Goal: Task Accomplishment & Management: Use online tool/utility

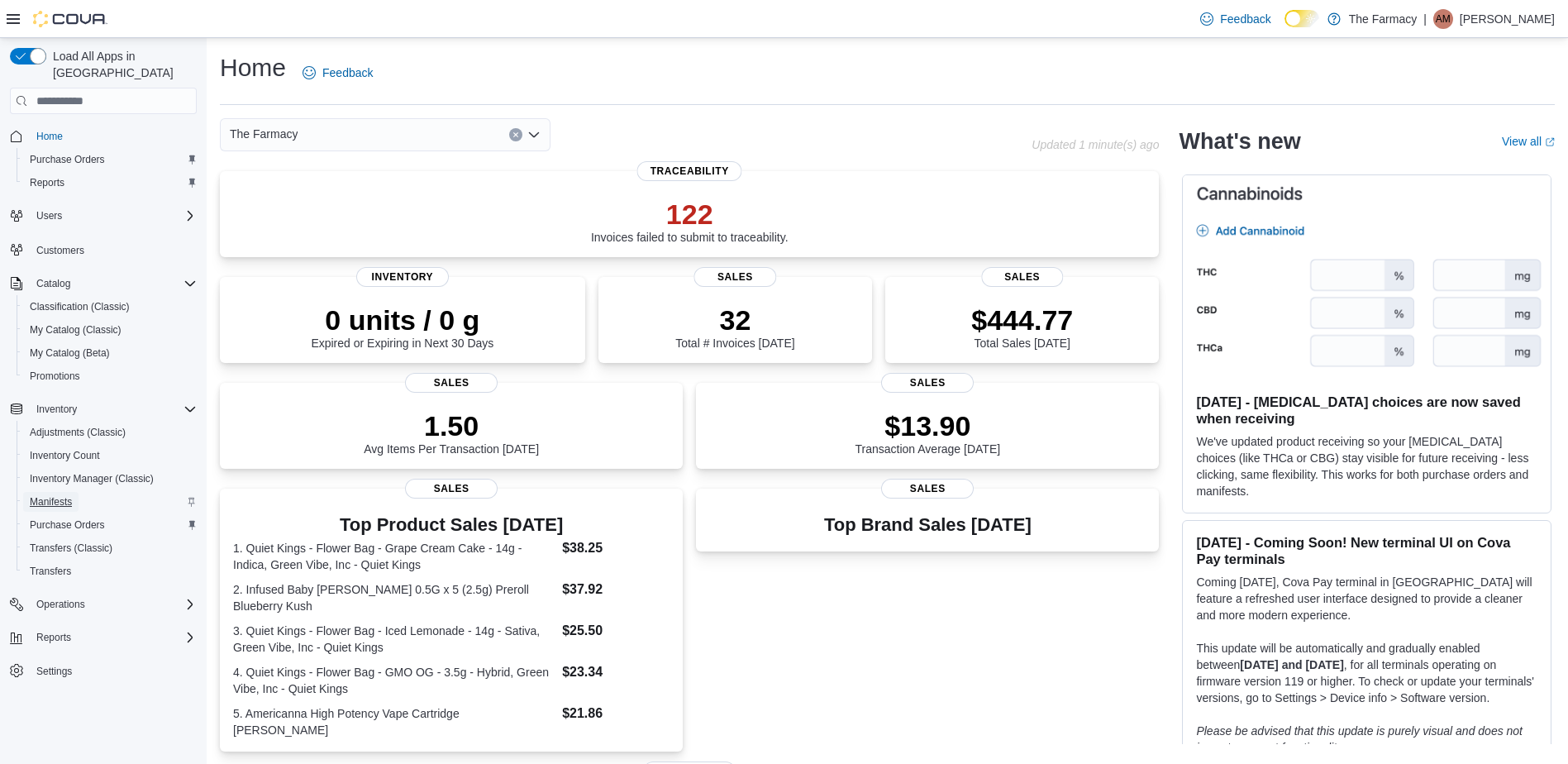
click at [55, 495] on span "Manifests" at bounding box center [51, 502] width 43 height 13
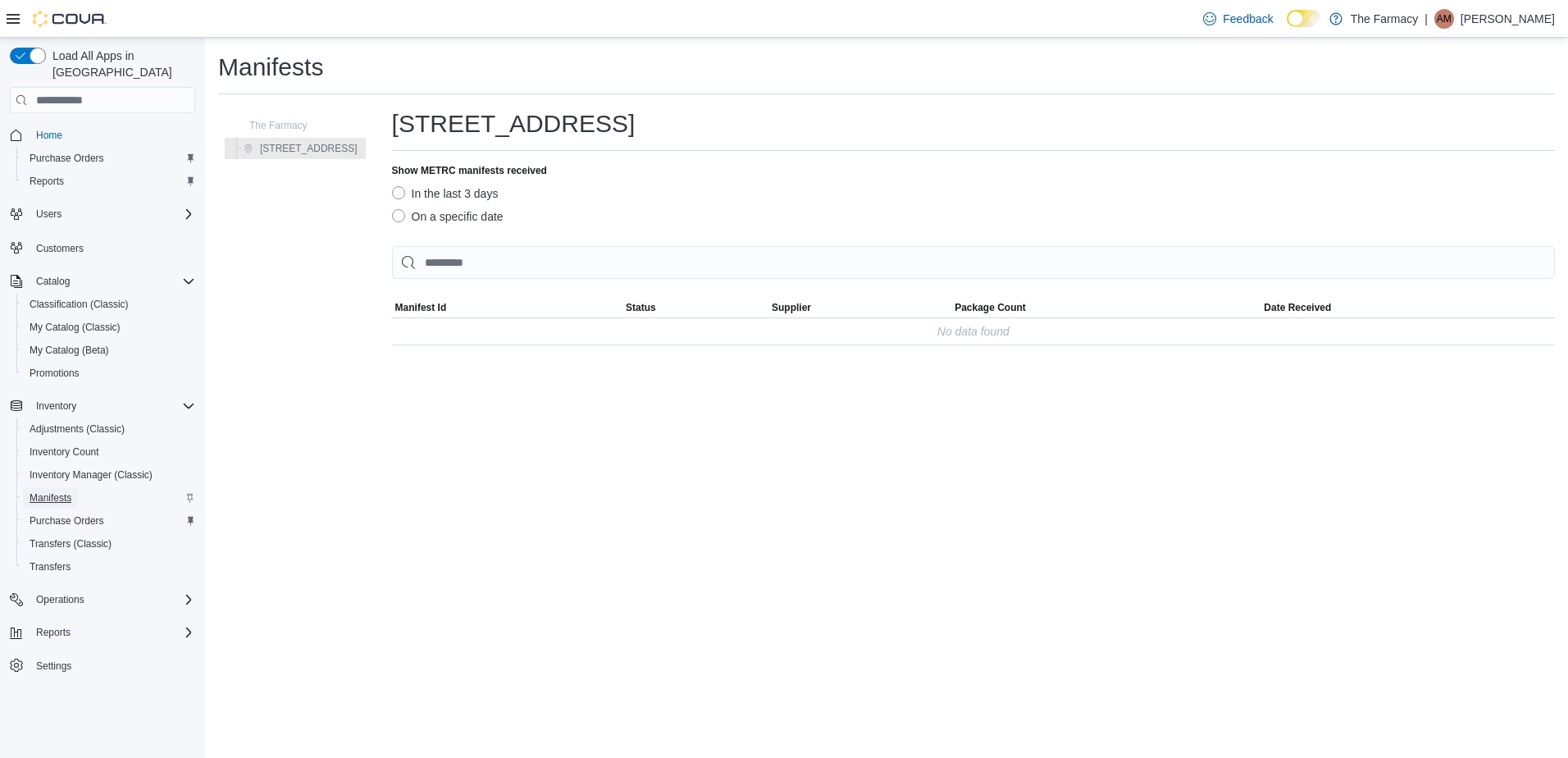
click at [40, 492] on span "Manifests" at bounding box center [51, 498] width 42 height 13
click at [1534, 18] on p "[PERSON_NAME]" at bounding box center [1507, 18] width 94 height 19
click at [69, 492] on span "Manifests" at bounding box center [51, 498] width 42 height 13
click at [51, 492] on span "Manifests" at bounding box center [51, 498] width 42 height 13
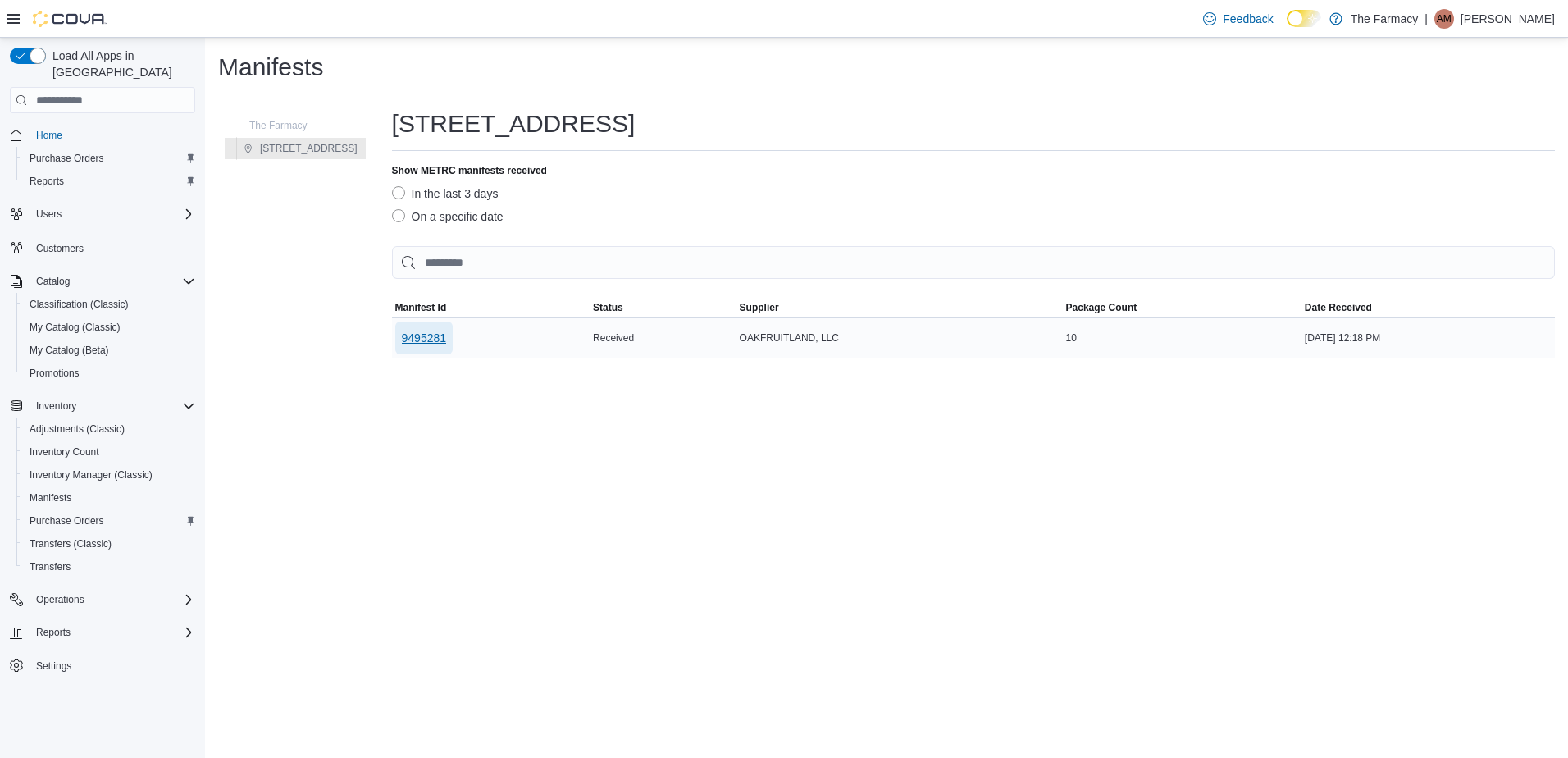
click at [427, 332] on span "9495281" at bounding box center [424, 338] width 45 height 17
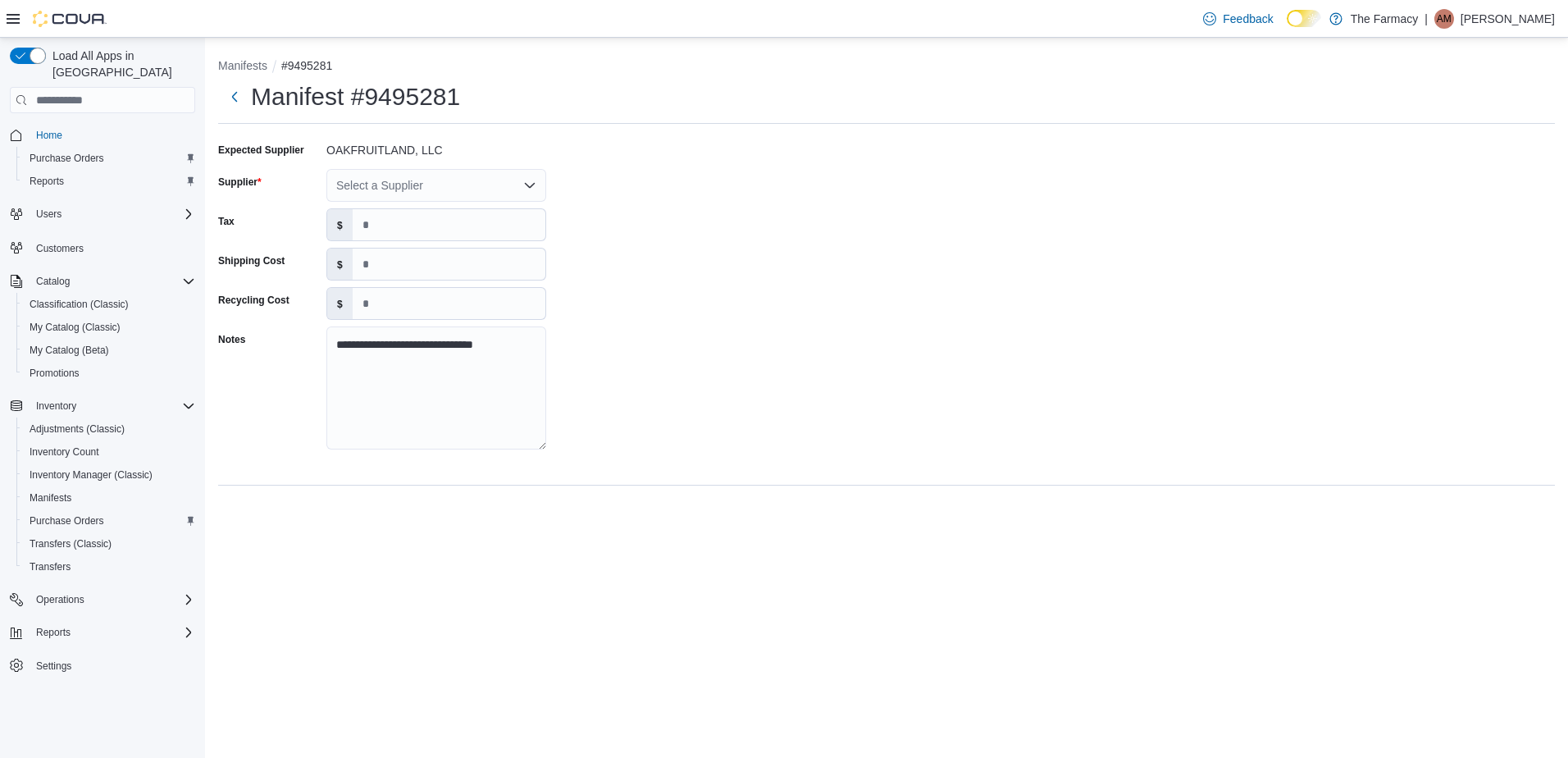
click at [415, 191] on div "Select a Supplier" at bounding box center [436, 185] width 220 height 33
type input "***"
click at [406, 208] on span "OAK FRUITLAND" at bounding box center [446, 213] width 180 height 17
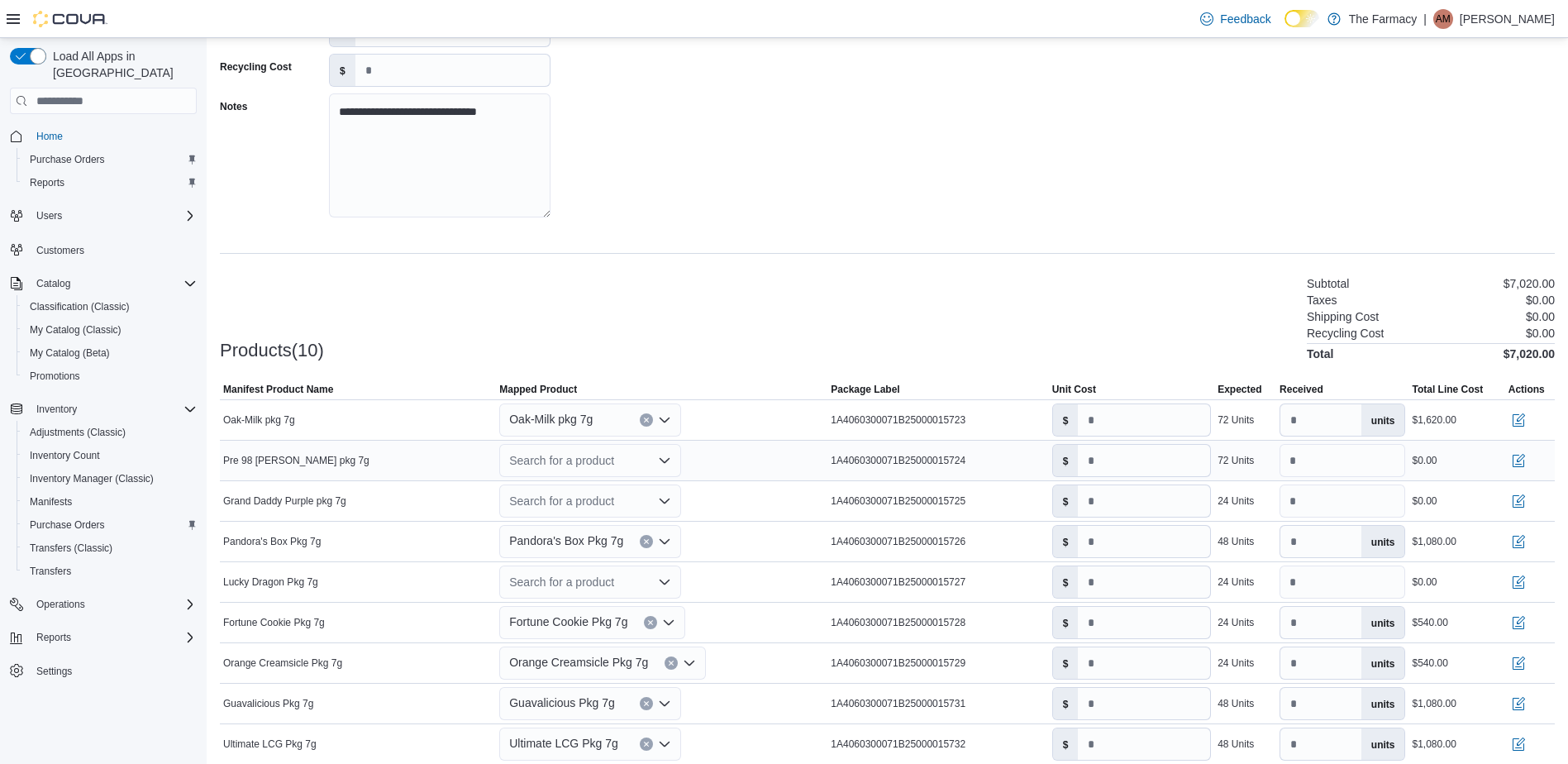
scroll to position [261, 0]
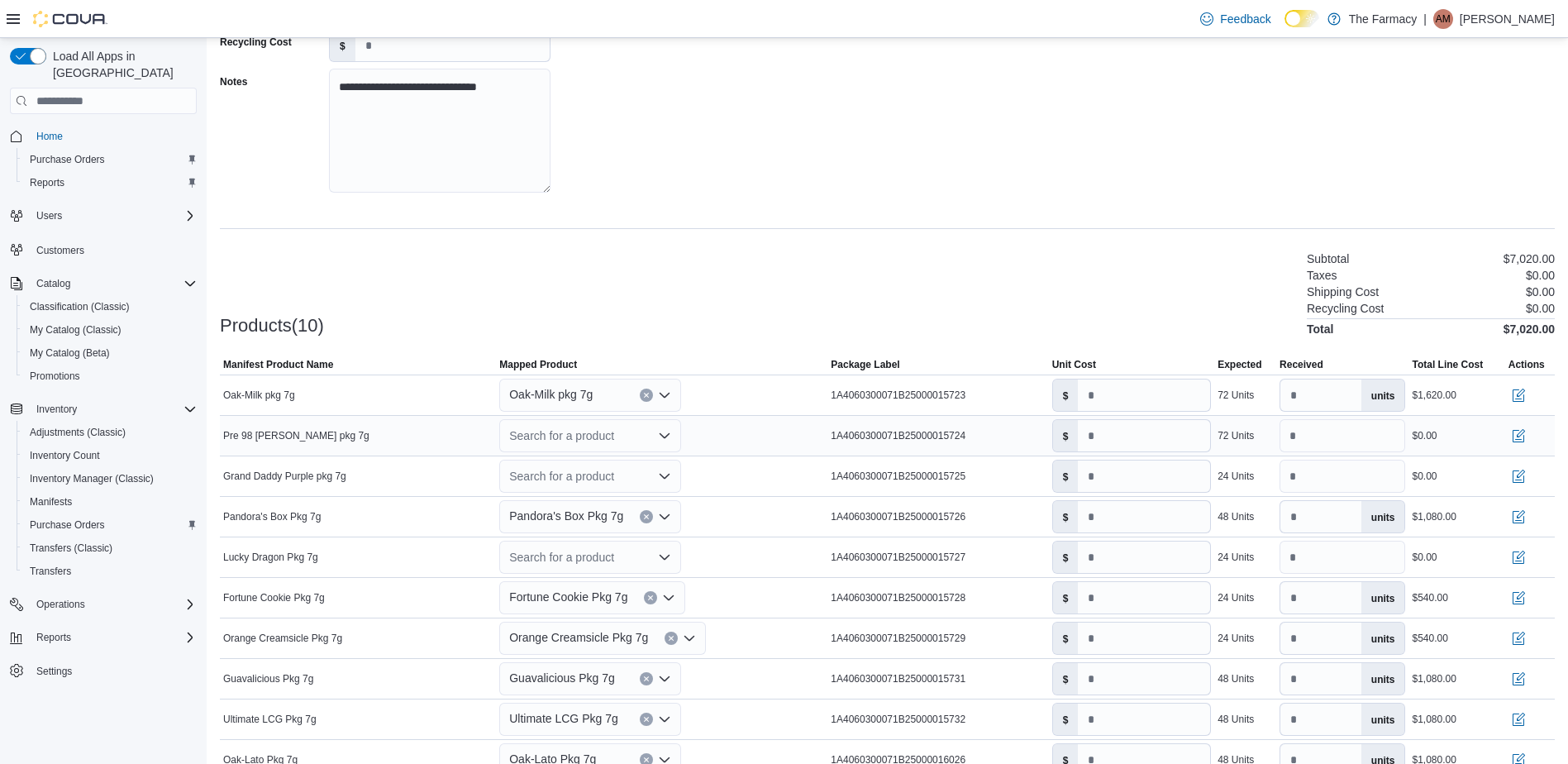
click at [553, 440] on div "Search for a product" at bounding box center [589, 435] width 182 height 33
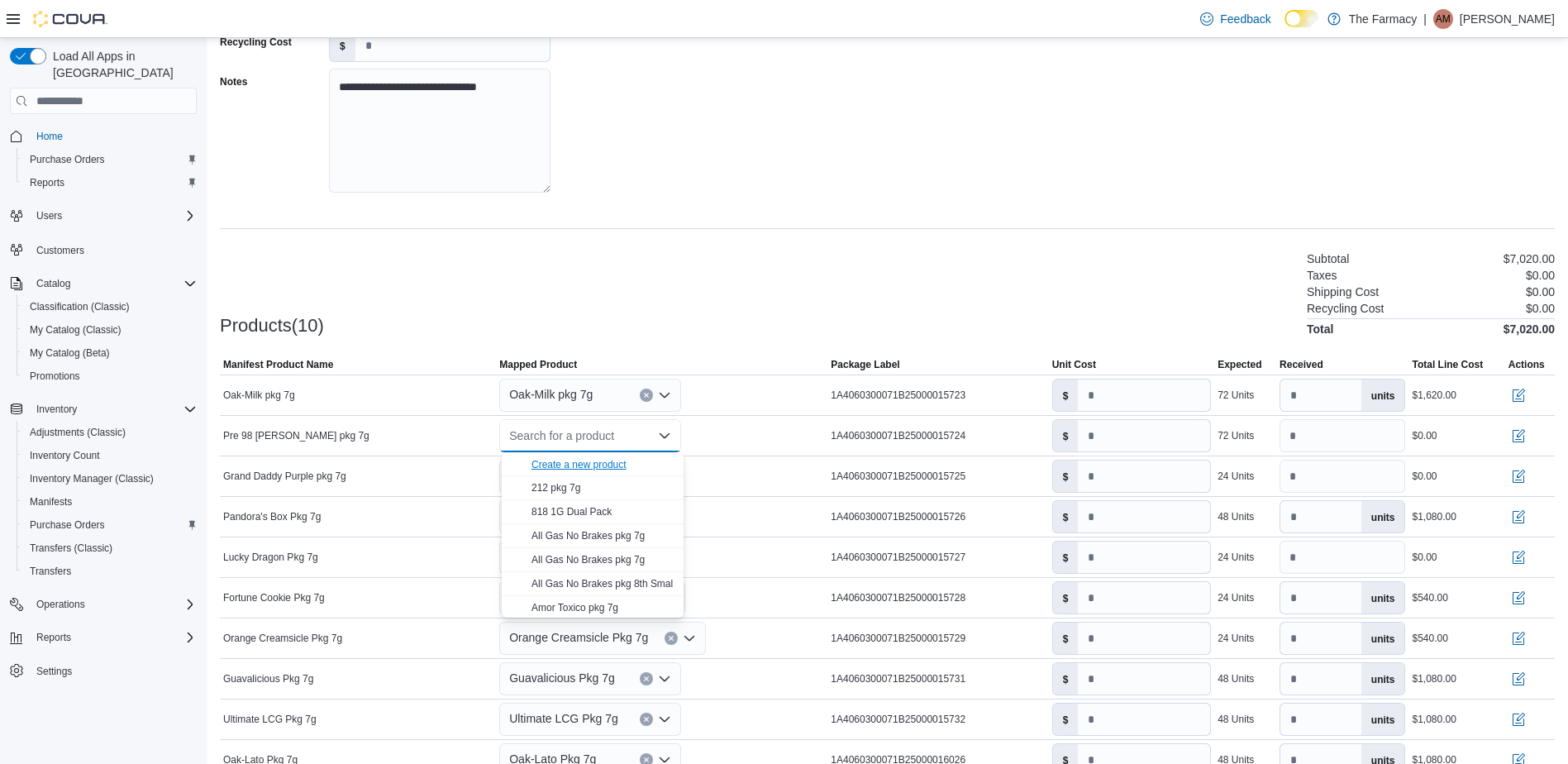
click at [561, 460] on div "Create a new product" at bounding box center [579, 464] width 95 height 13
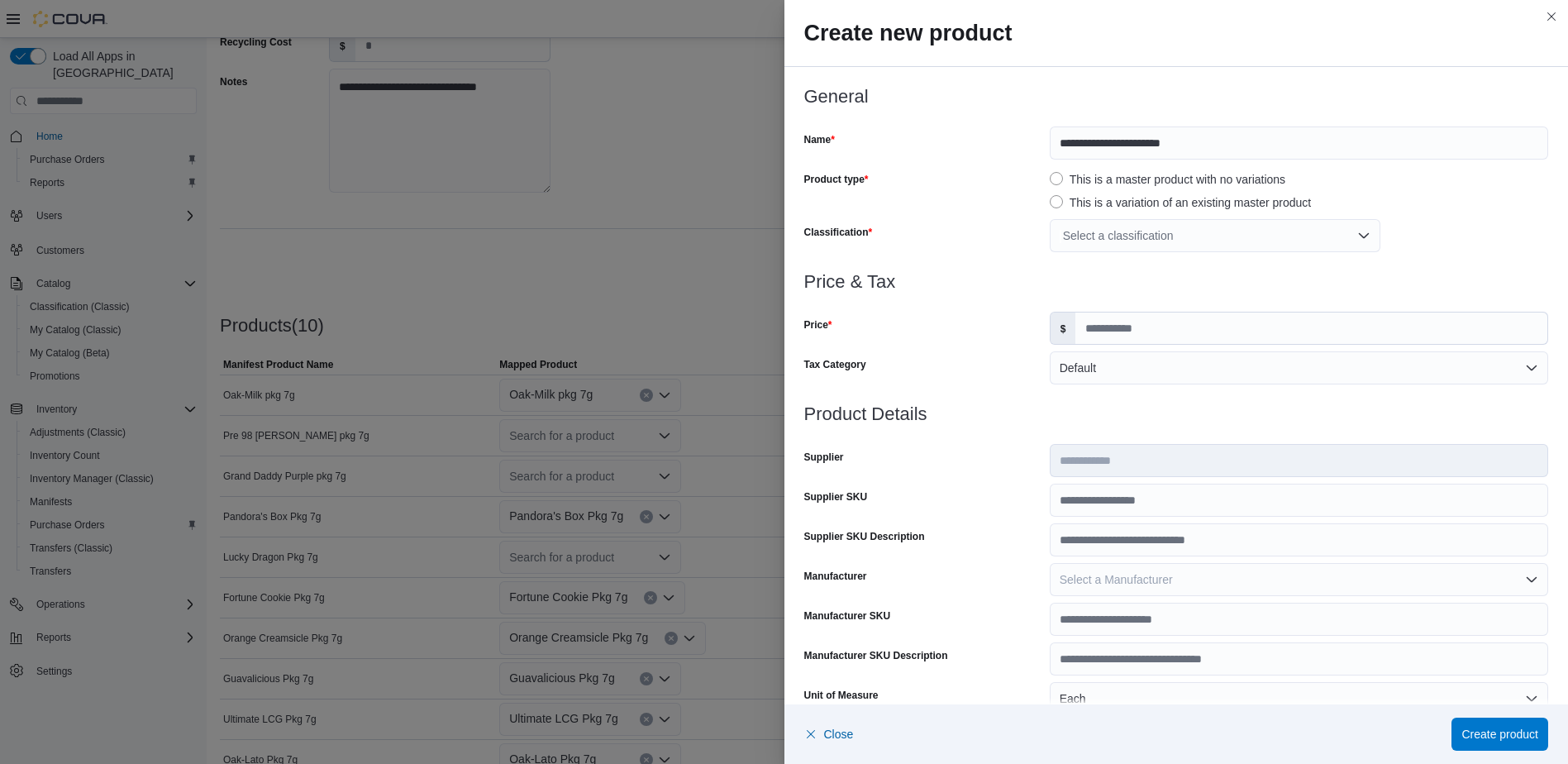
click at [1166, 244] on div "Select a classification" at bounding box center [1214, 235] width 331 height 33
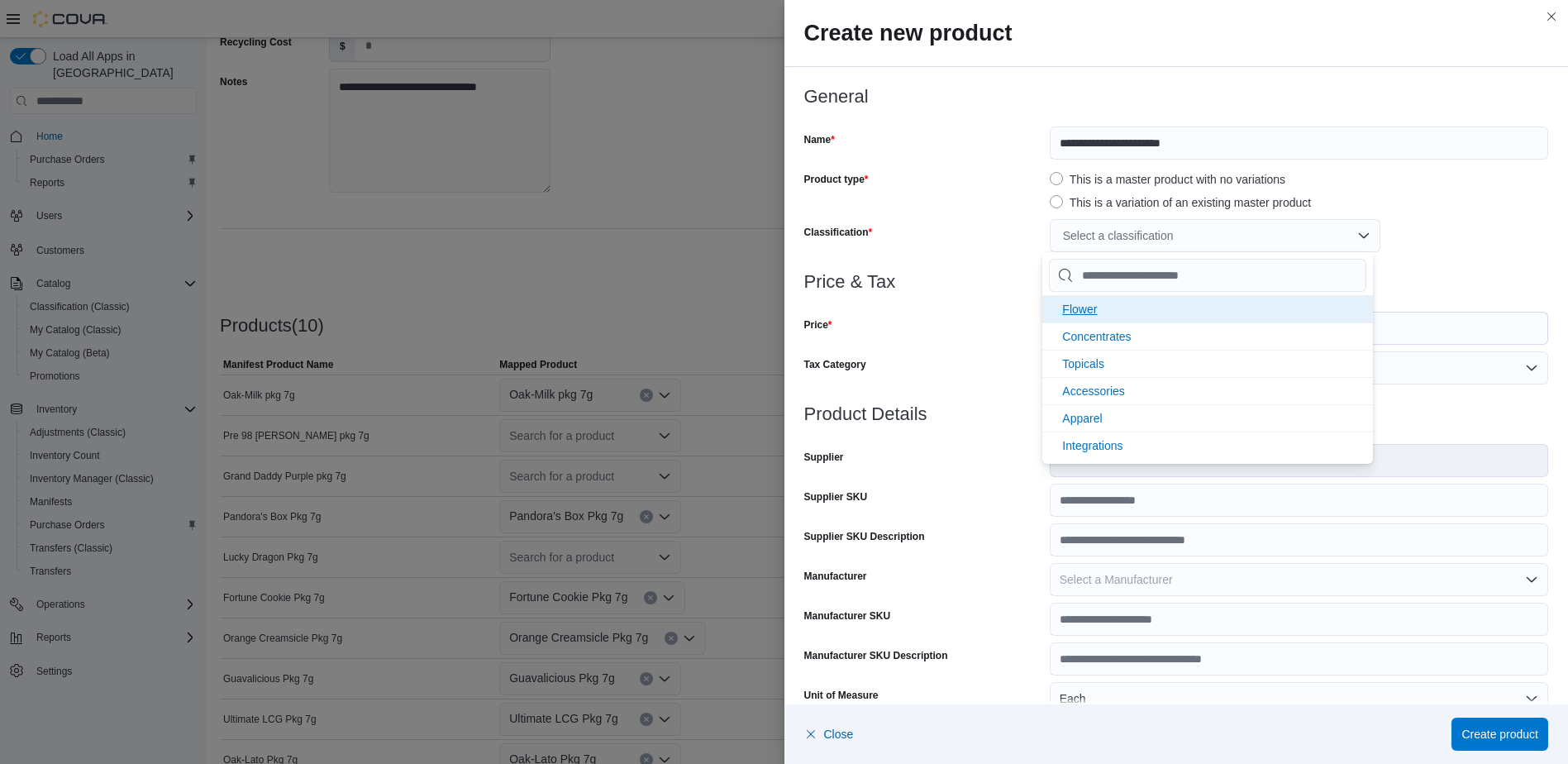
click at [1098, 308] on li "Flower" at bounding box center [1207, 308] width 331 height 27
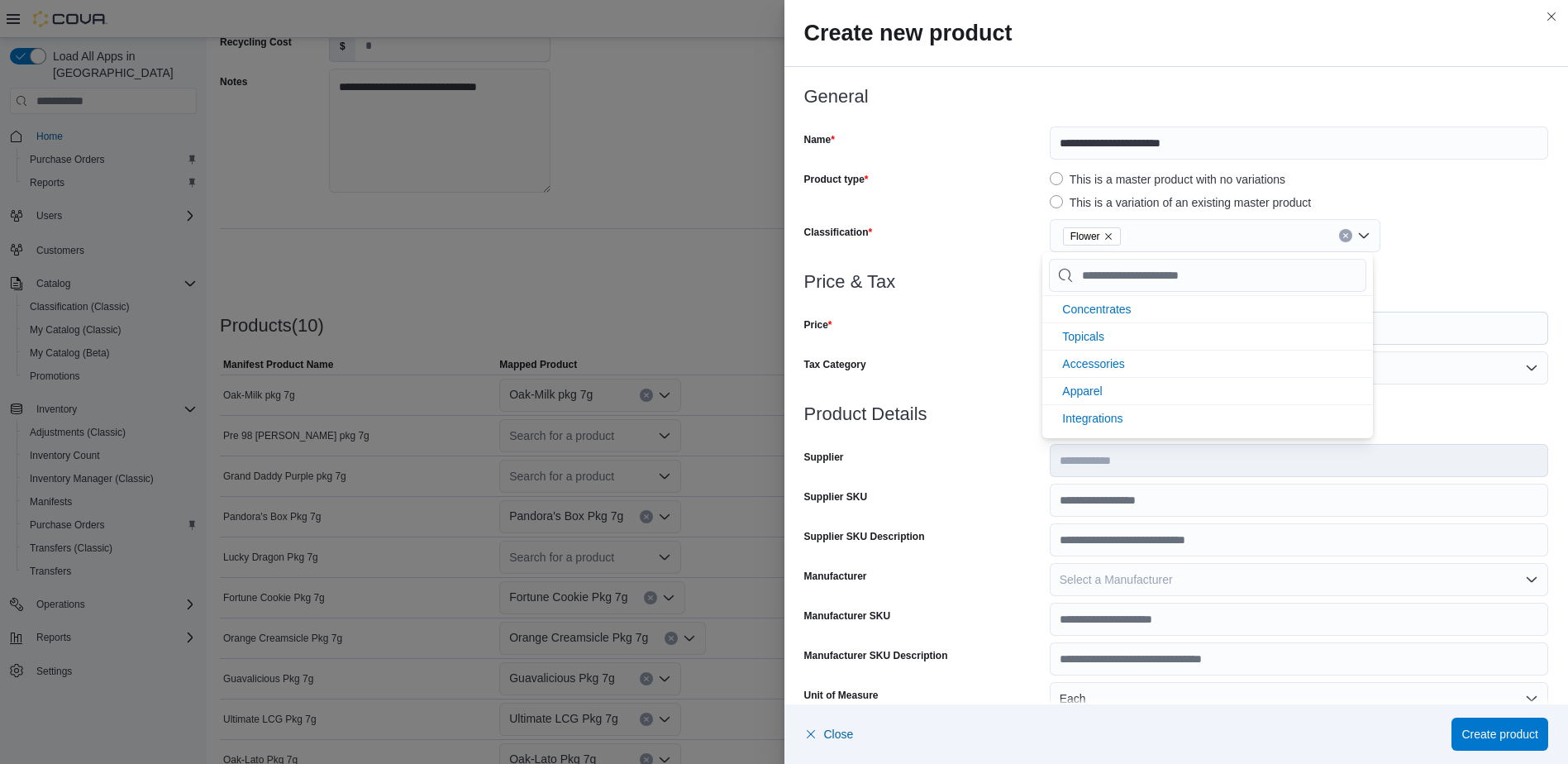
click at [901, 300] on div at bounding box center [1176, 301] width 745 height 19
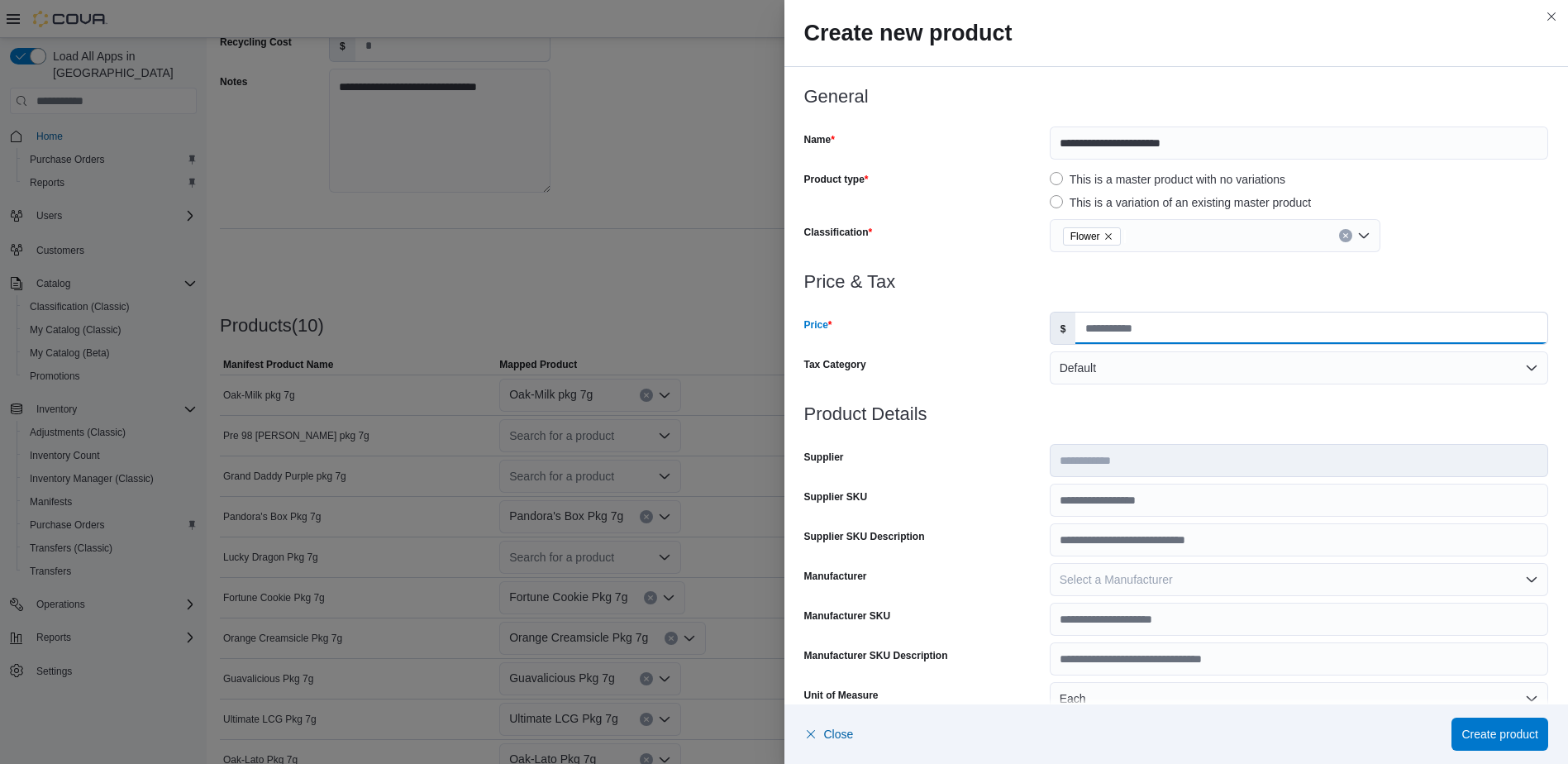
click at [1151, 325] on input "Price" at bounding box center [1311, 327] width 472 height 31
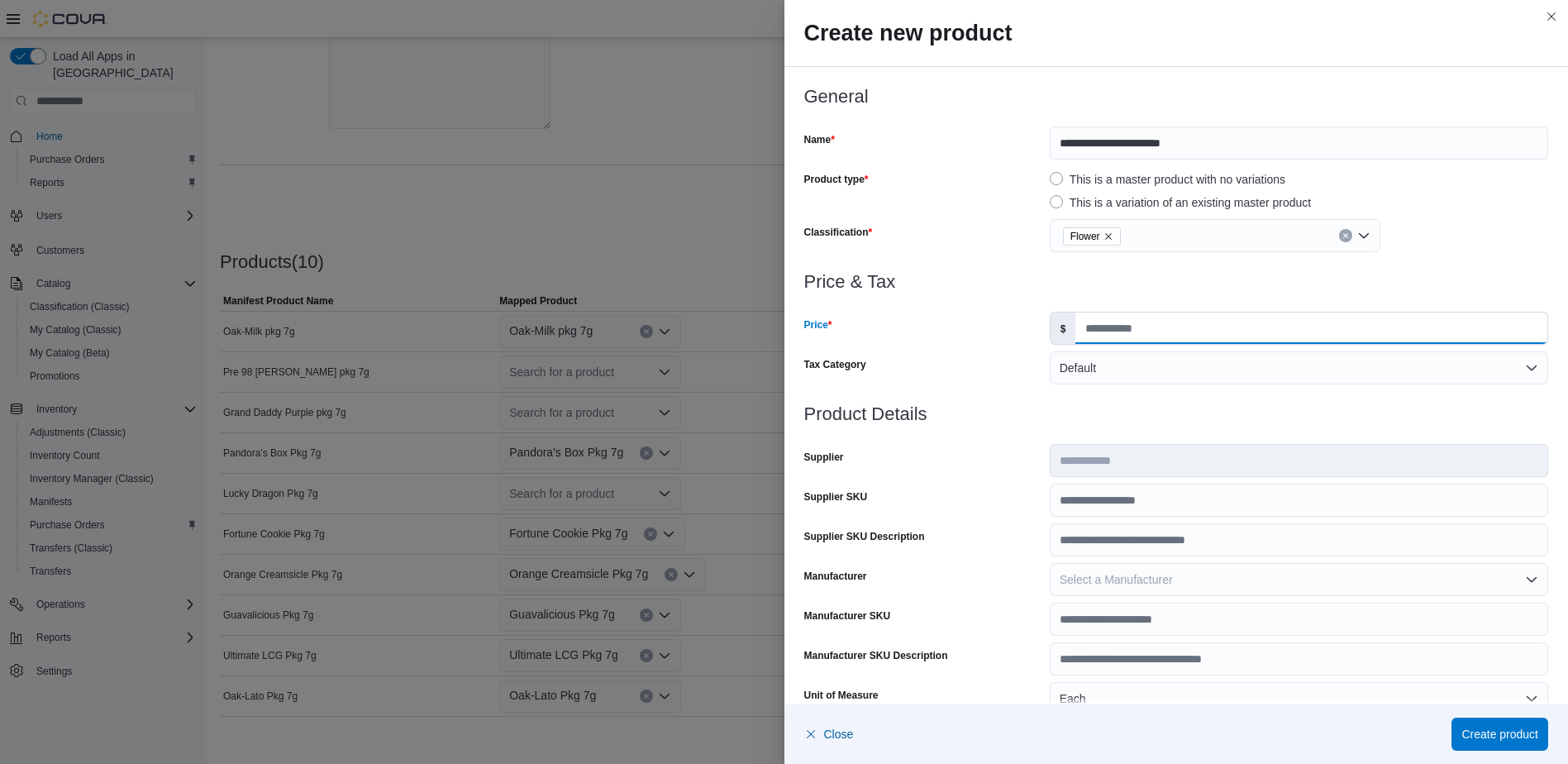
type input "*****"
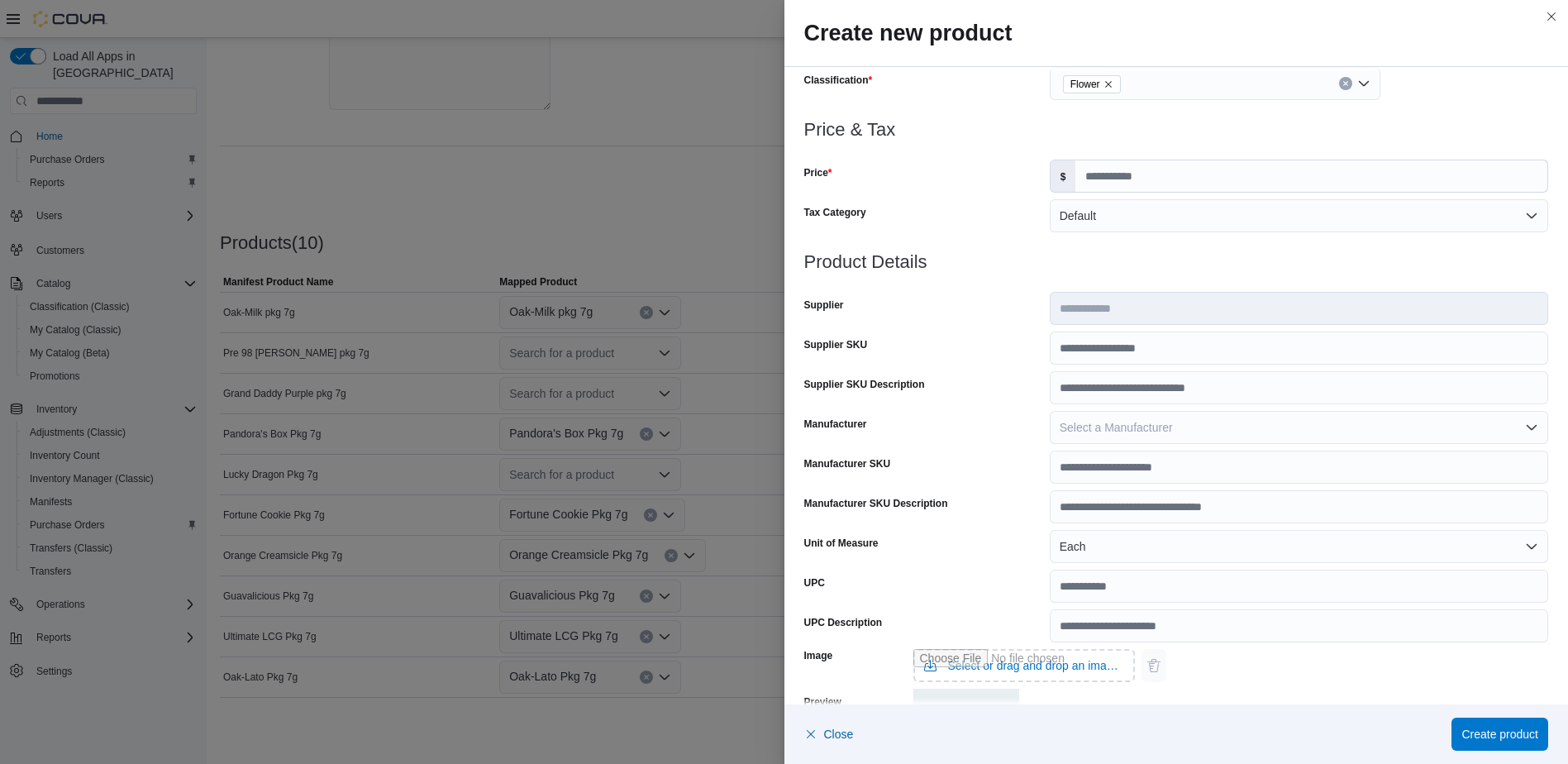
scroll to position [417, 0]
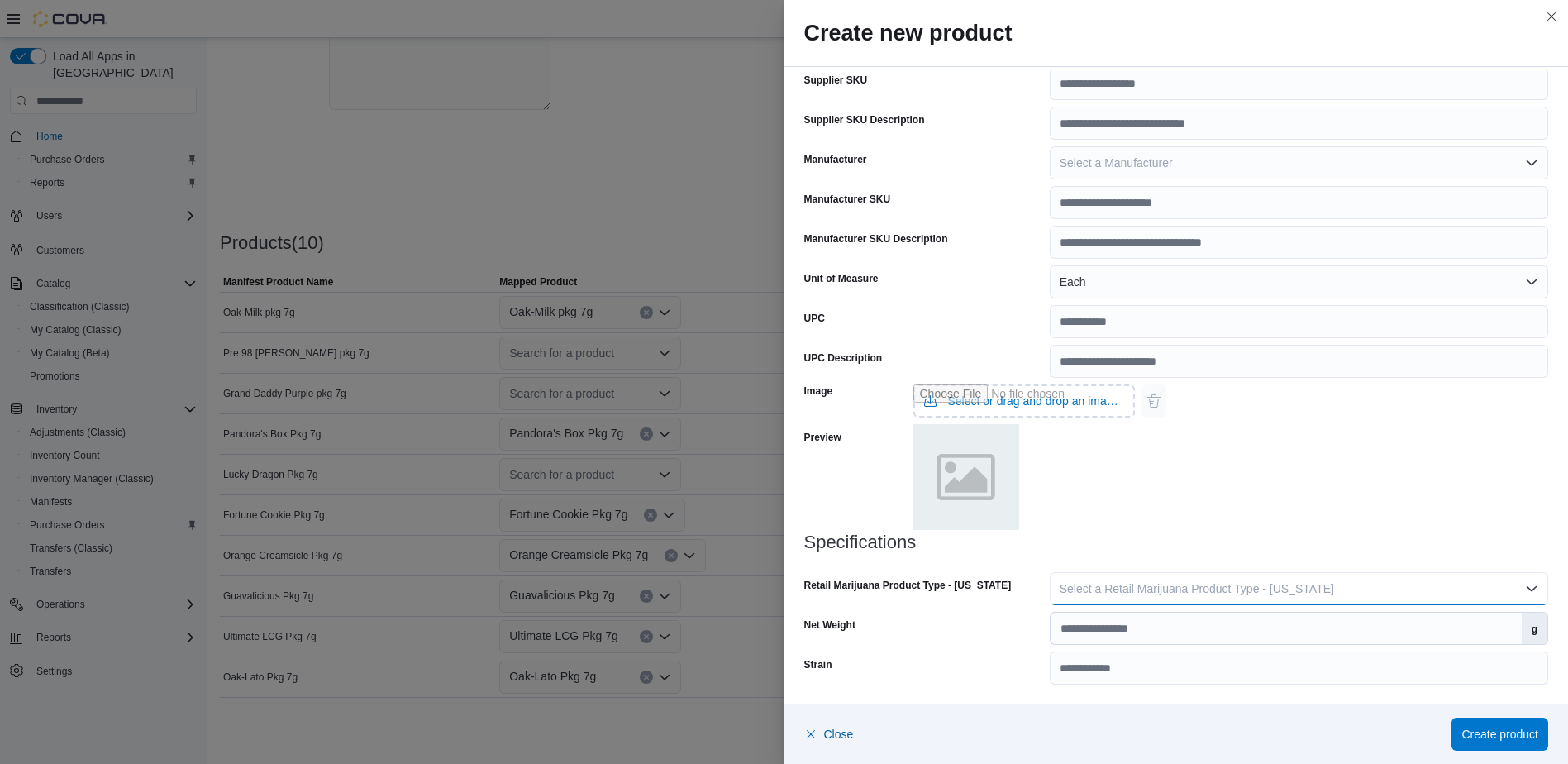
click at [1110, 580] on button "Select a Retail Marijuana Product Type - [US_STATE]" at bounding box center [1299, 588] width 498 height 33
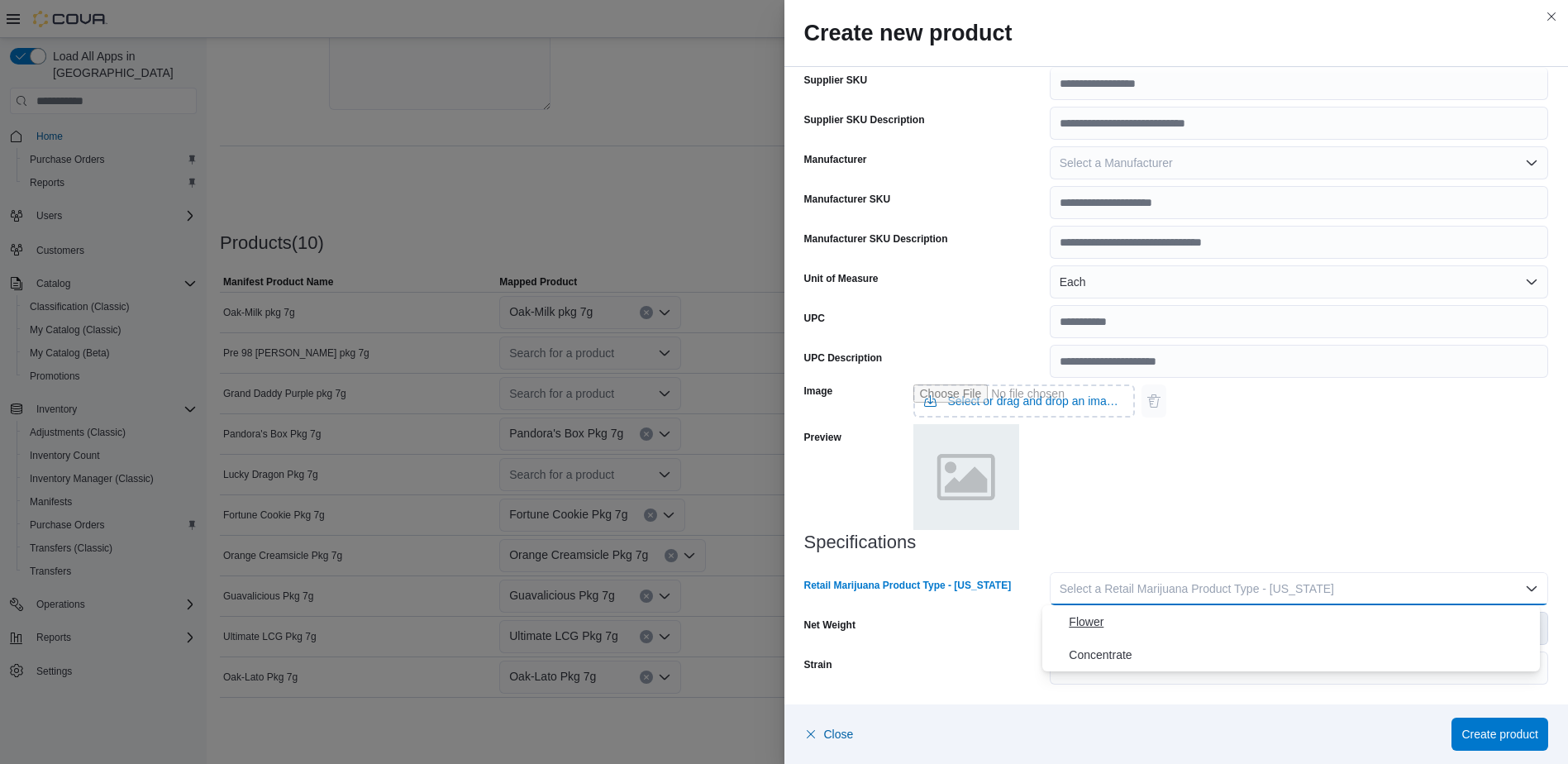
click at [1089, 616] on span "Flower" at bounding box center [1301, 621] width 464 height 19
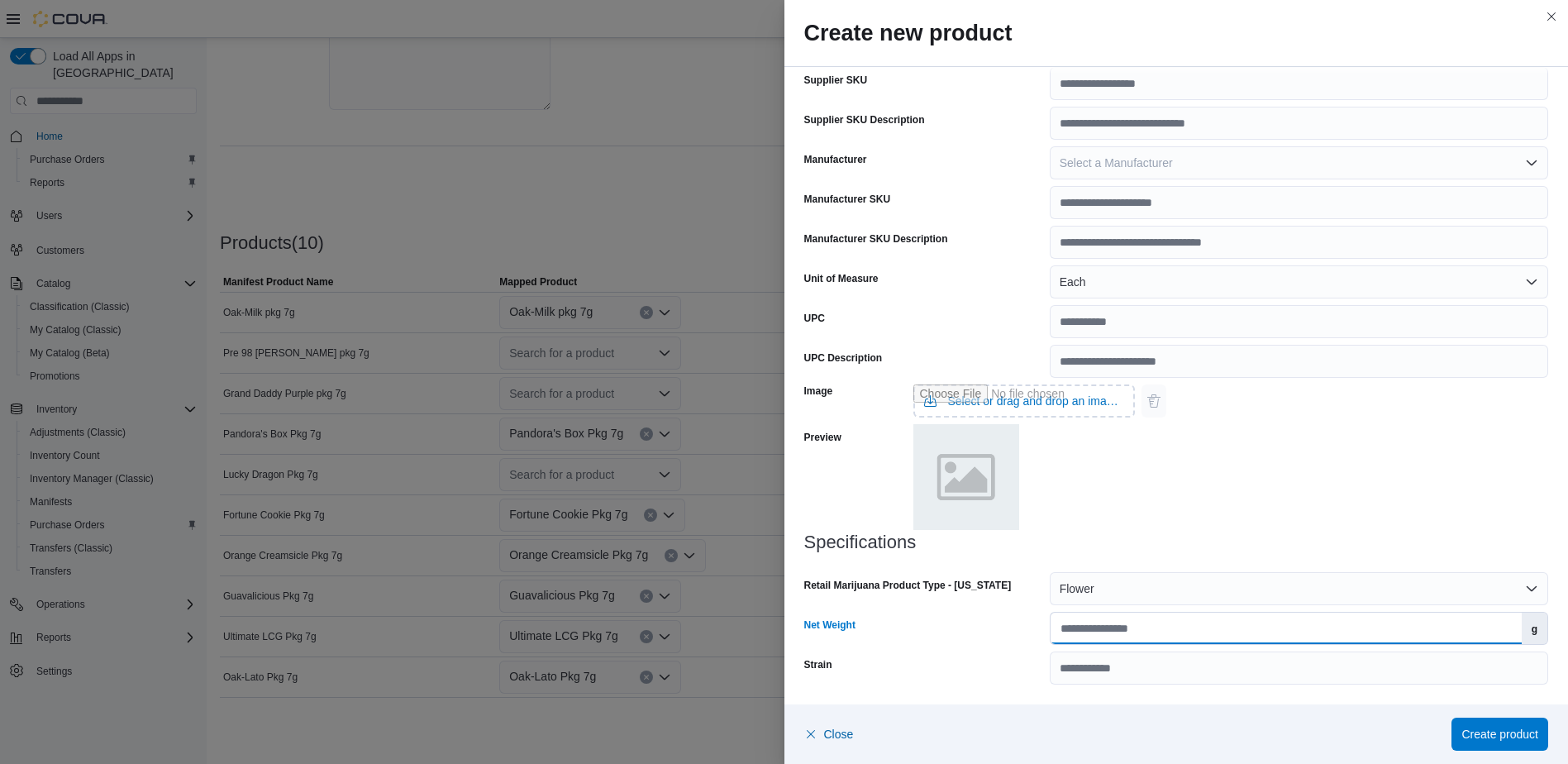
click at [1158, 640] on input "Net Weight" at bounding box center [1286, 628] width 472 height 31
type input "*"
click at [1229, 523] on div "Image Select or drag and drop an image file Preview" at bounding box center [1176, 455] width 745 height 154
click at [1500, 729] on span "Create product" at bounding box center [1500, 733] width 77 height 17
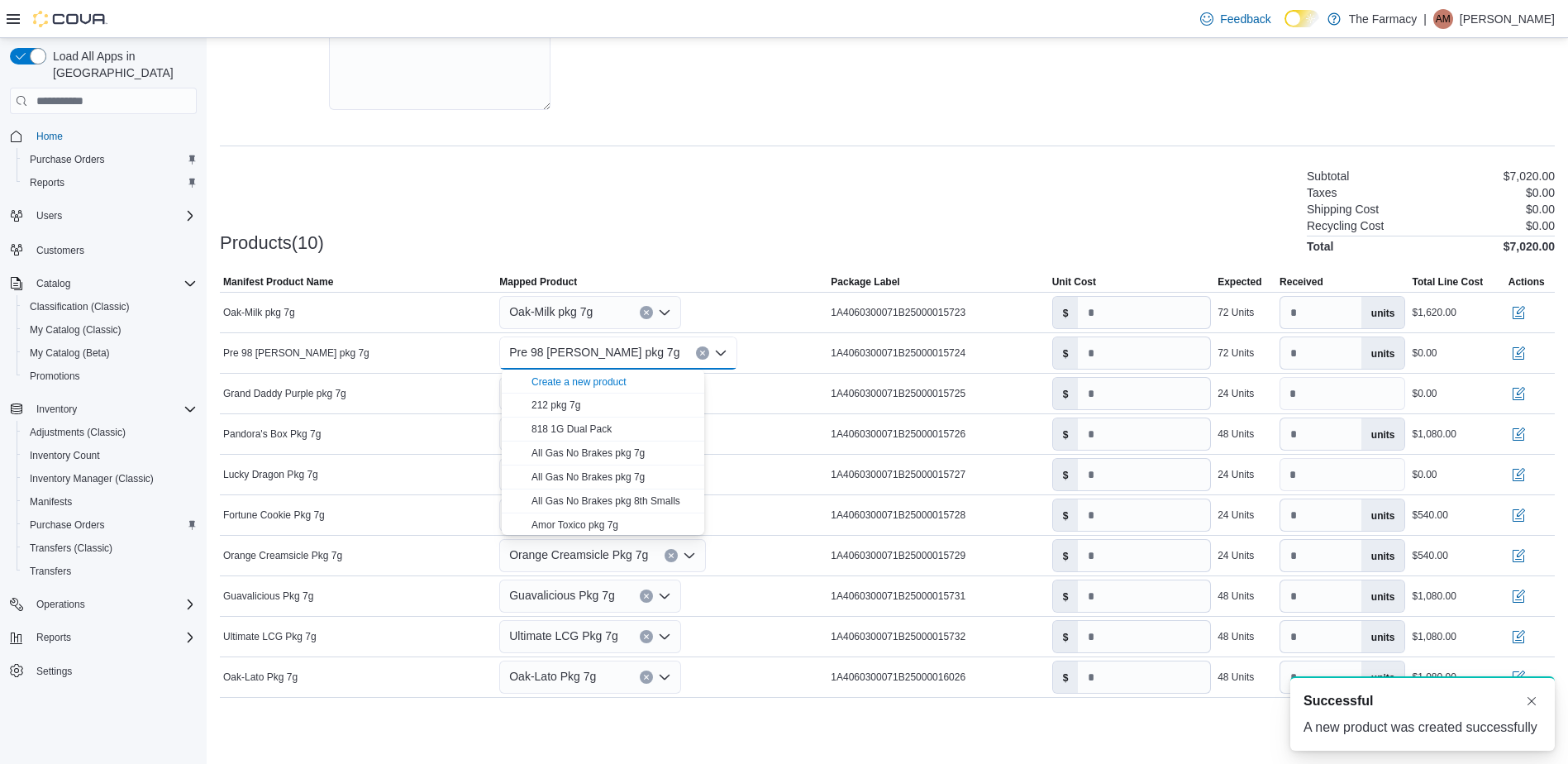
scroll to position [0, 0]
click at [687, 180] on div "Products(10) Subtotal $7,020.00 Taxes $0.00 Shipping Cost $0.00 Recycling Cost …" at bounding box center [887, 209] width 1335 height 87
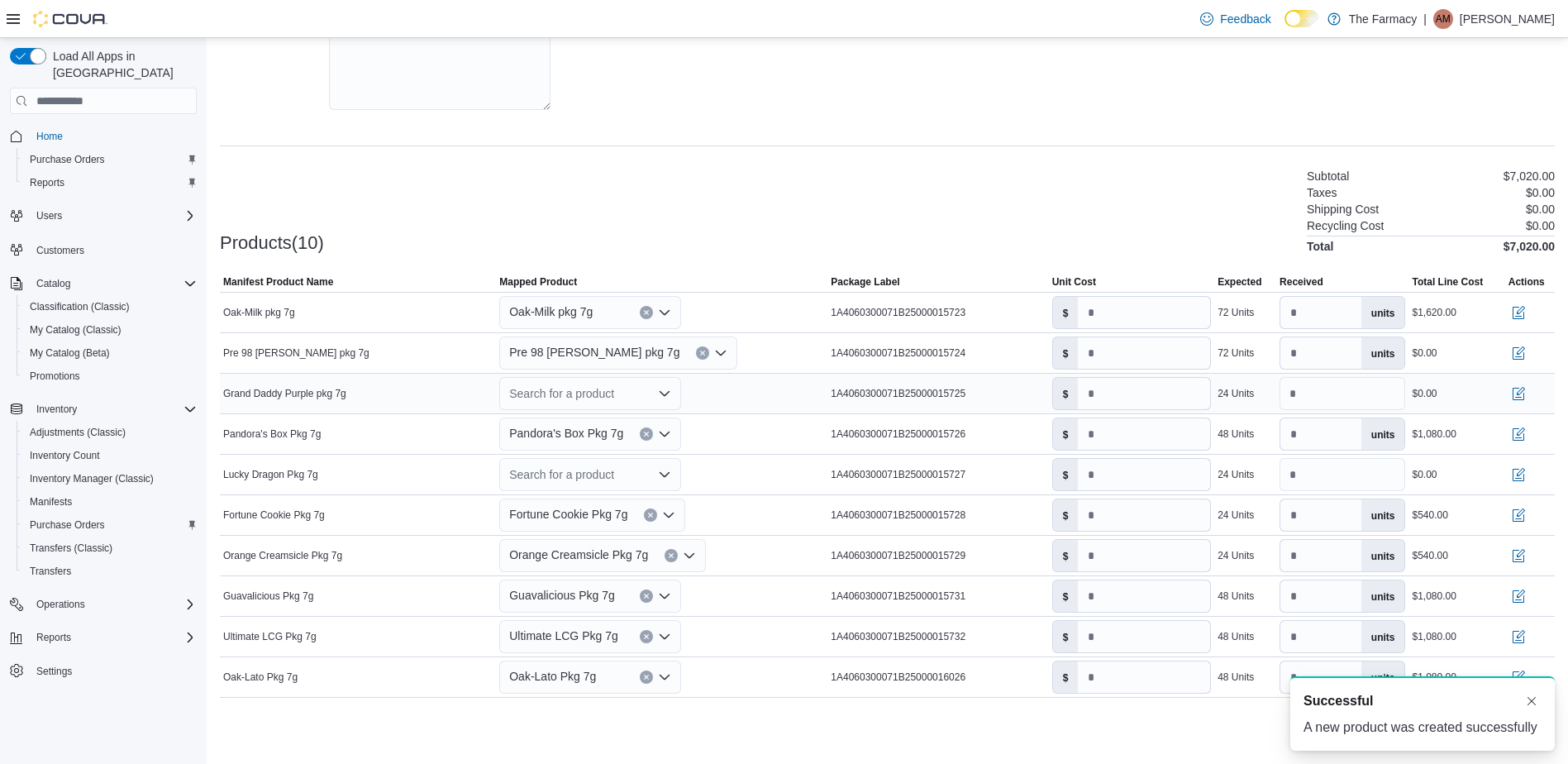
click at [576, 396] on div "Search for a product" at bounding box center [589, 393] width 182 height 33
click at [546, 425] on div "Create a new product" at bounding box center [579, 422] width 95 height 13
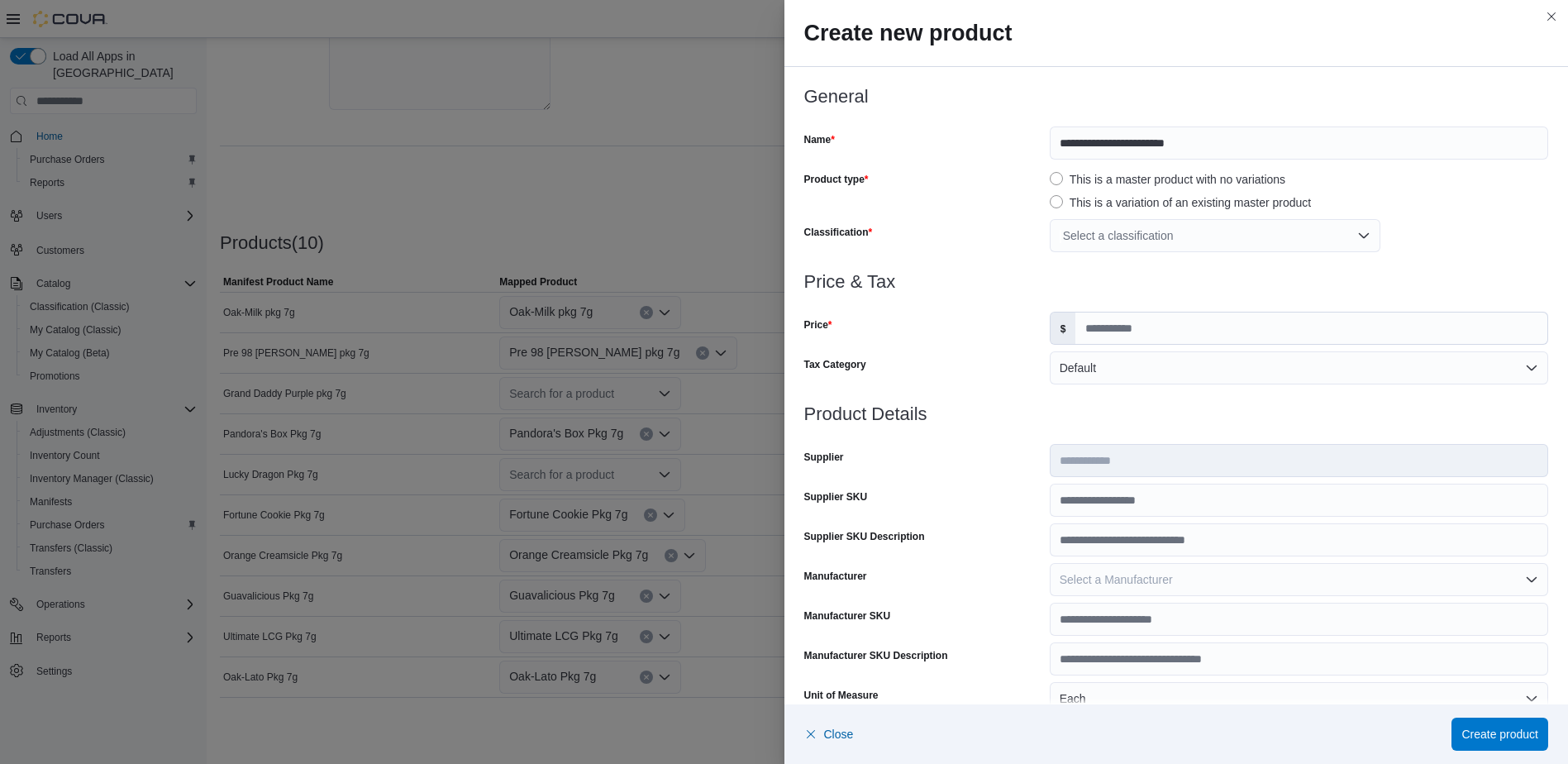
click at [1110, 231] on div "Select a classification" at bounding box center [1214, 235] width 331 height 33
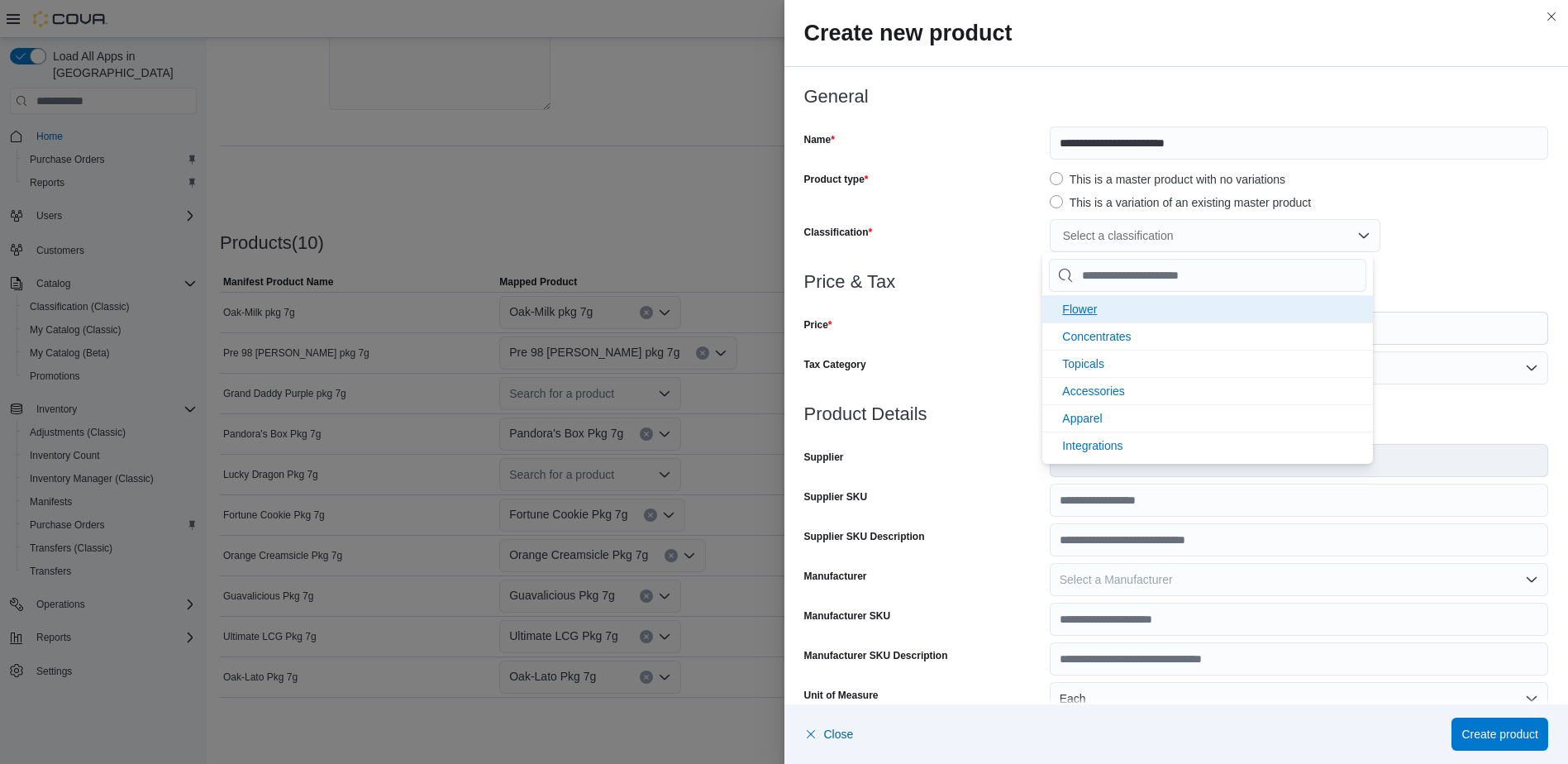
click at [1080, 319] on li "Flower" at bounding box center [1207, 308] width 331 height 27
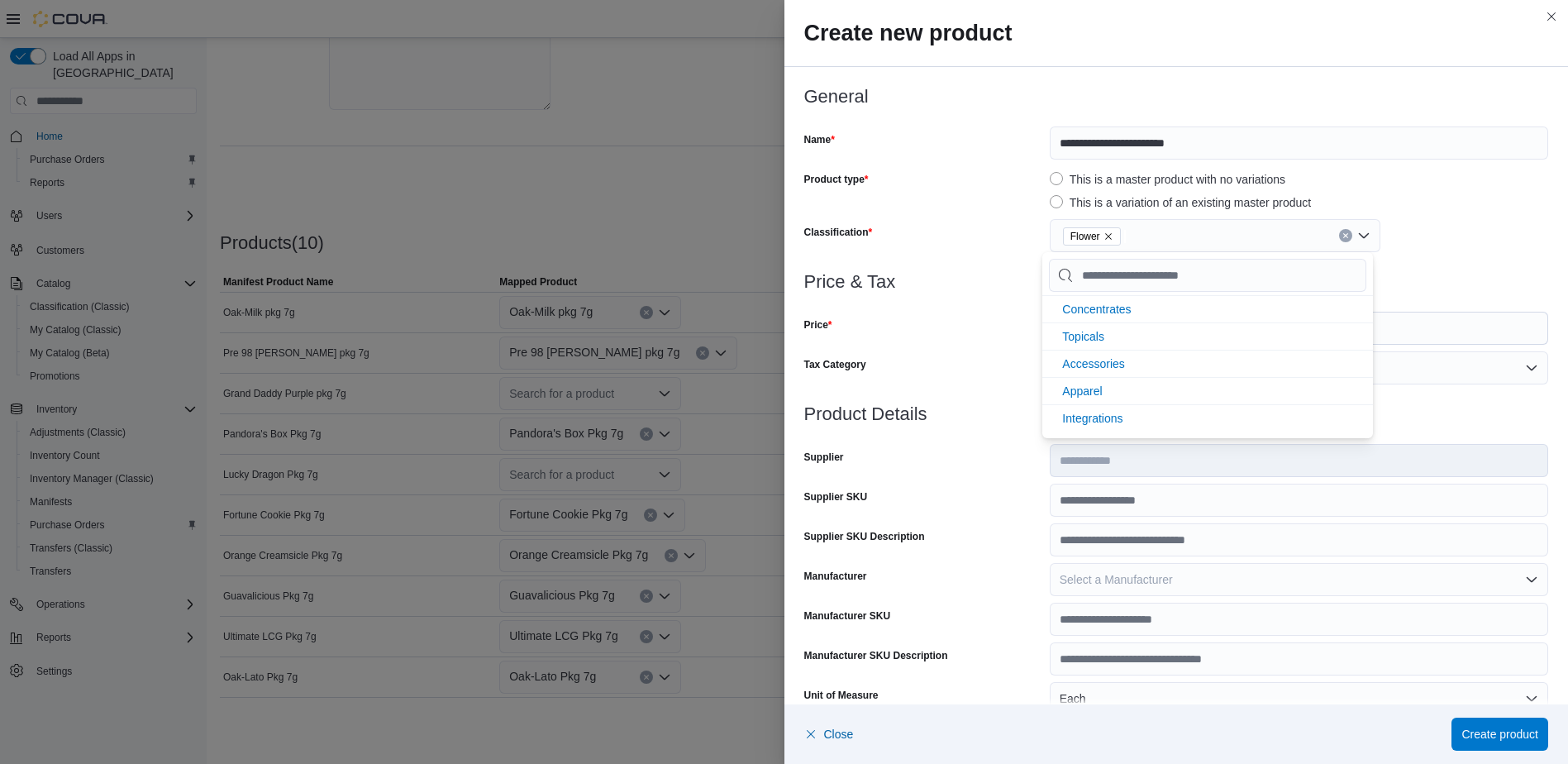
click at [1007, 306] on div at bounding box center [1176, 301] width 745 height 19
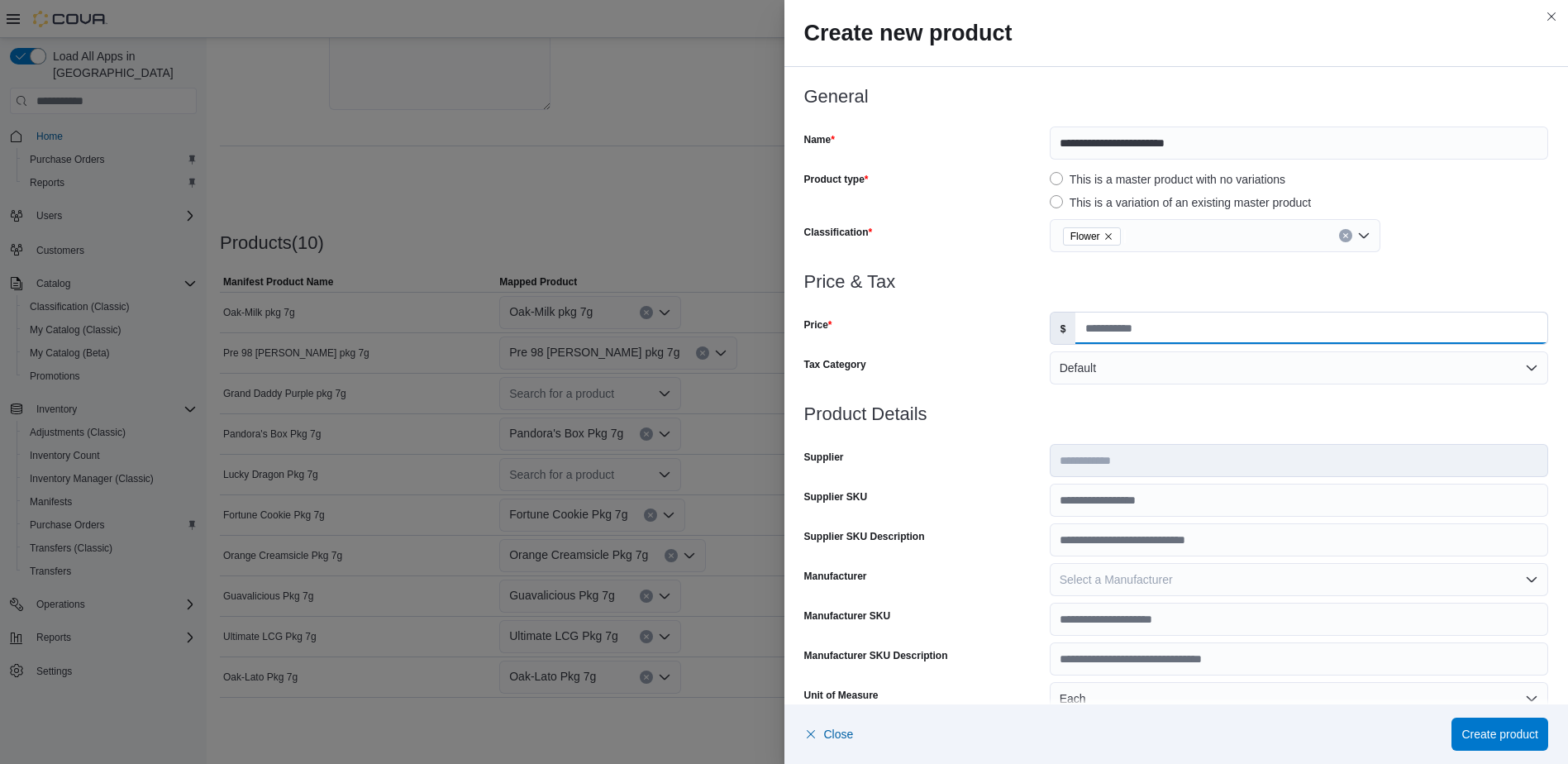
click at [1126, 324] on input "Price" at bounding box center [1311, 327] width 472 height 31
type input "*****"
type input "*"
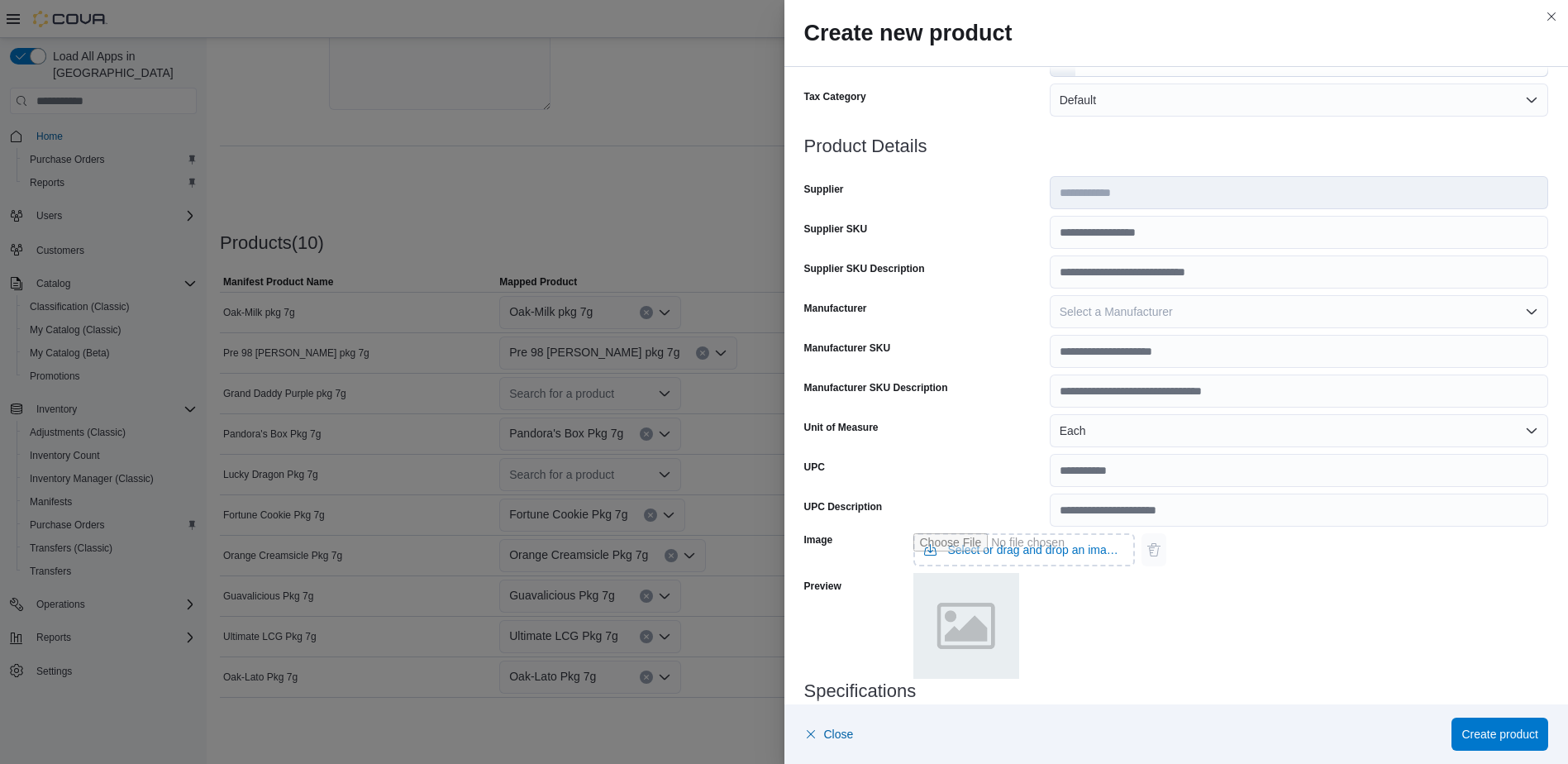
scroll to position [417, 0]
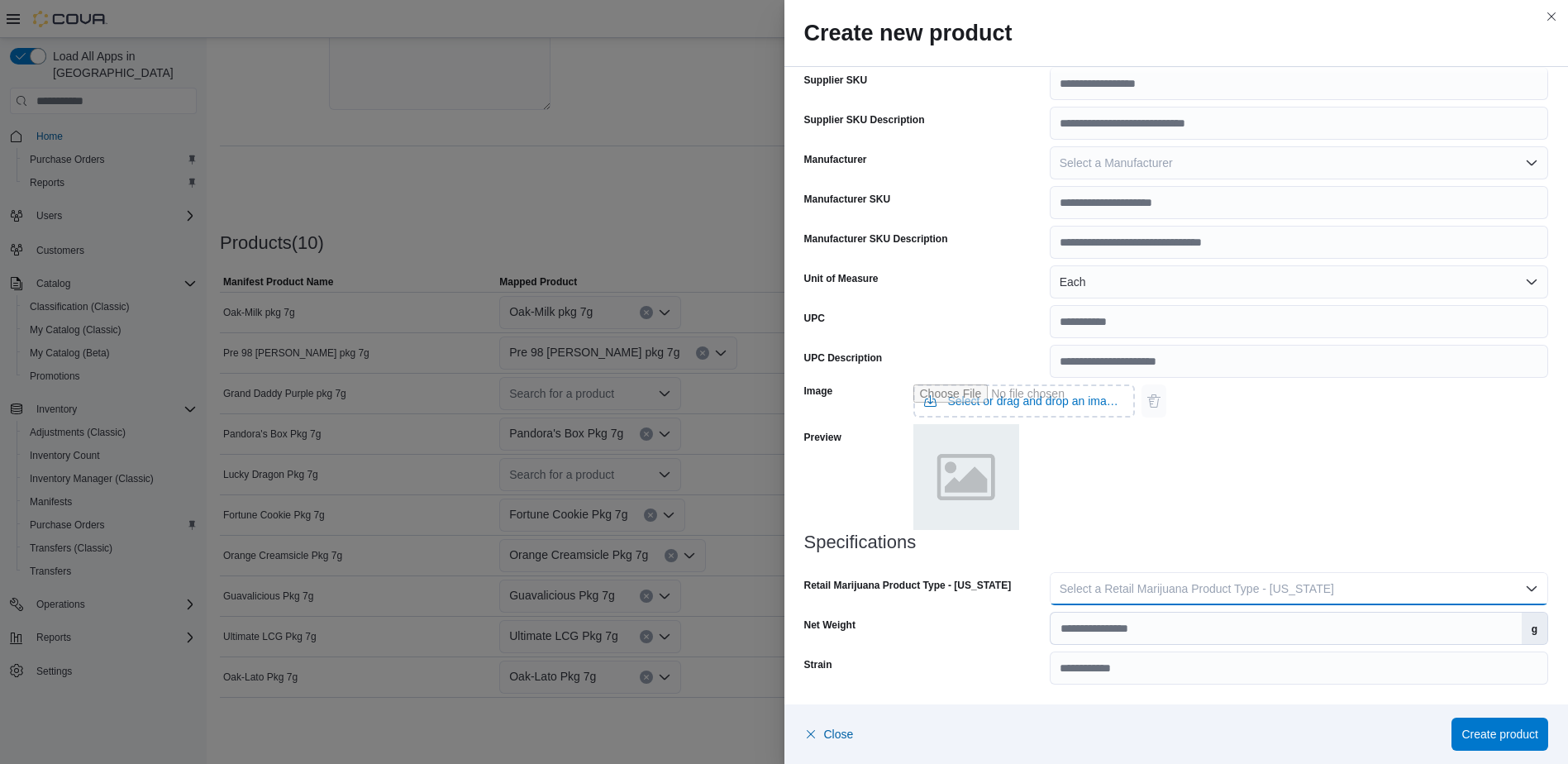
click at [1174, 578] on button "Select a Retail Marijuana Product Type - [US_STATE]" at bounding box center [1299, 588] width 498 height 33
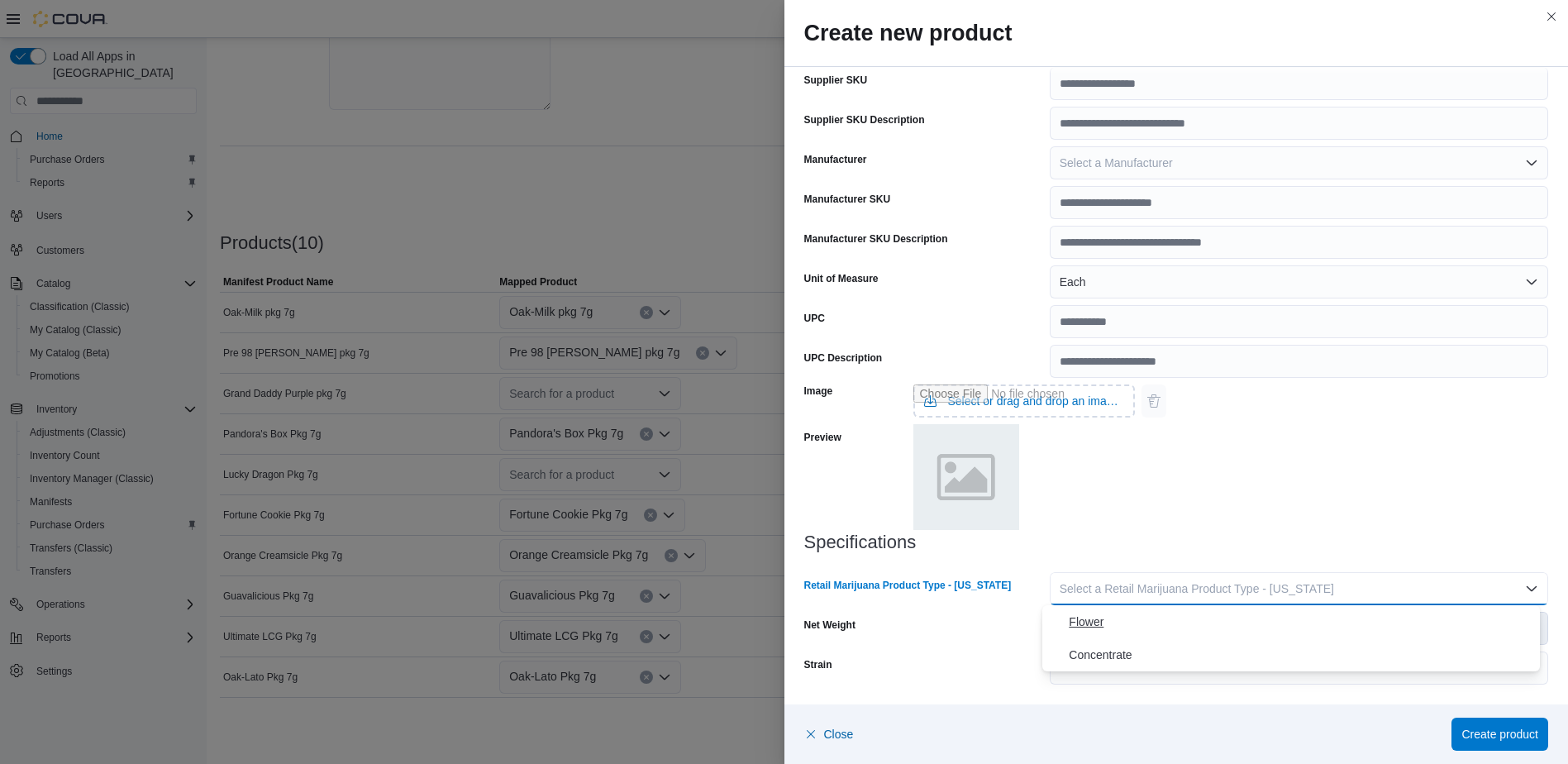
click at [1134, 611] on button "Flower" at bounding box center [1291, 621] width 497 height 33
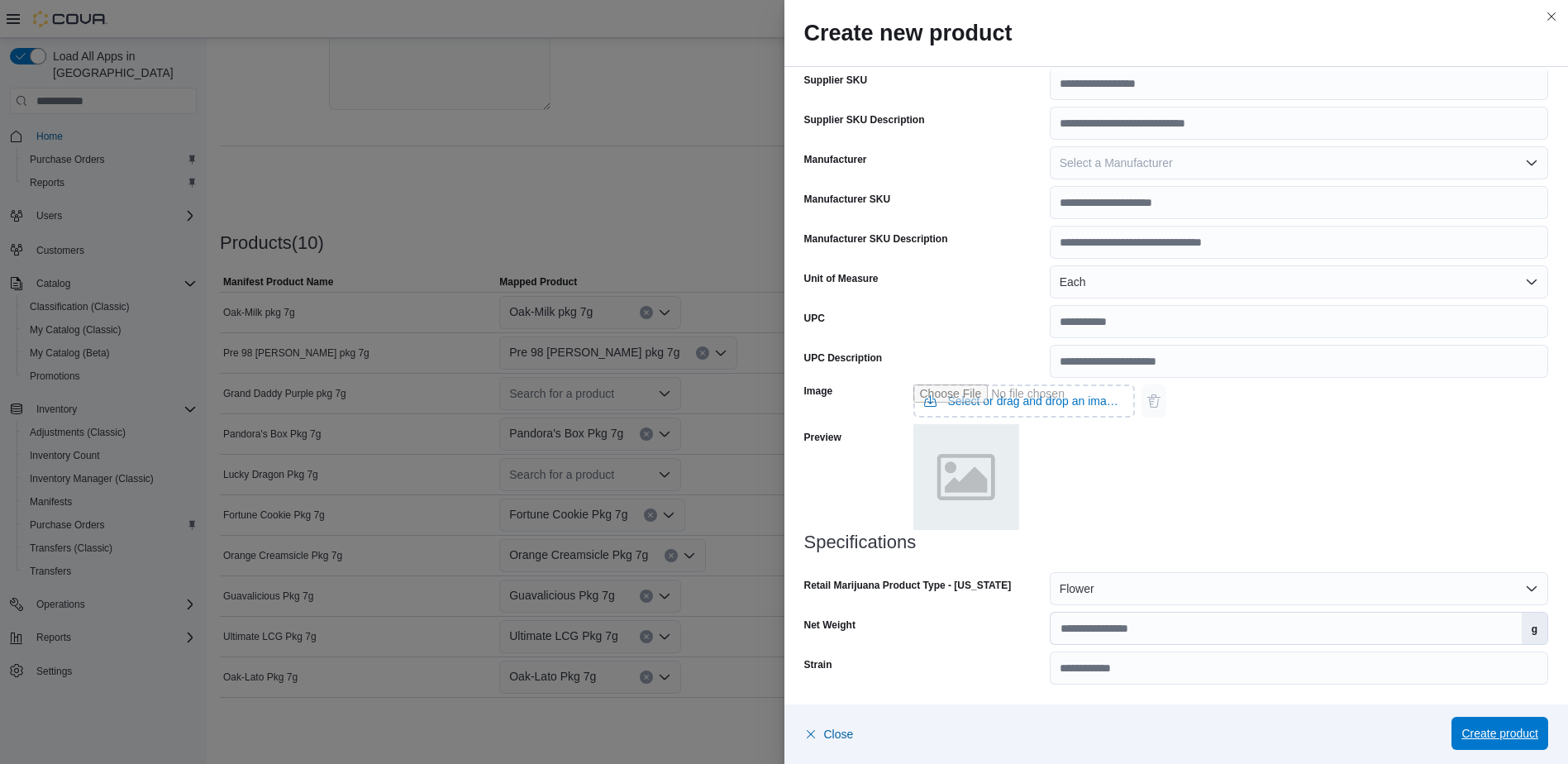
click at [1510, 733] on span "Create product" at bounding box center [1500, 733] width 77 height 17
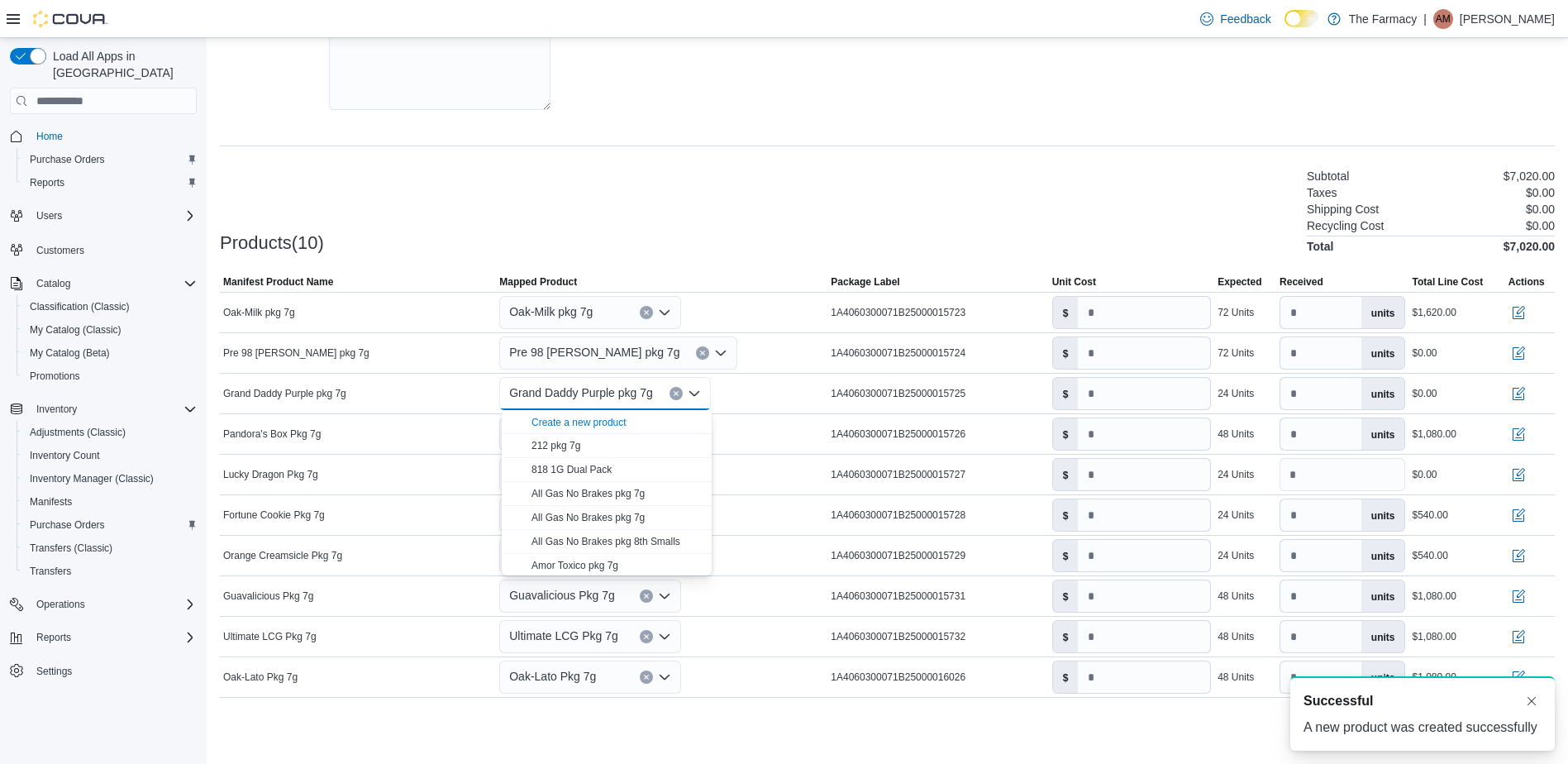
scroll to position [0, 0]
click at [693, 158] on div "**********" at bounding box center [887, 273] width 1335 height 955
click at [599, 477] on div "Search for a product" at bounding box center [589, 474] width 182 height 33
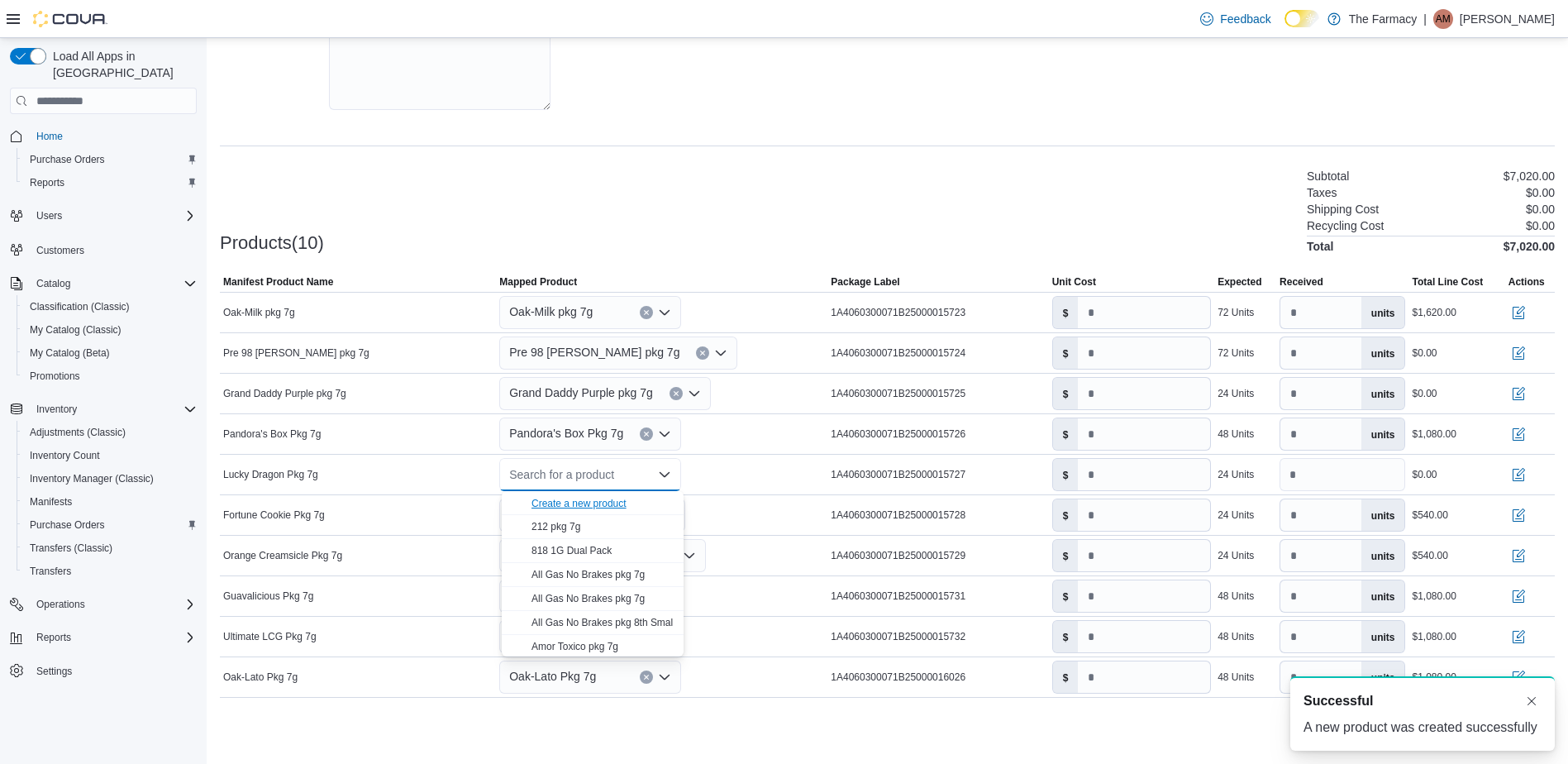
click at [583, 497] on div "Create a new product" at bounding box center [579, 503] width 95 height 13
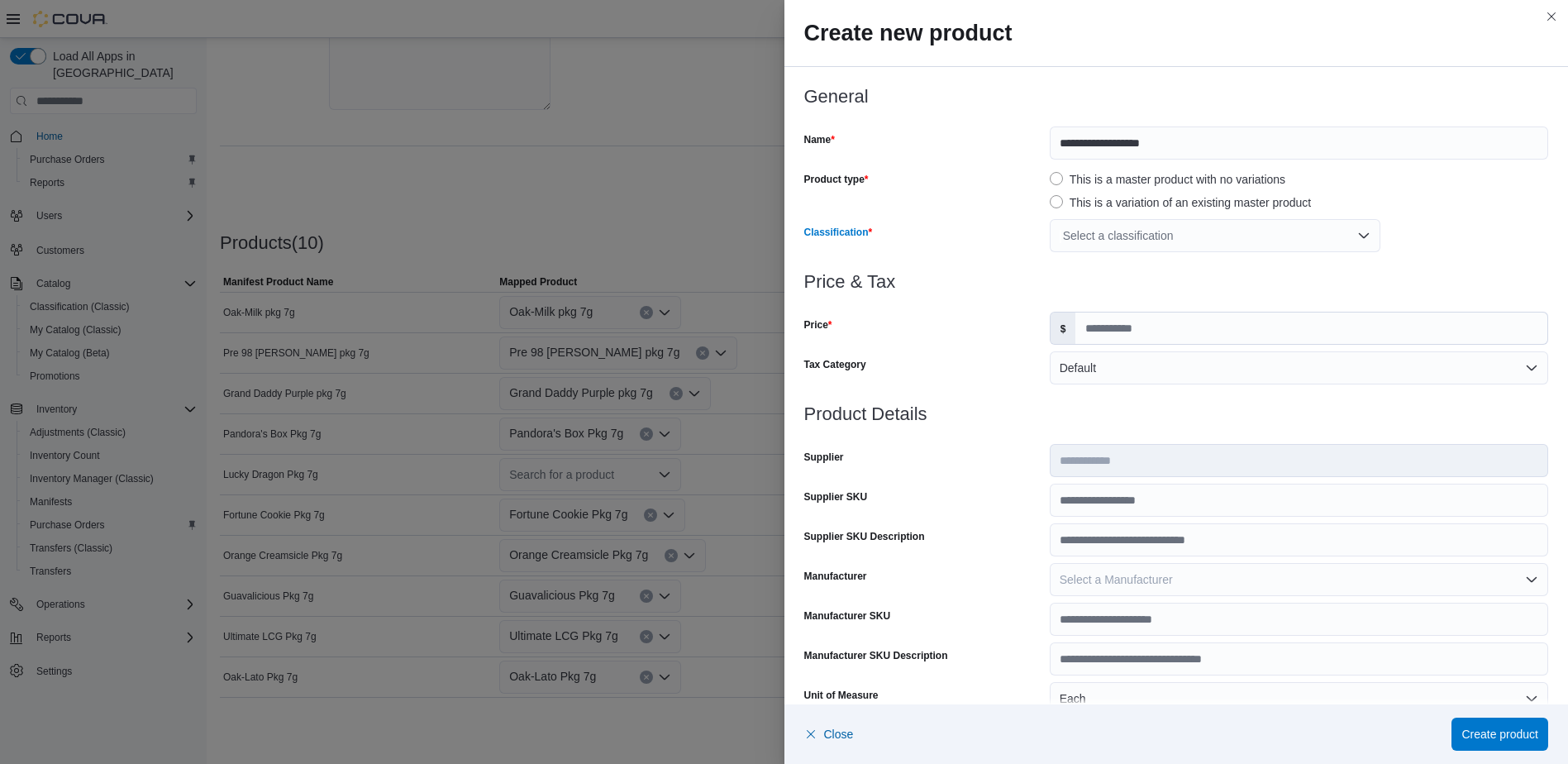
click at [1134, 230] on div "Select a classification" at bounding box center [1214, 235] width 331 height 33
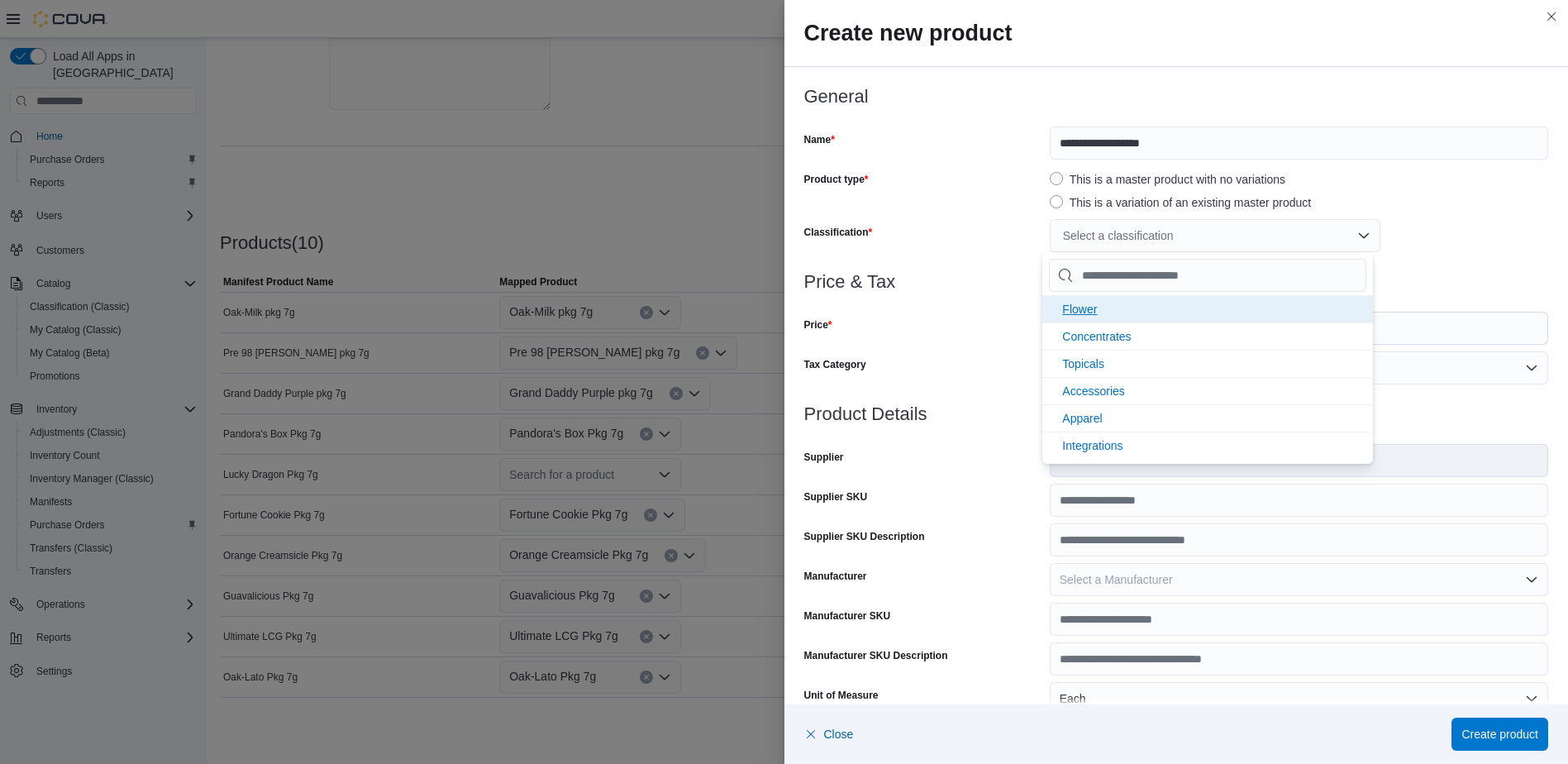
click at [1097, 311] on li "Flower" at bounding box center [1207, 308] width 331 height 27
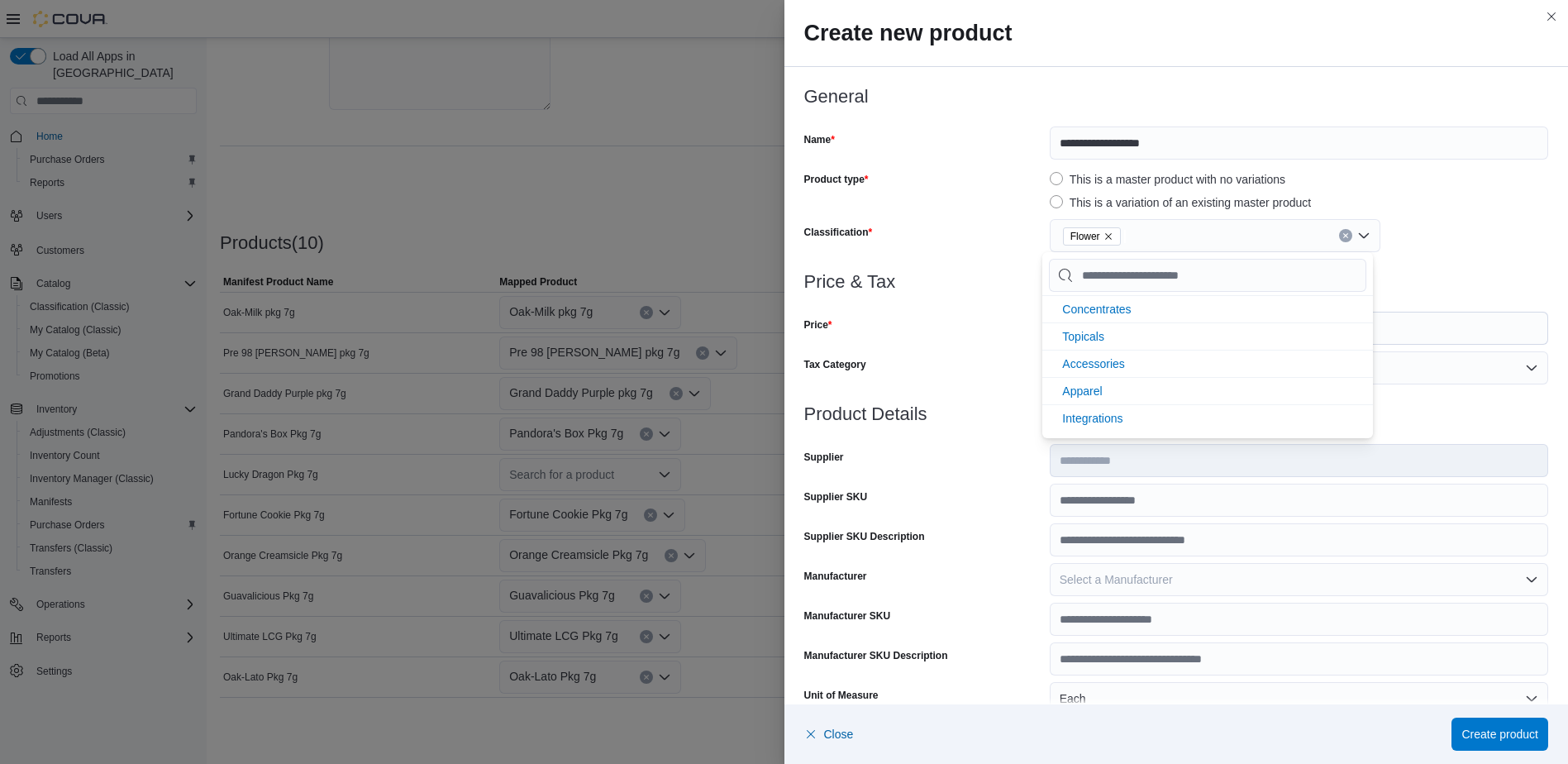
click at [990, 315] on div "Price" at bounding box center [923, 328] width 238 height 33
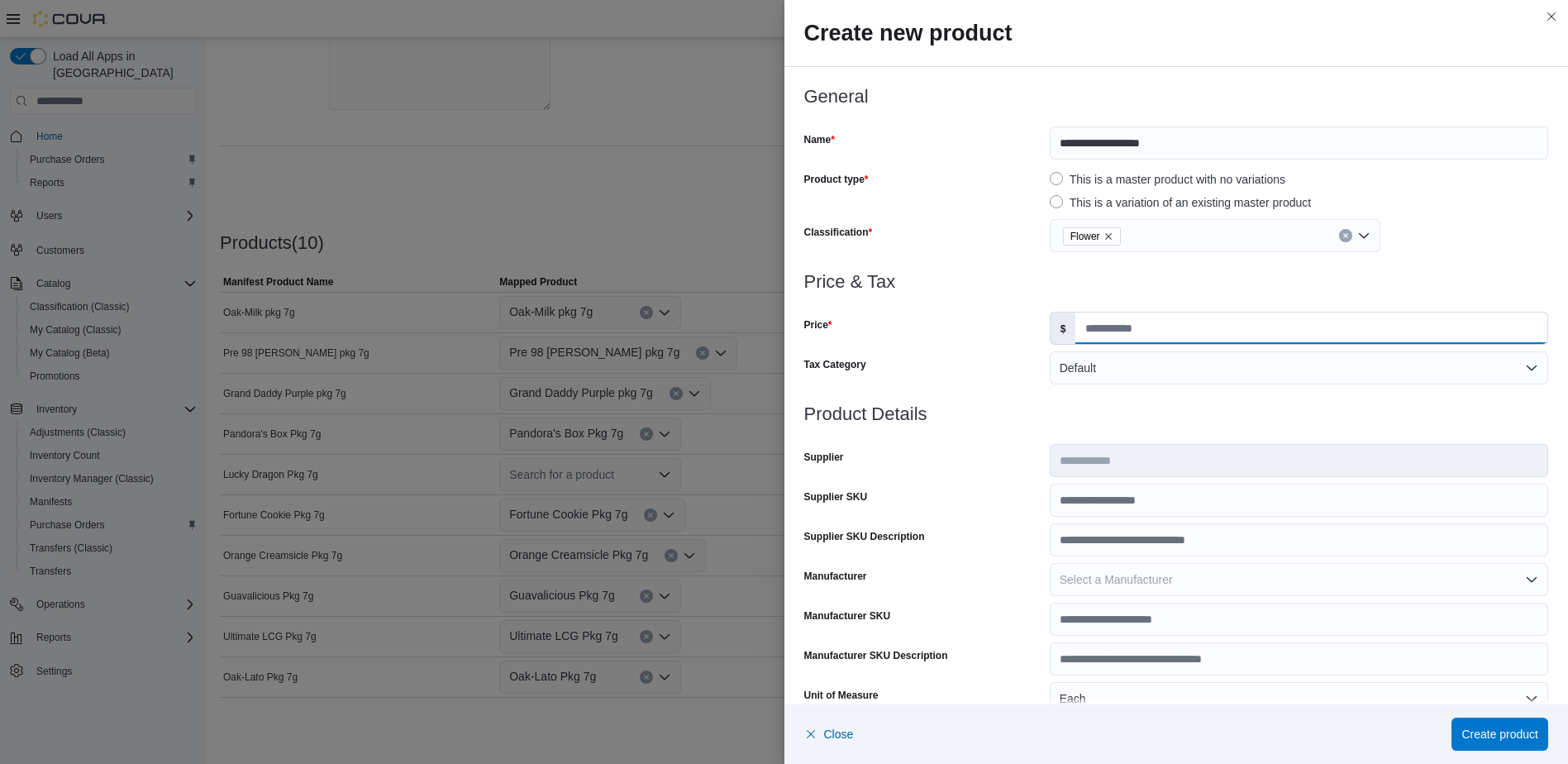
drag, startPoint x: 1096, startPoint y: 315, endPoint x: 1103, endPoint y: 333, distance: 19.3
click at [1096, 315] on input "Price" at bounding box center [1311, 327] width 472 height 31
type input "*****"
type input "*"
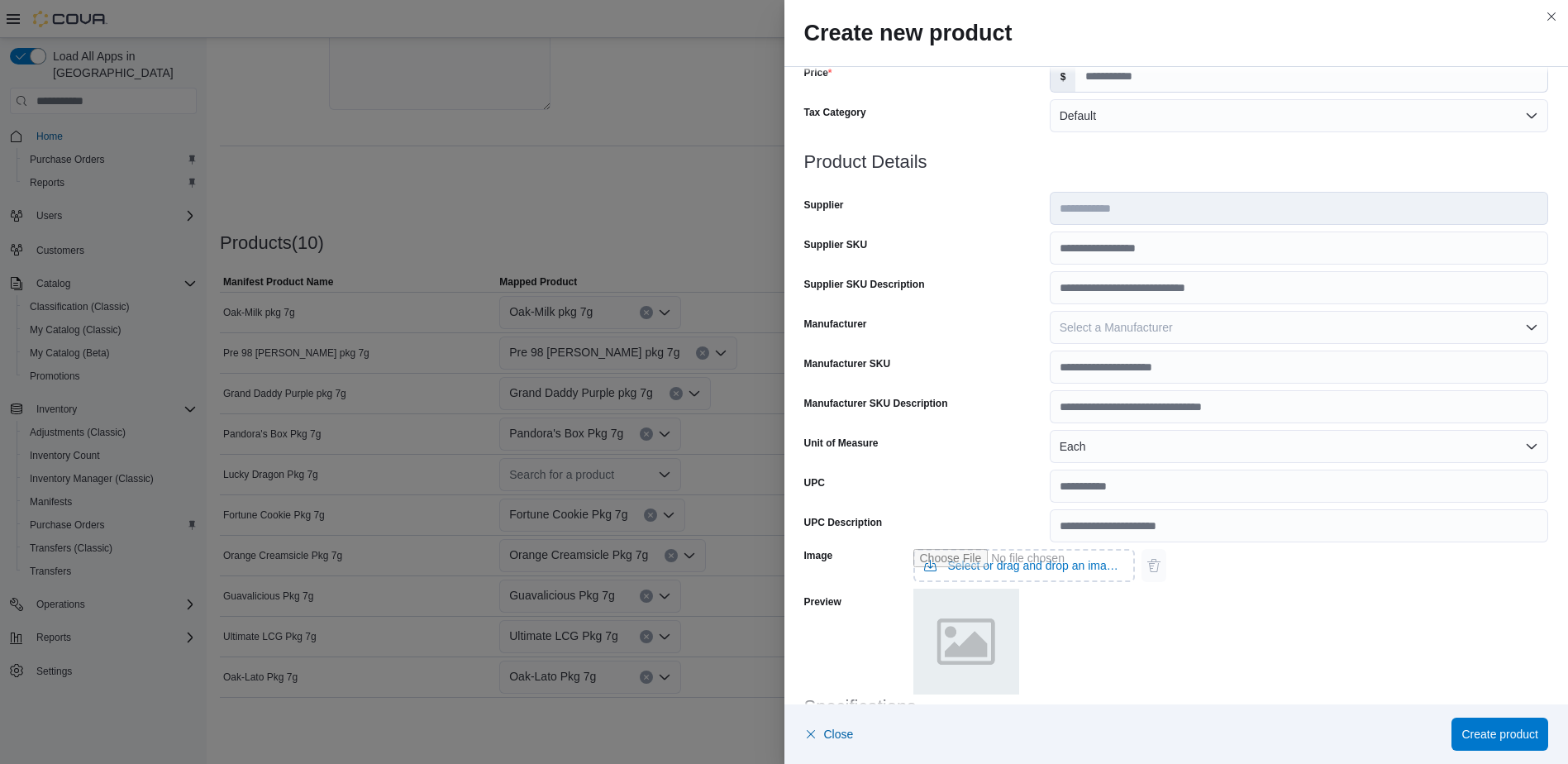
scroll to position [417, 0]
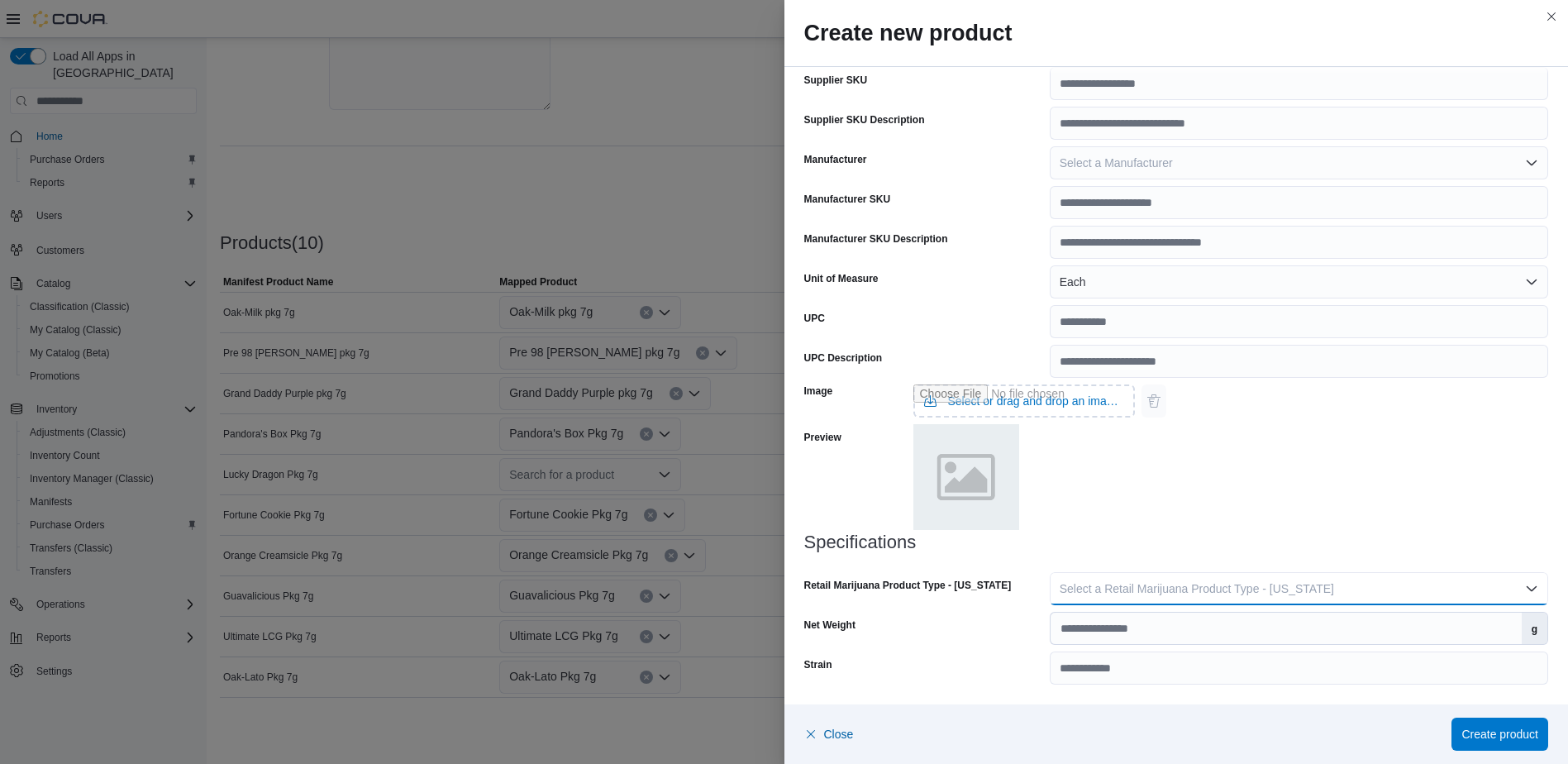
click at [1151, 583] on span "Select a Retail Marijuana Product Type - [US_STATE]" at bounding box center [1197, 588] width 275 height 13
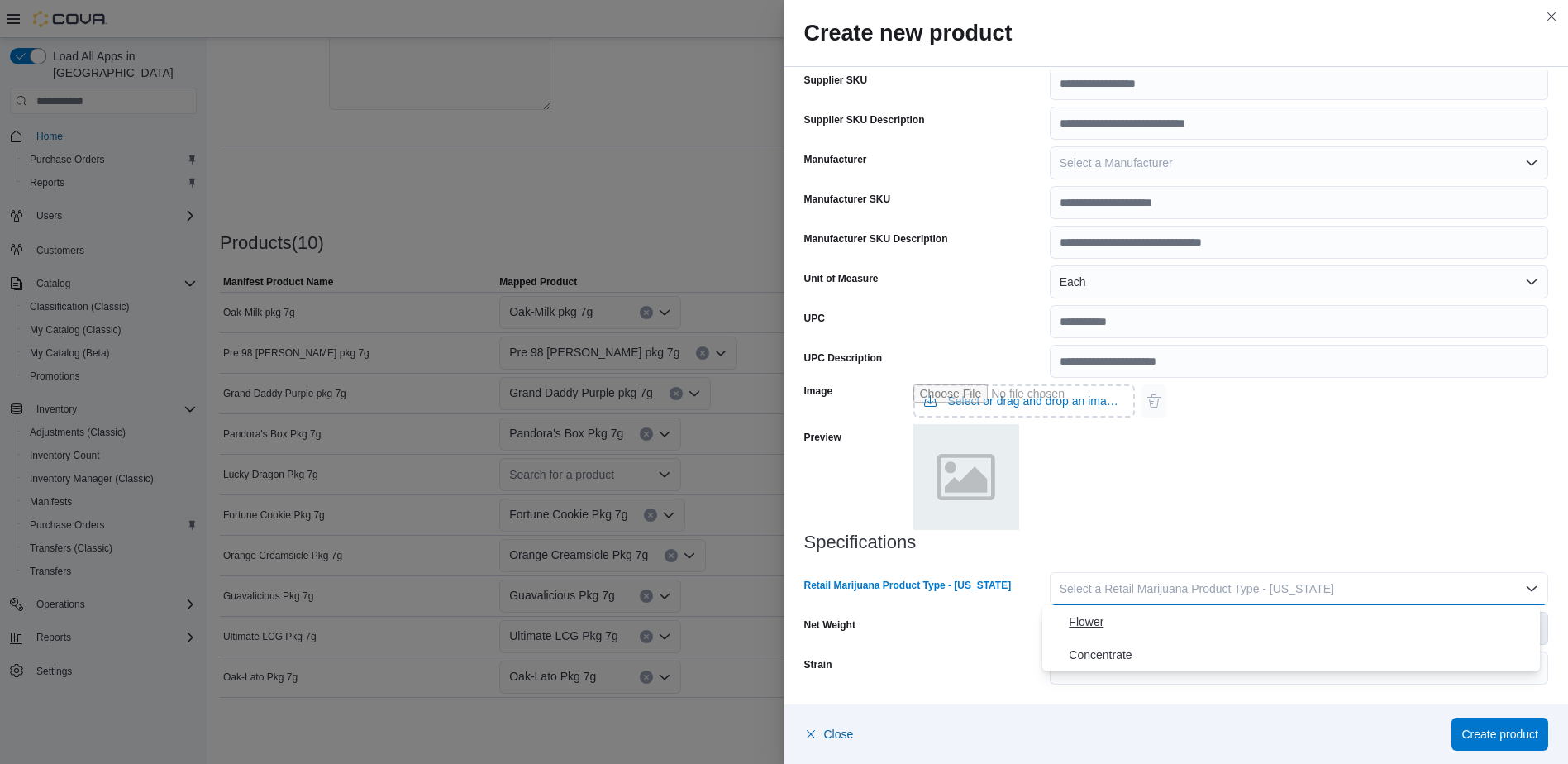
click at [1142, 618] on span "Flower" at bounding box center [1301, 621] width 464 height 19
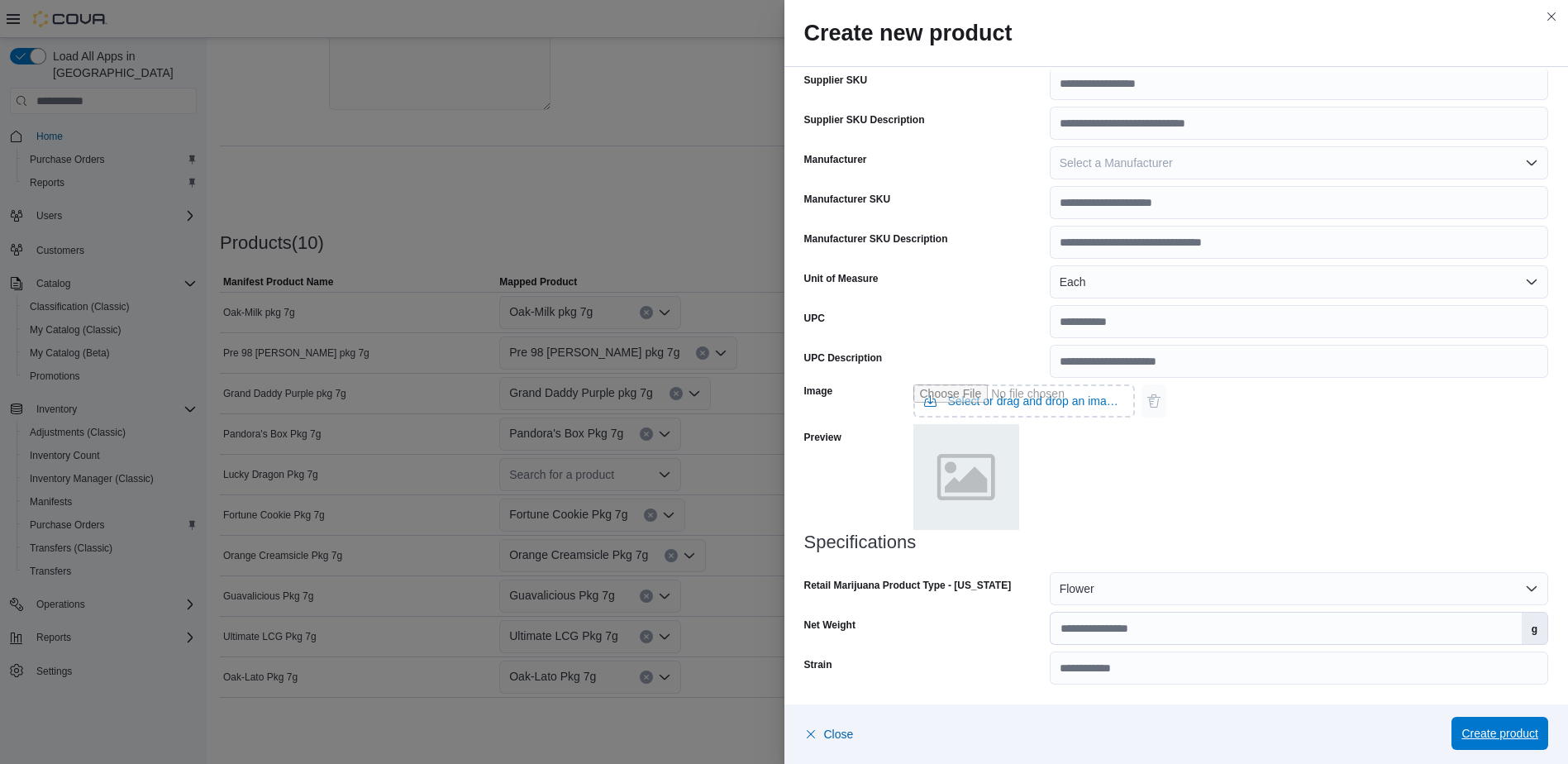
click at [1494, 729] on span "Create product" at bounding box center [1500, 733] width 77 height 17
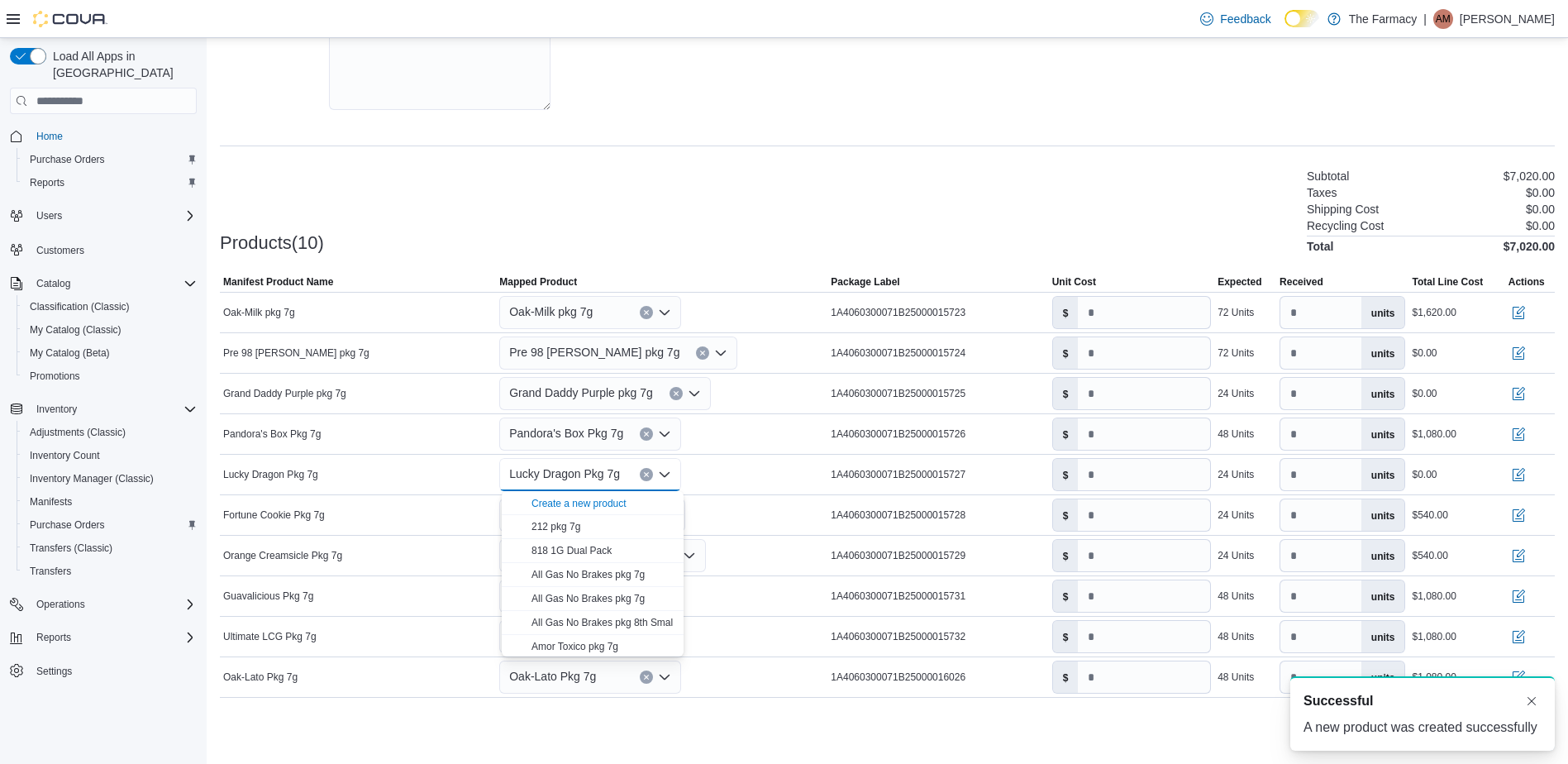
scroll to position [0, 0]
click at [776, 238] on div "Products(10) Subtotal $7,020.00 Taxes $0.00 Shipping Cost $0.00 Recycling Cost …" at bounding box center [887, 209] width 1335 height 87
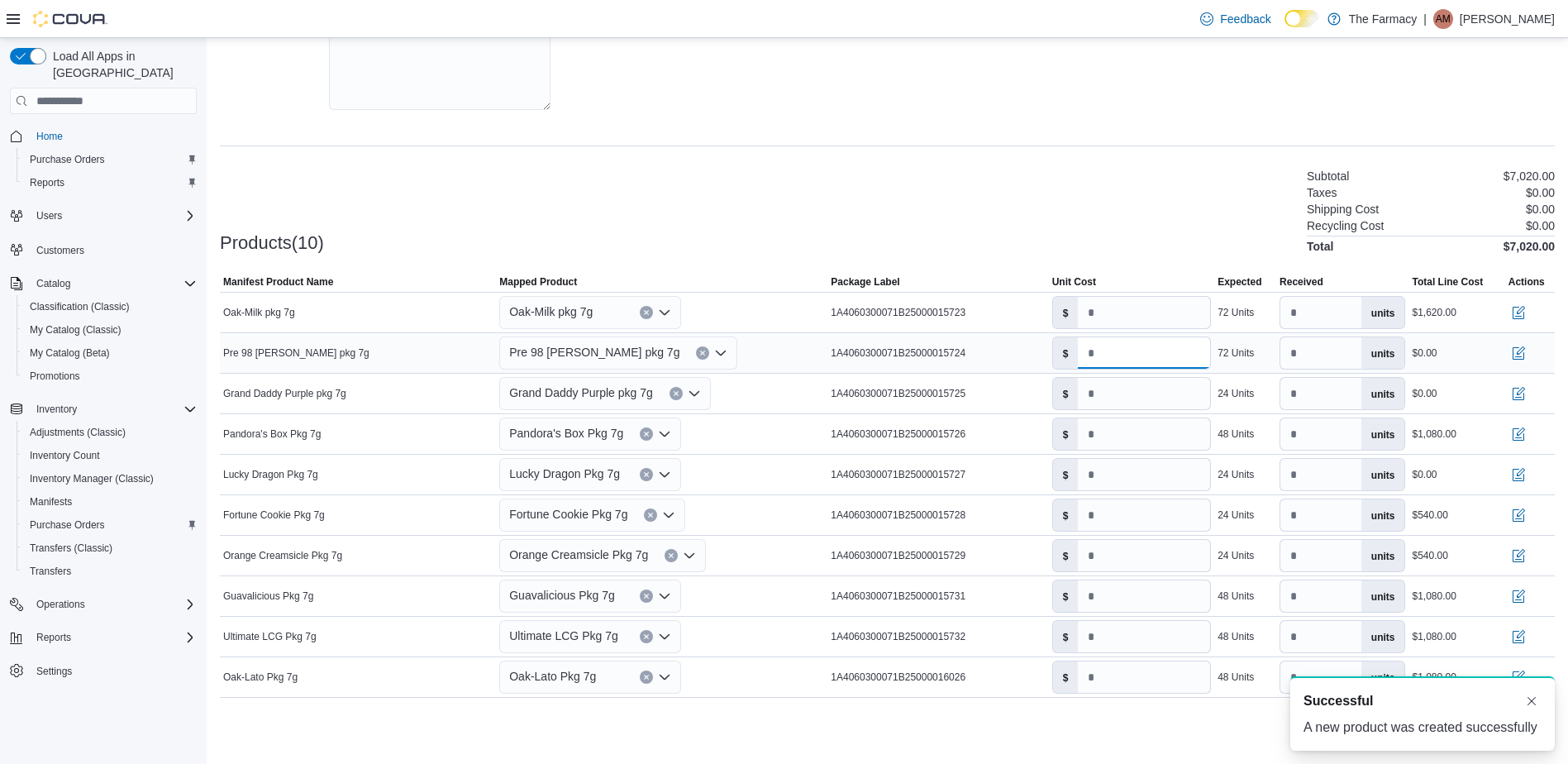
click at [1129, 362] on input "number" at bounding box center [1143, 352] width 132 height 31
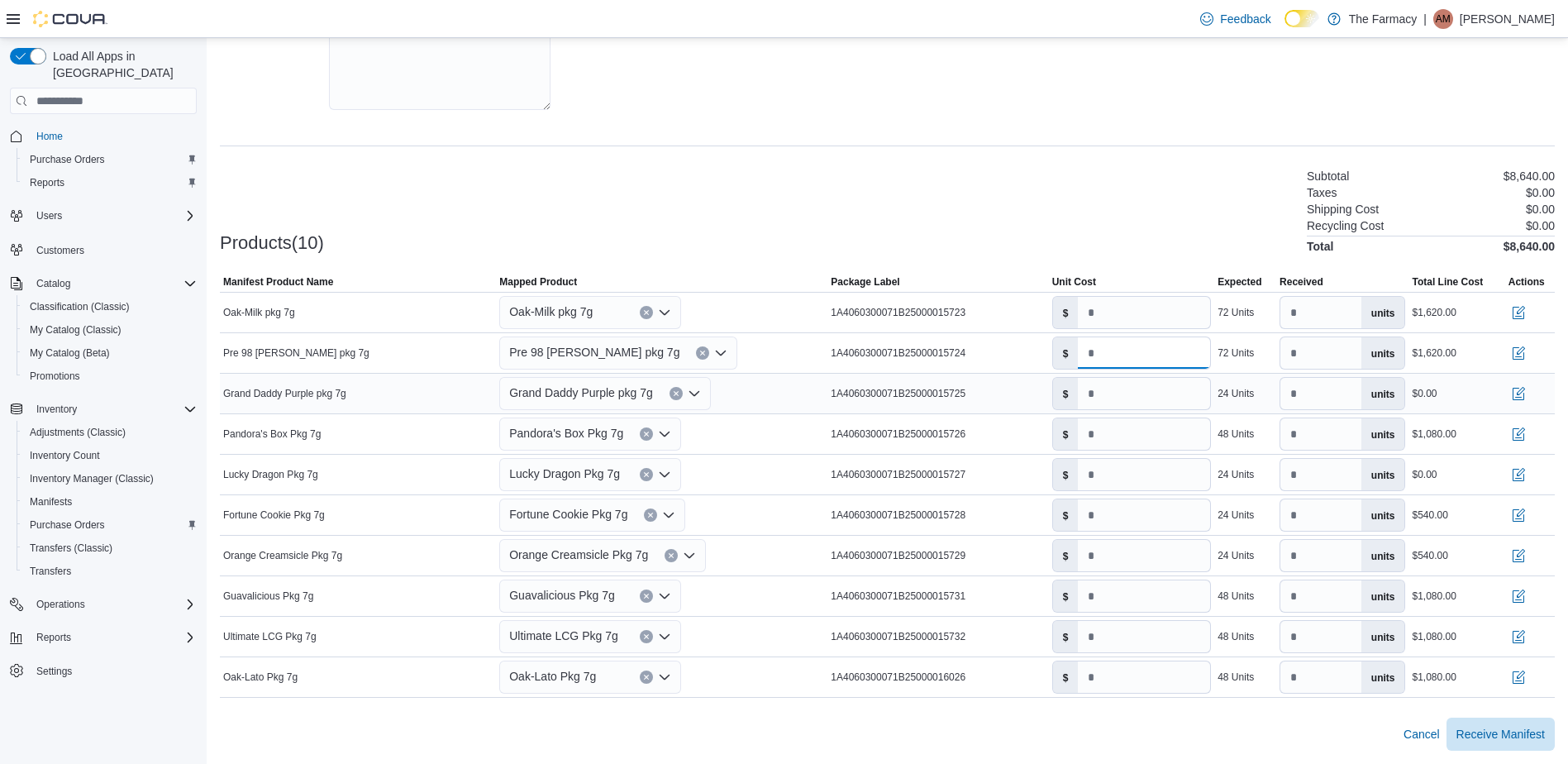
type input "****"
click at [1119, 396] on input "number" at bounding box center [1143, 393] width 132 height 31
type input "****"
click at [1127, 472] on input "number" at bounding box center [1143, 474] width 132 height 31
type input "****"
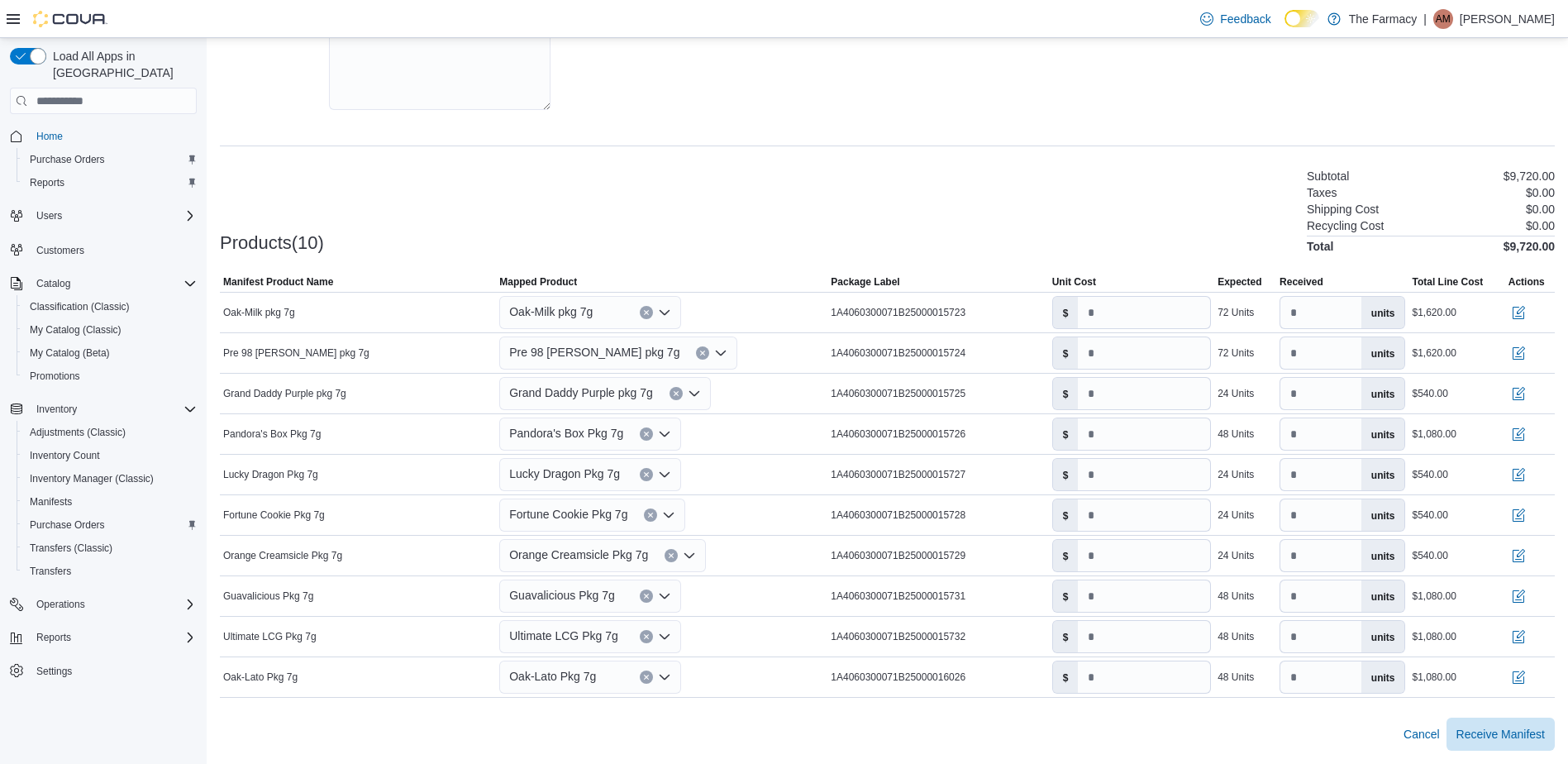
click at [1106, 199] on div "Products(10) Subtotal $9,720.00 Taxes $0.00 Shipping Cost $0.00 Recycling Cost …" at bounding box center [887, 209] width 1335 height 87
click at [649, 595] on icon "Clear input" at bounding box center [646, 596] width 4 height 4
type input "*"
click at [650, 637] on icon "Clear input" at bounding box center [645, 635] width 6 height 6
type input "*"
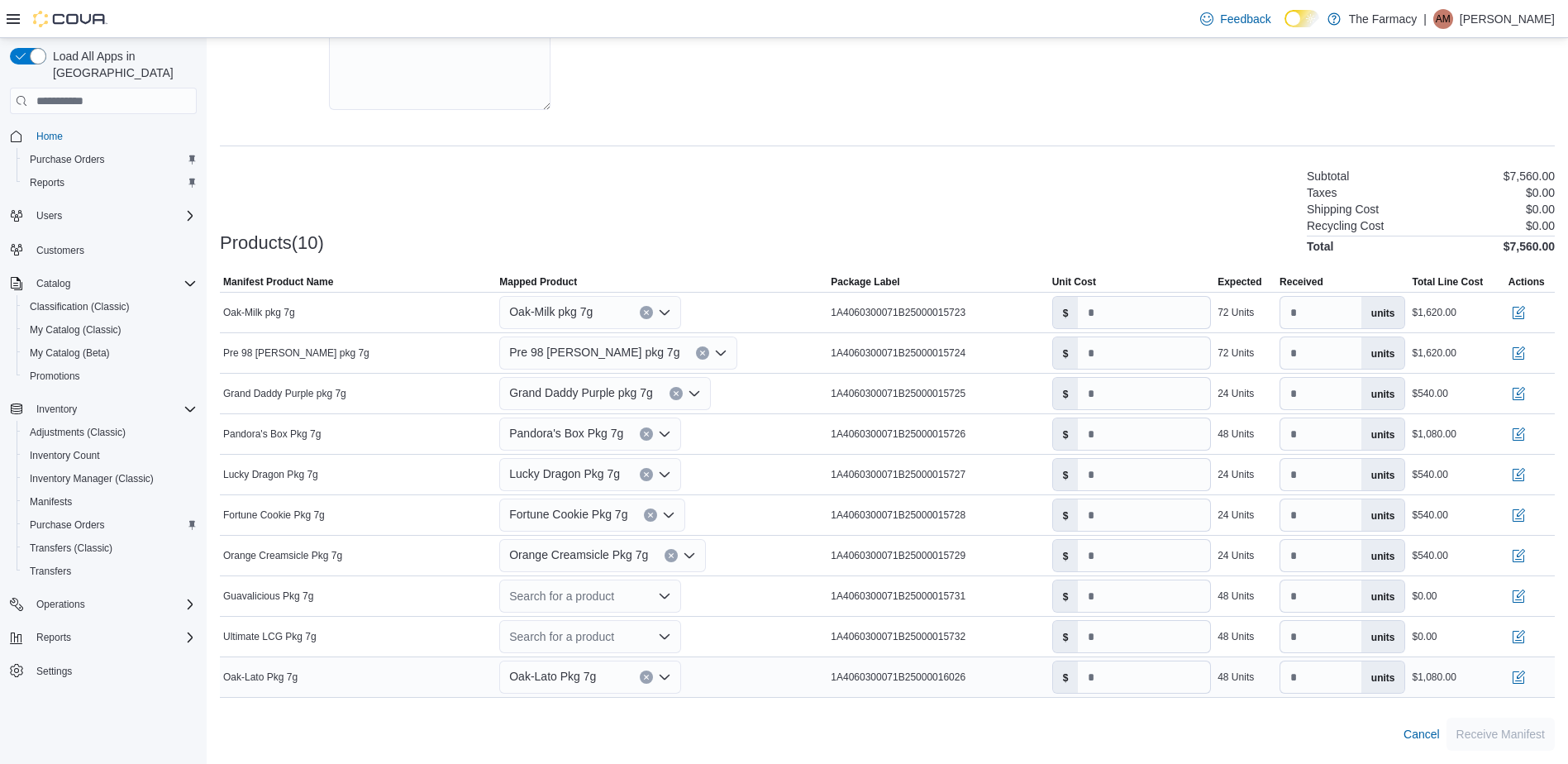
click at [649, 675] on icon "Clear input" at bounding box center [646, 677] width 4 height 4
type input "*"
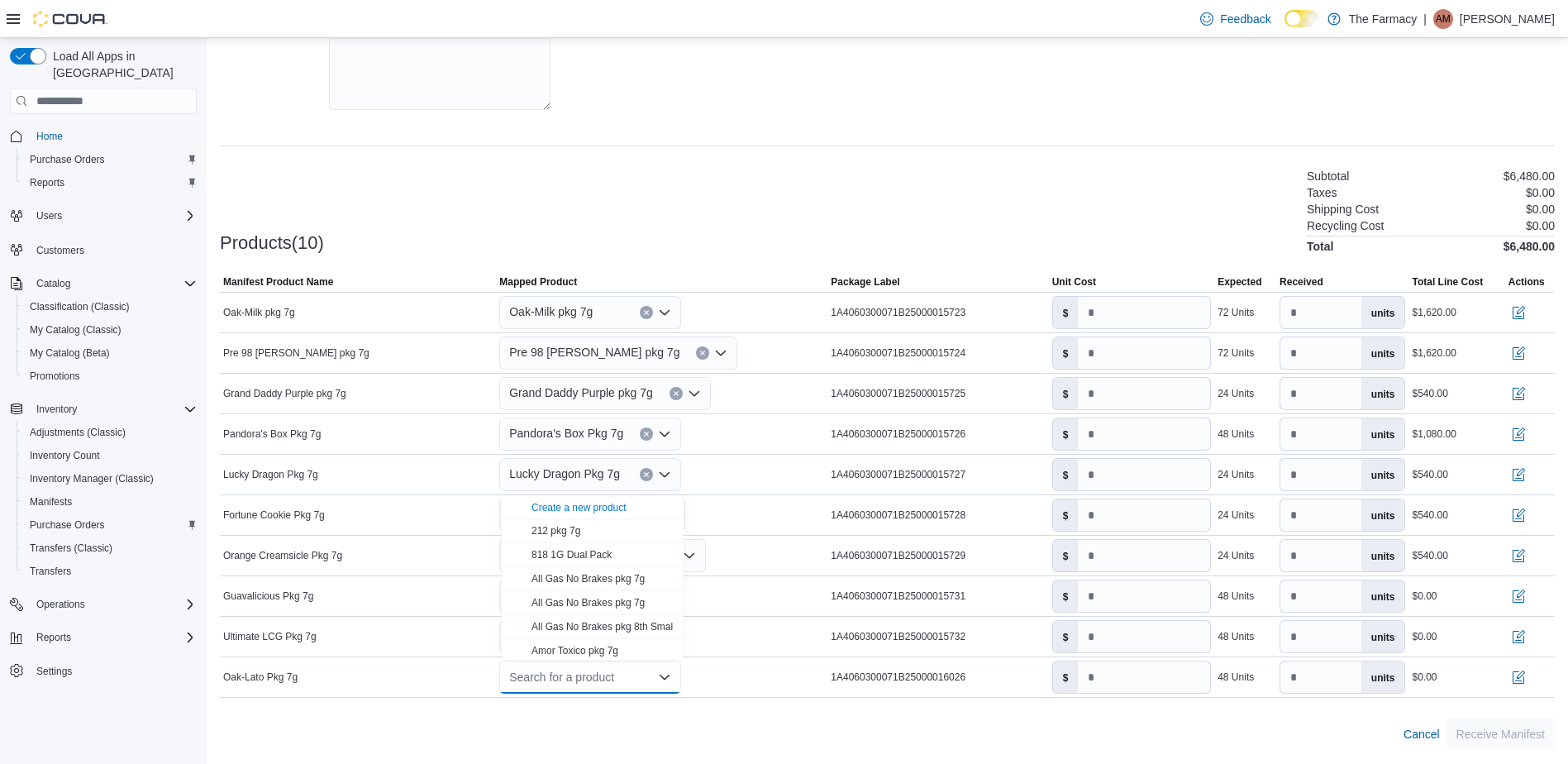
click at [729, 715] on div at bounding box center [887, 707] width 1335 height 19
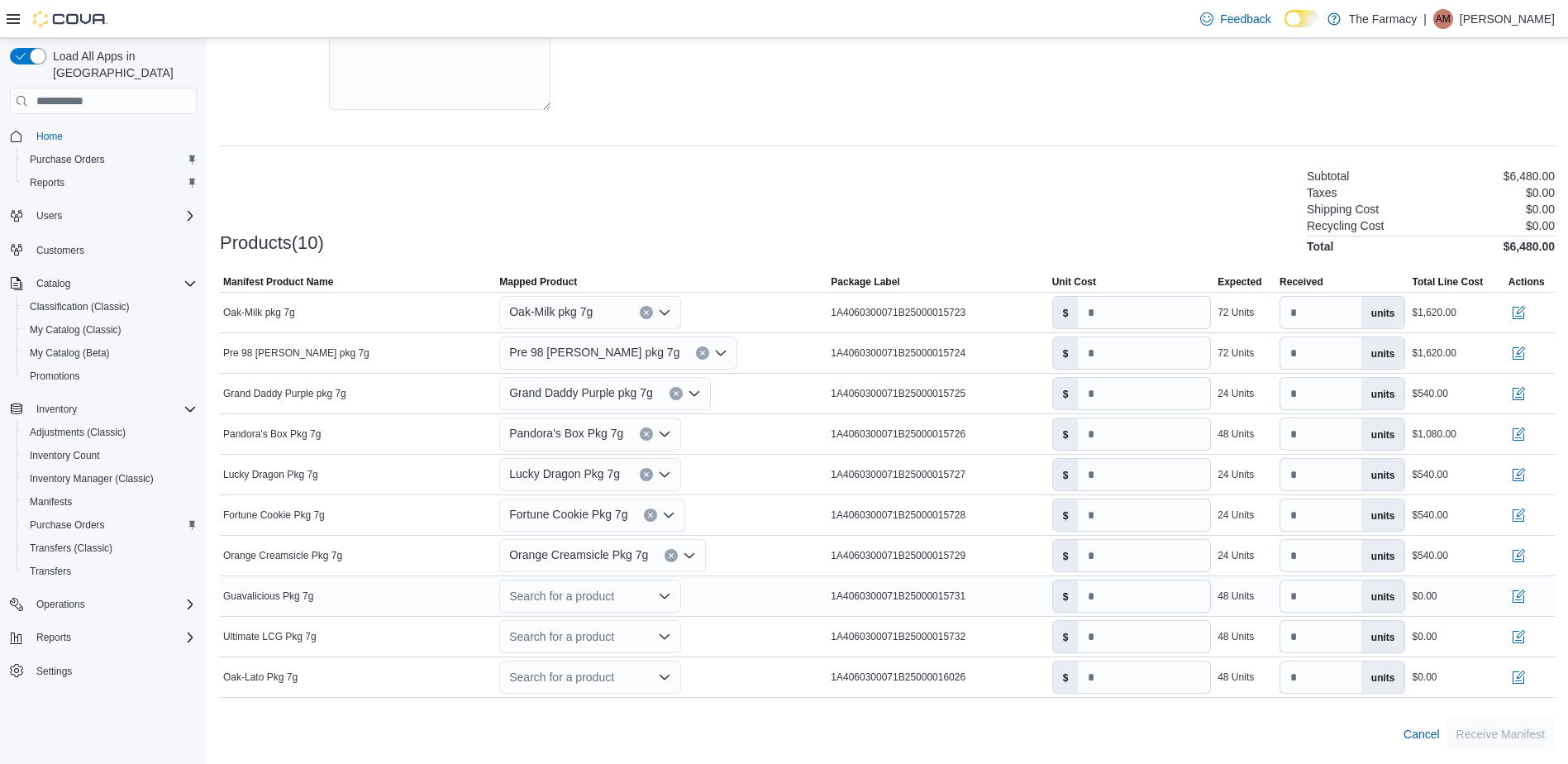
click at [596, 604] on div "Search for a product" at bounding box center [589, 596] width 182 height 33
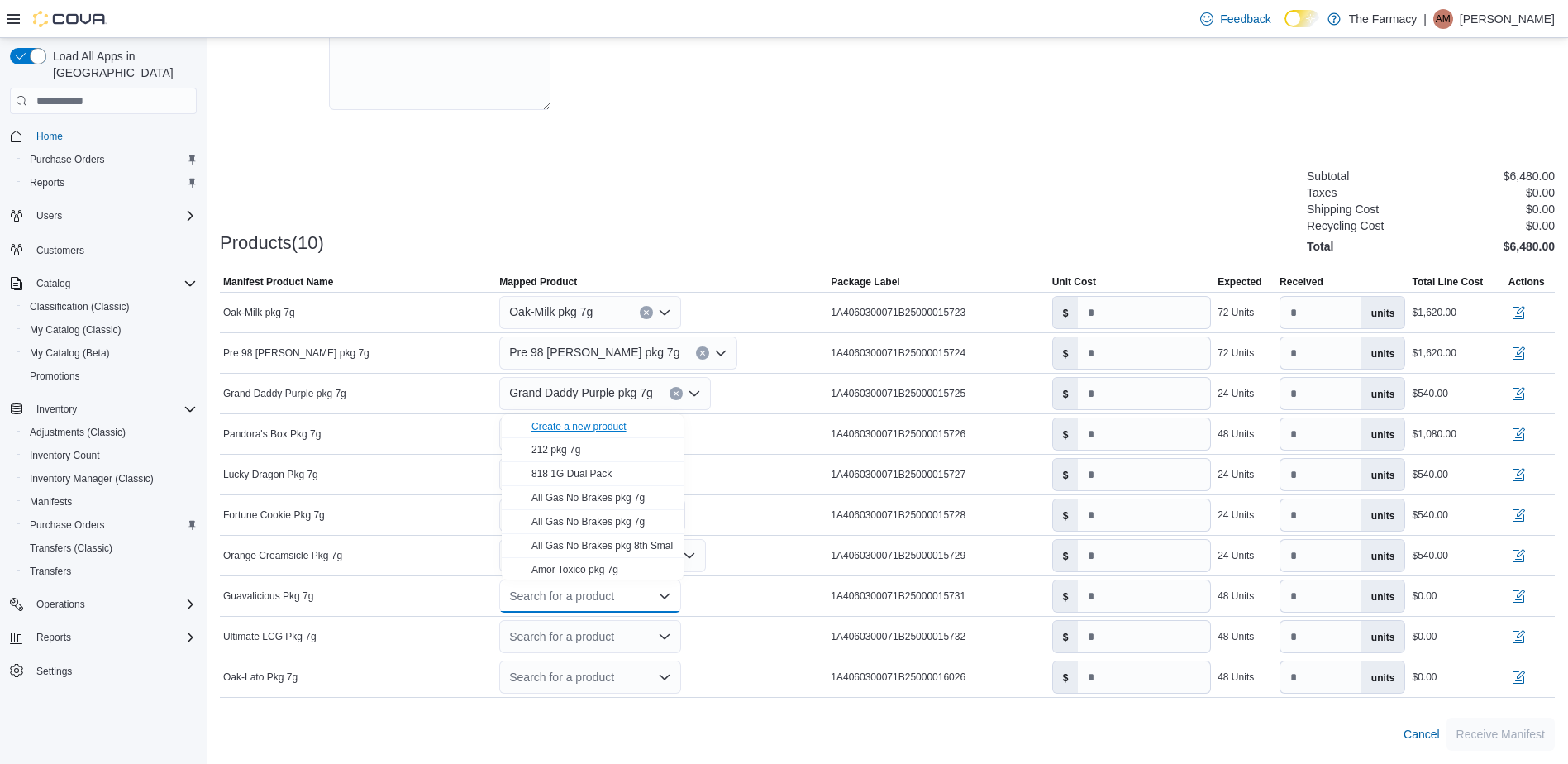
click at [597, 423] on div "Create a new product" at bounding box center [579, 426] width 95 height 13
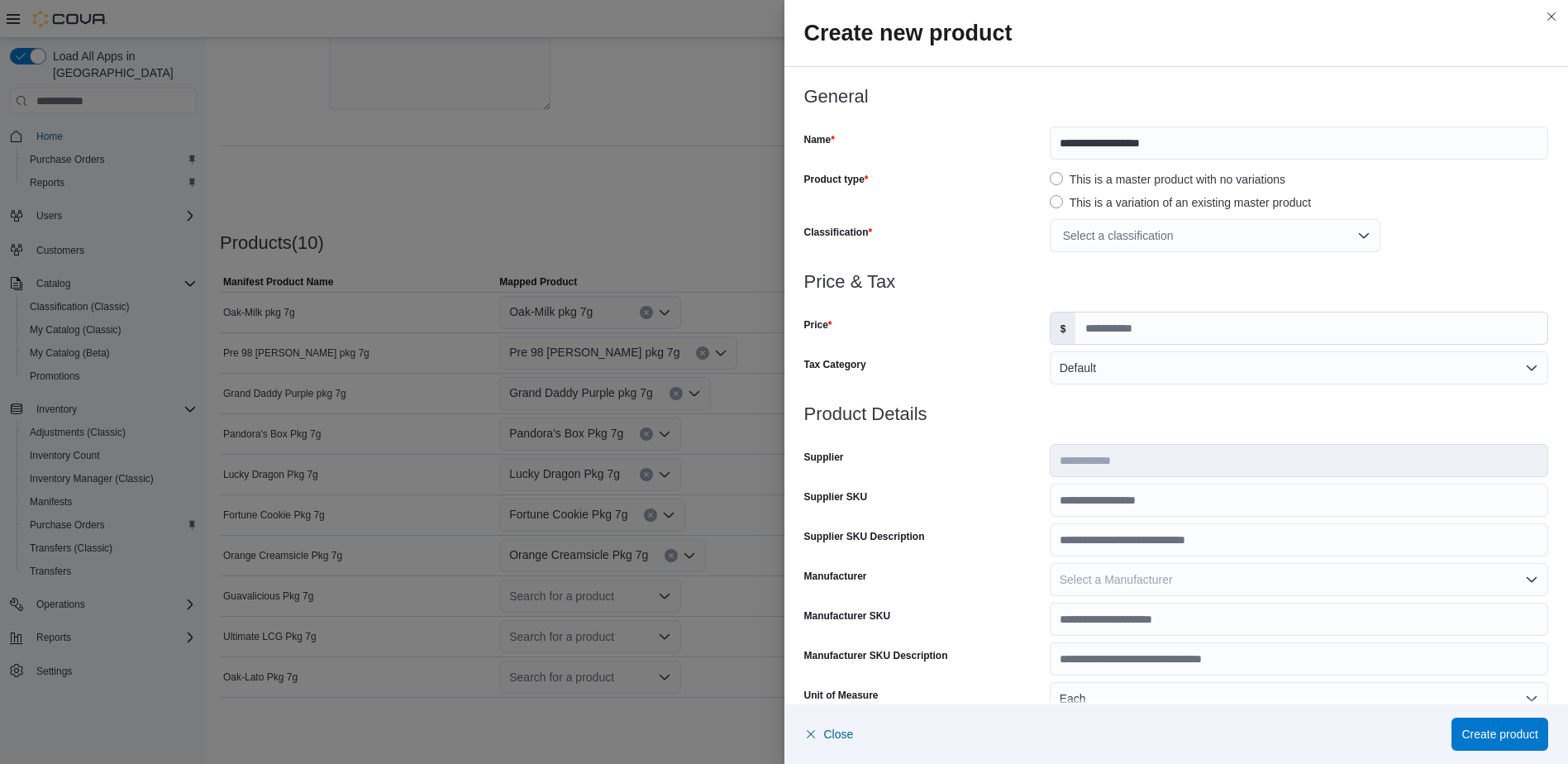
click at [1124, 246] on div "Select a classification" at bounding box center [1214, 235] width 331 height 33
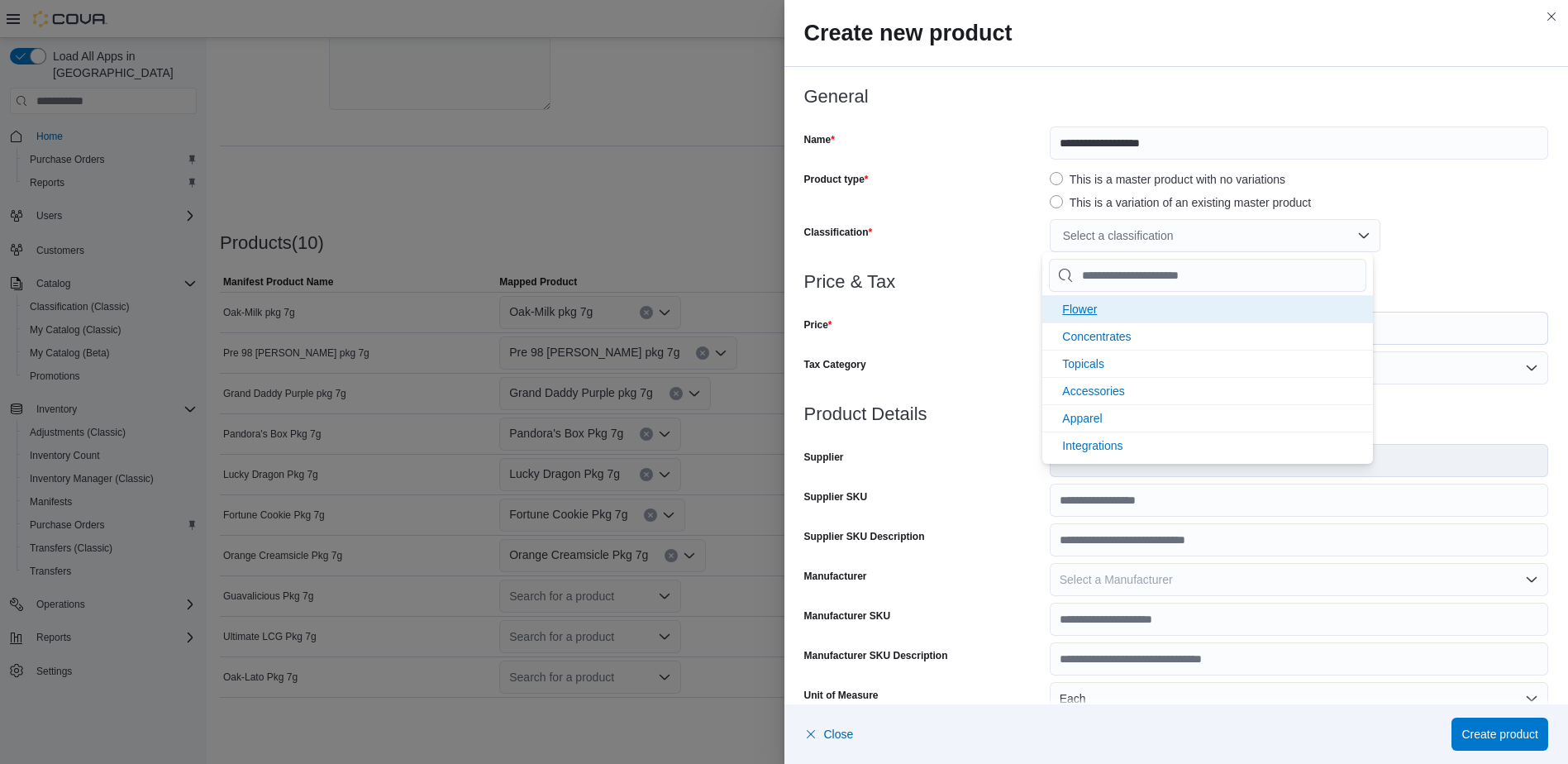
click at [1095, 303] on span "Flower" at bounding box center [1079, 308] width 35 height 13
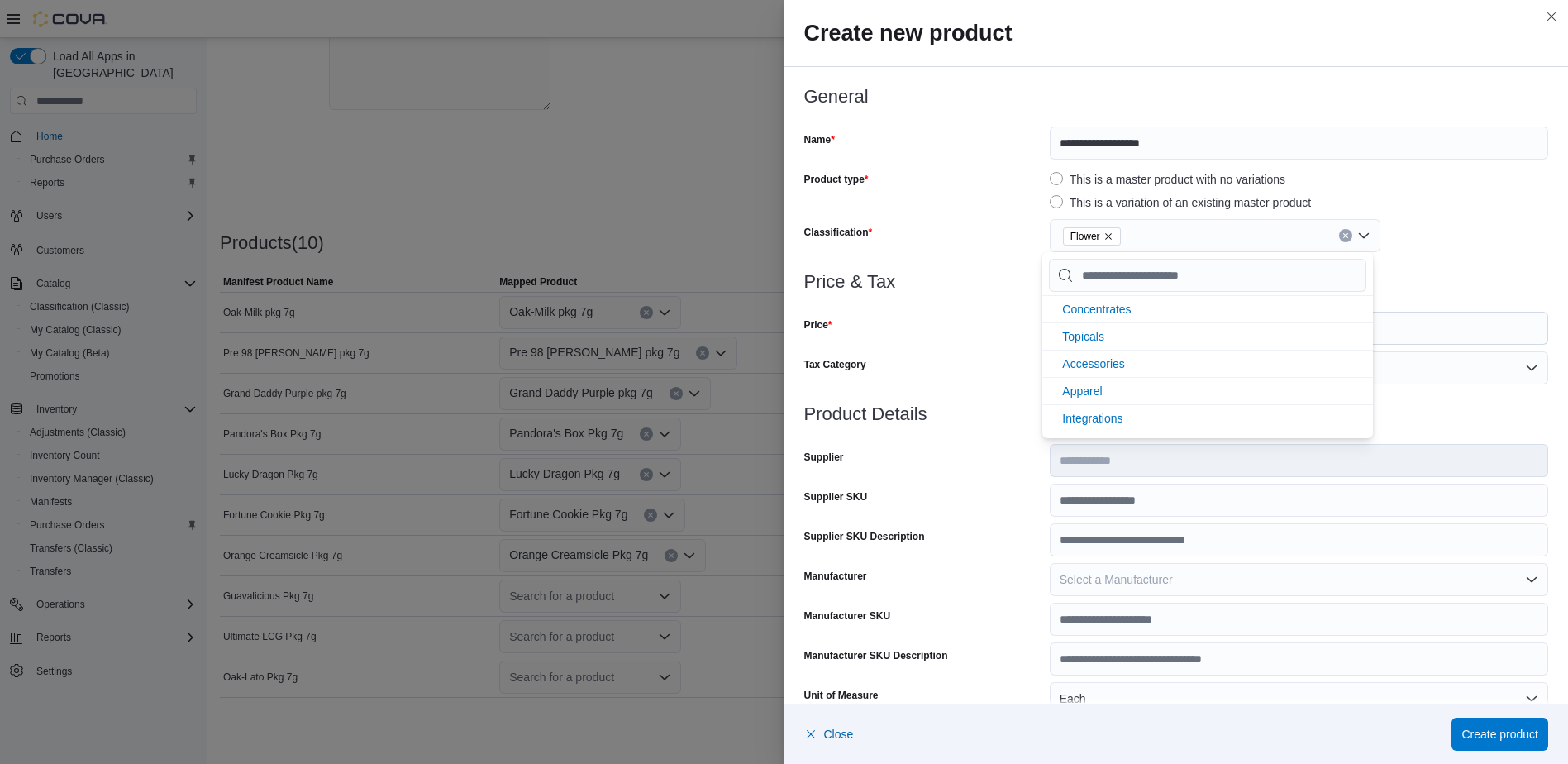
click at [988, 345] on div "Price & Tax Price $ Tax Category Default" at bounding box center [1176, 338] width 745 height 132
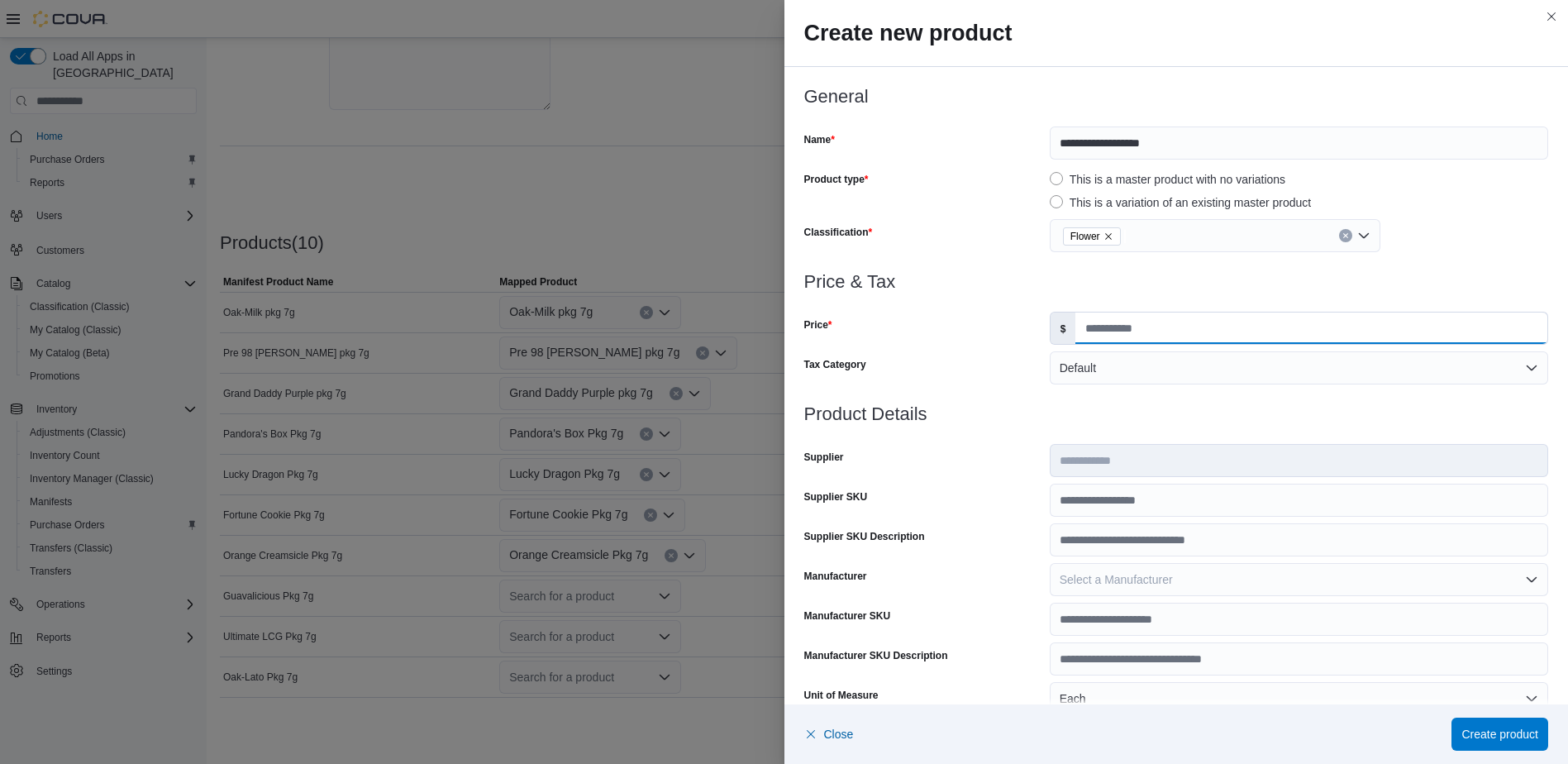
click at [1104, 331] on input "Price" at bounding box center [1311, 327] width 472 height 31
type input "*"
drag, startPoint x: 982, startPoint y: 361, endPoint x: 1050, endPoint y: 386, distance: 72.4
click at [982, 361] on div "Tax Category" at bounding box center [923, 367] width 238 height 33
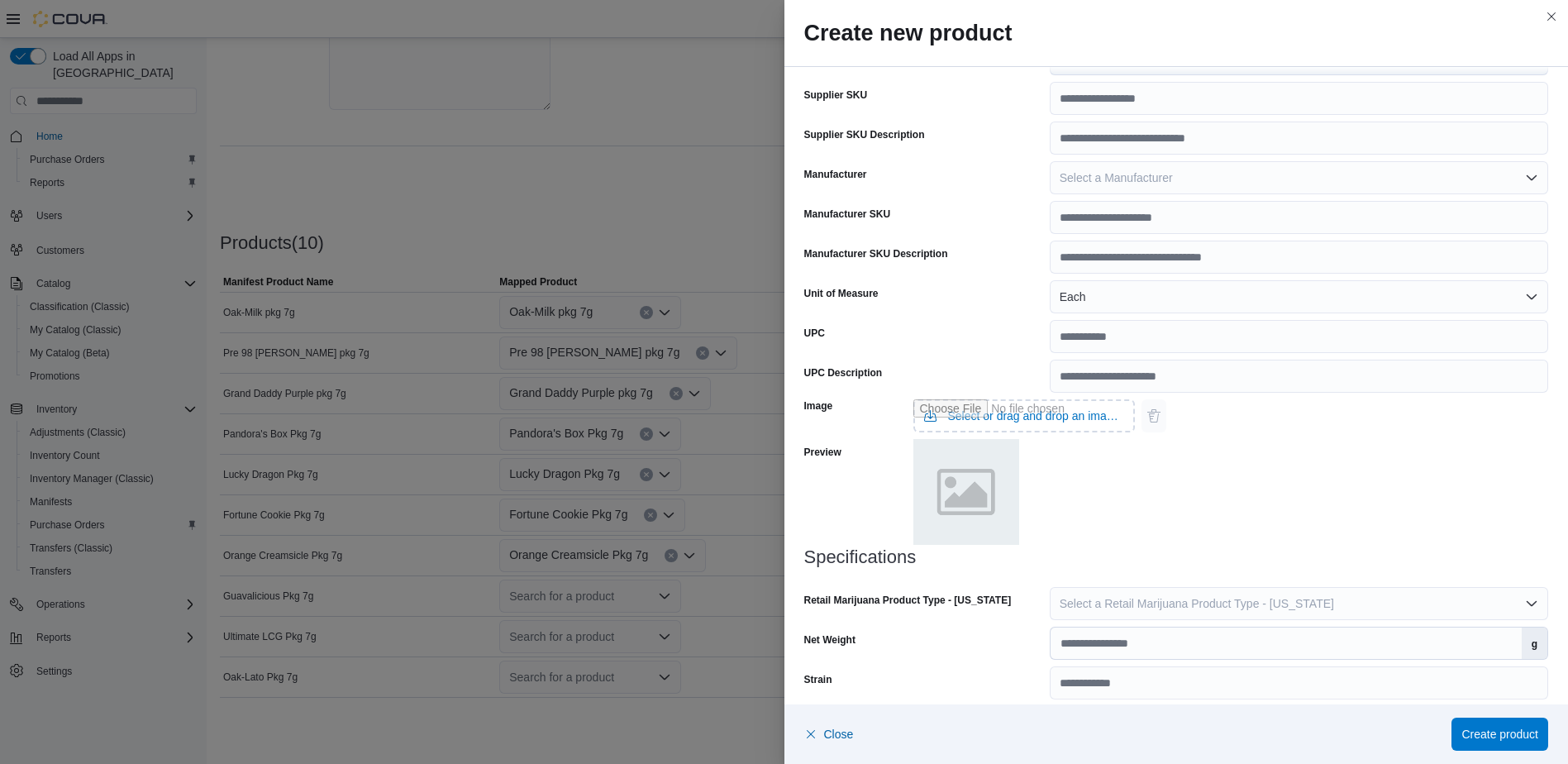
scroll to position [417, 0]
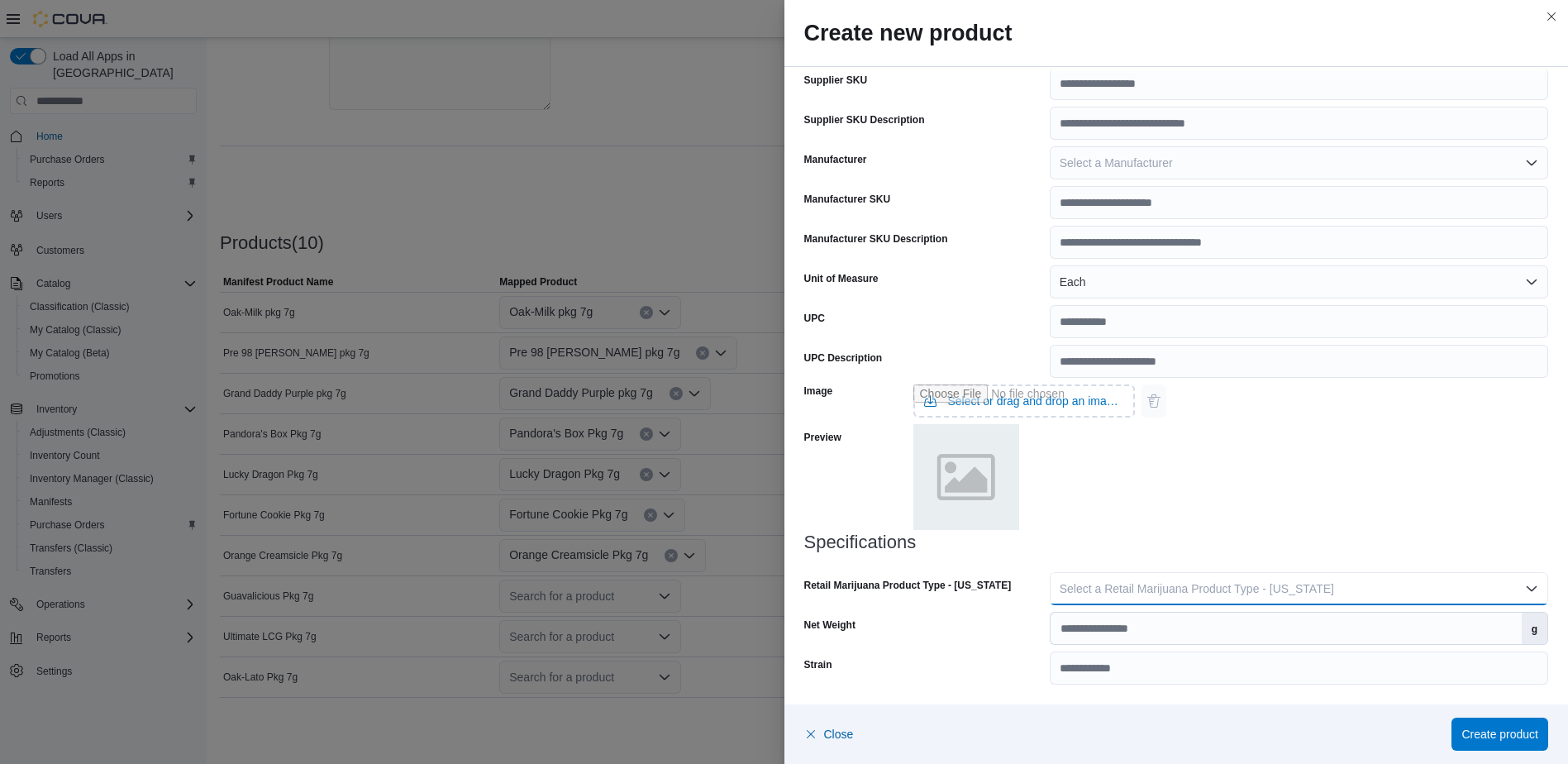
click at [1128, 597] on button "Select a Retail Marijuana Product Type - [US_STATE]" at bounding box center [1299, 588] width 498 height 33
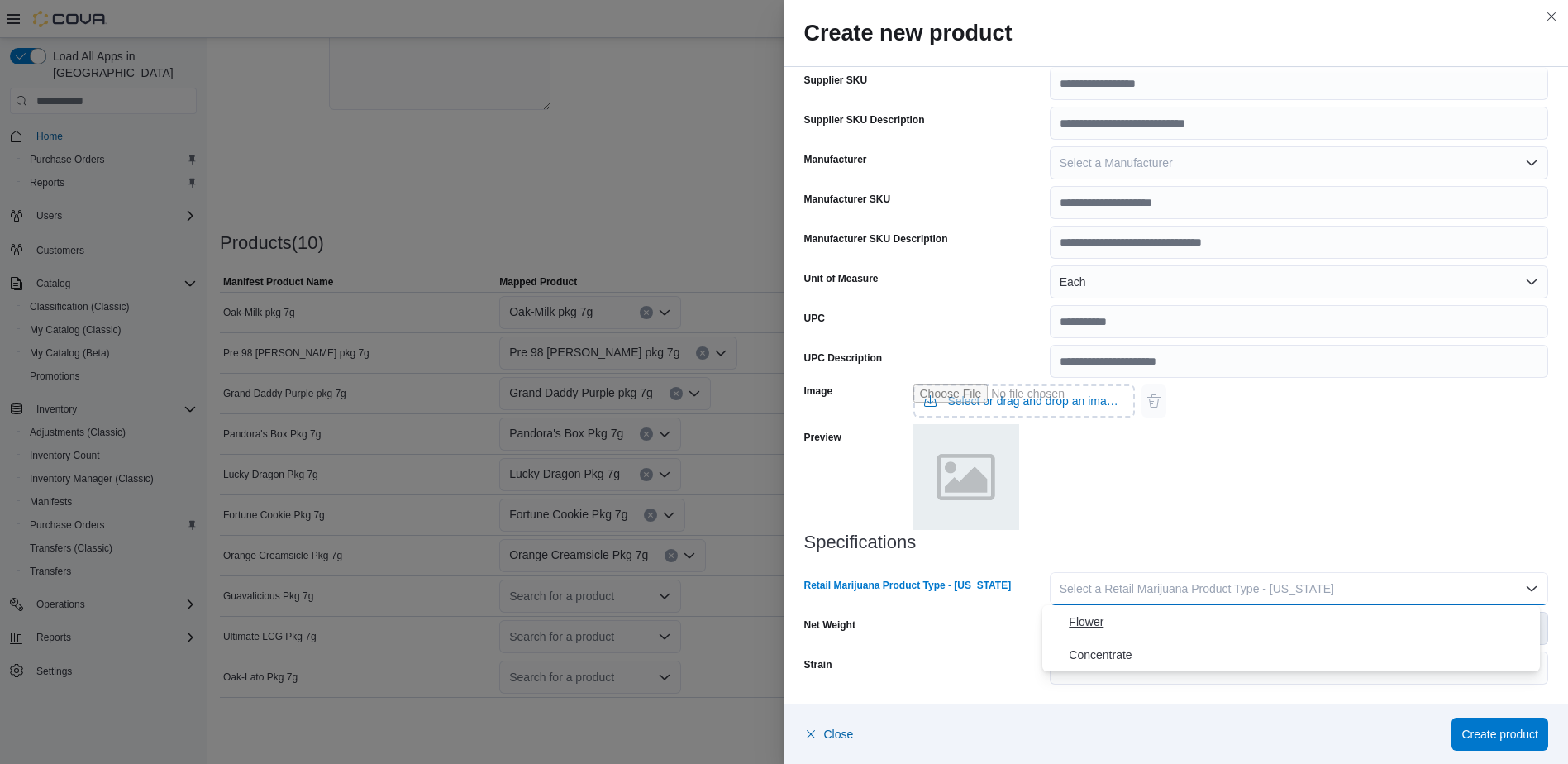
click at [1115, 616] on span "Flower" at bounding box center [1301, 621] width 464 height 19
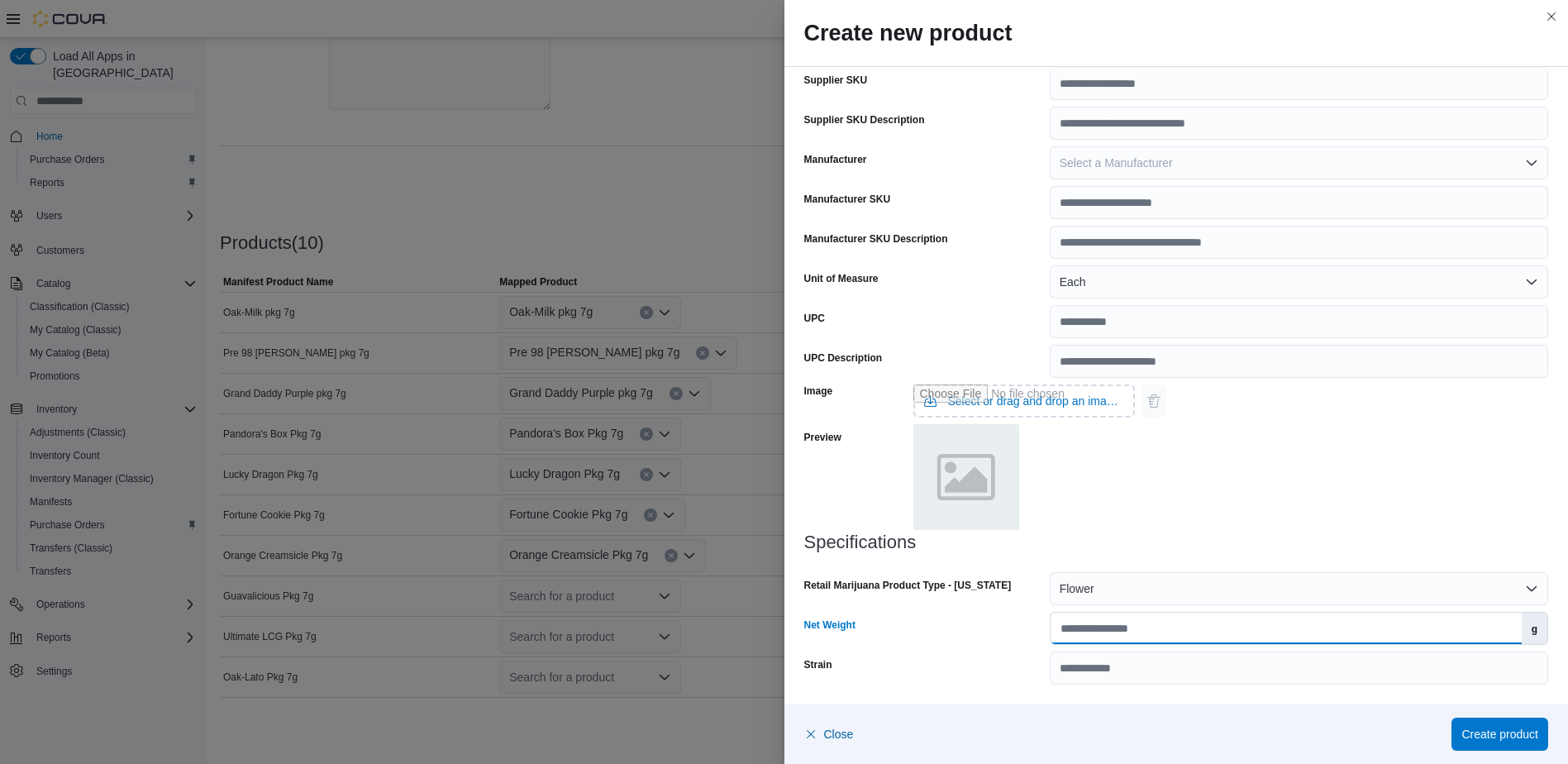
click at [1108, 632] on input "Net Weight" at bounding box center [1286, 628] width 472 height 31
type input "*"
drag, startPoint x: 1256, startPoint y: 530, endPoint x: 1369, endPoint y: 620, distance: 144.5
click at [1256, 530] on div "Image Select or drag and drop an image file Preview" at bounding box center [1176, 455] width 745 height 154
click at [1491, 731] on span "Create product" at bounding box center [1500, 733] width 77 height 17
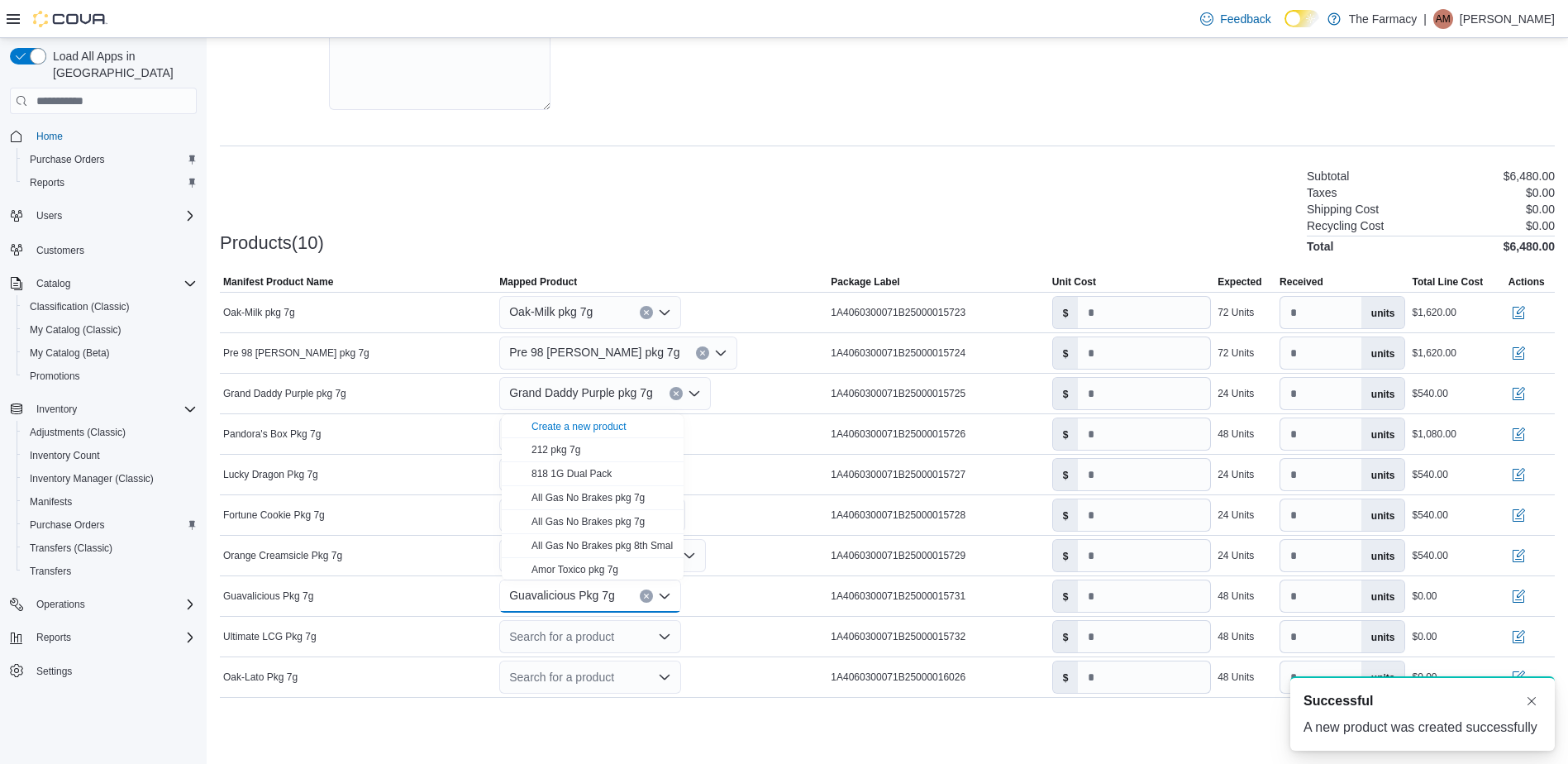
scroll to position [0, 0]
click at [679, 214] on div "Products(10) Subtotal $6,480.00 Taxes $0.00 Shipping Cost $0.00 Recycling Cost …" at bounding box center [887, 209] width 1335 height 87
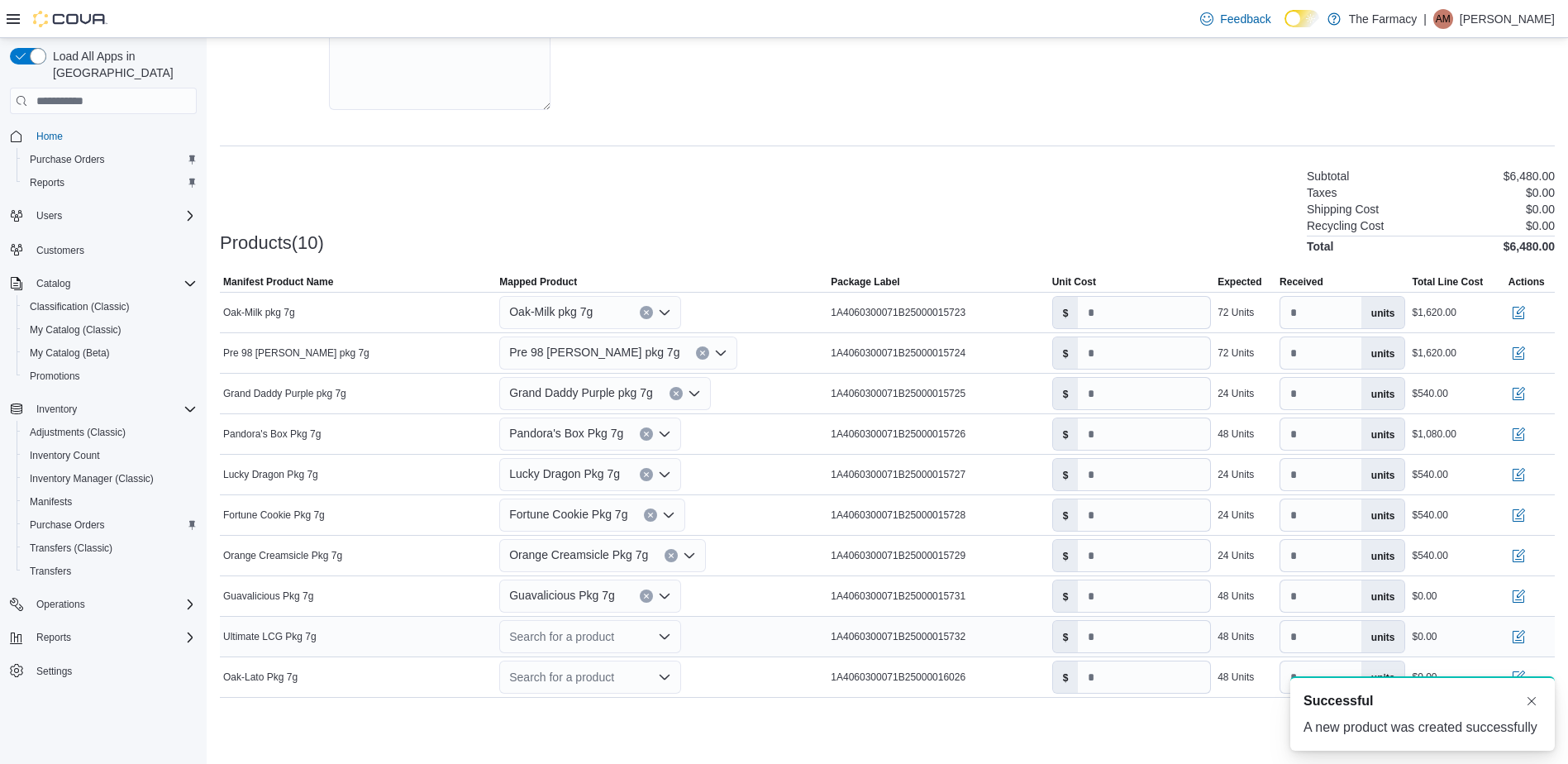
click at [576, 639] on div "Search for a product" at bounding box center [589, 635] width 182 height 33
click at [558, 471] on div "Create a new product" at bounding box center [579, 466] width 95 height 13
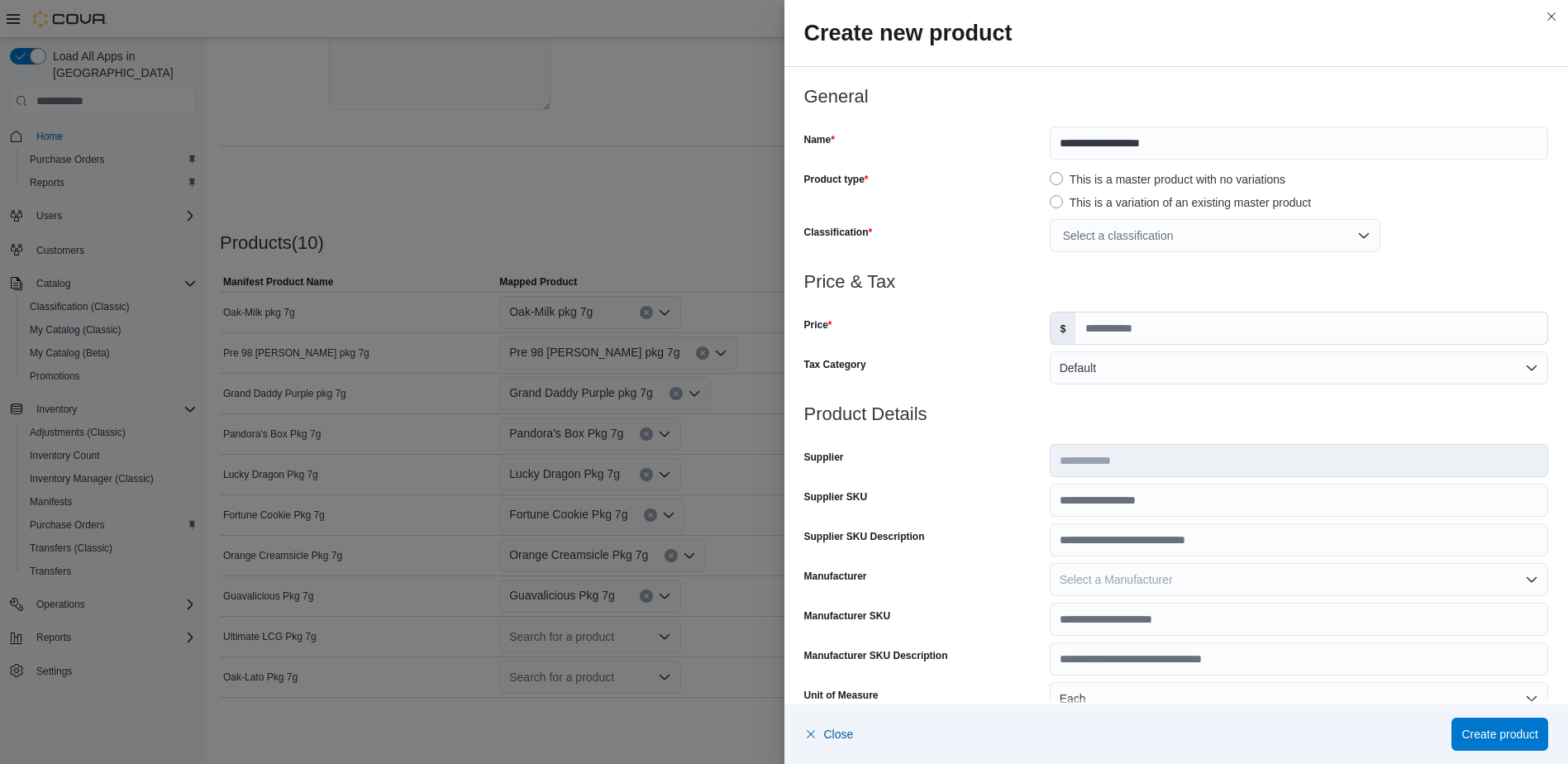
click at [1197, 236] on div "Select a classification" at bounding box center [1214, 235] width 331 height 33
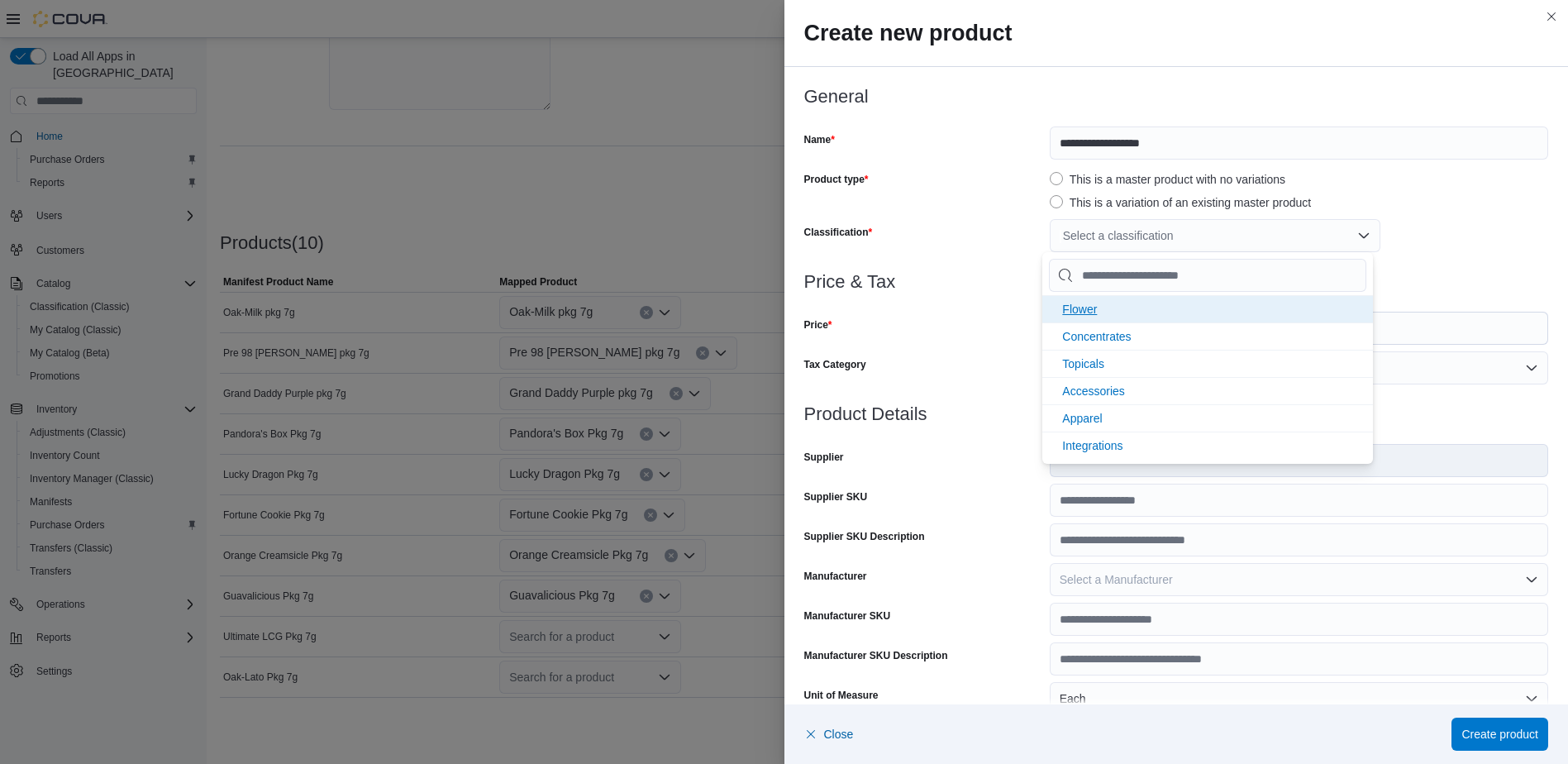
click at [1104, 301] on li "Flower" at bounding box center [1207, 308] width 331 height 27
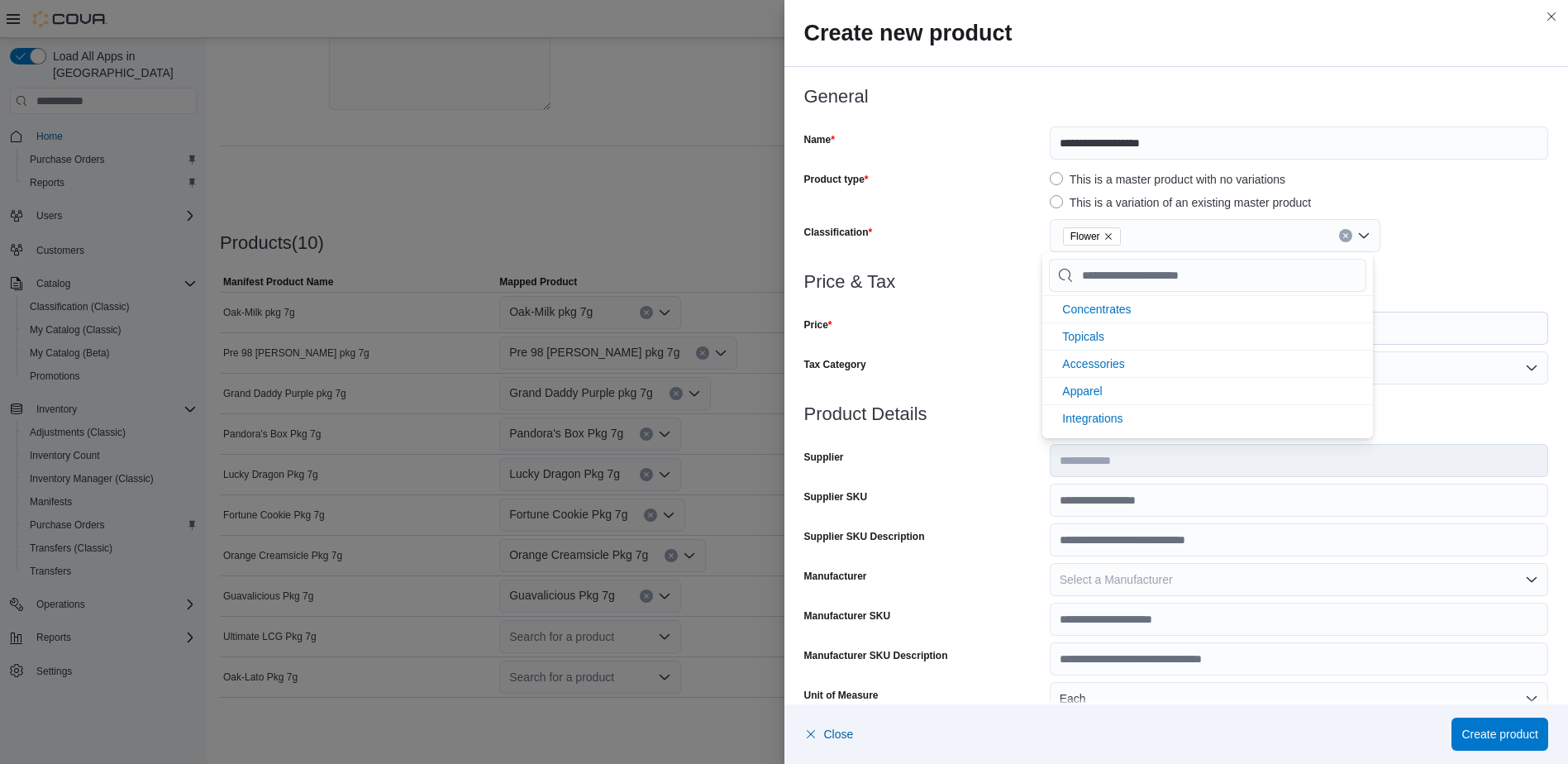
click at [976, 309] on div at bounding box center [1176, 301] width 745 height 19
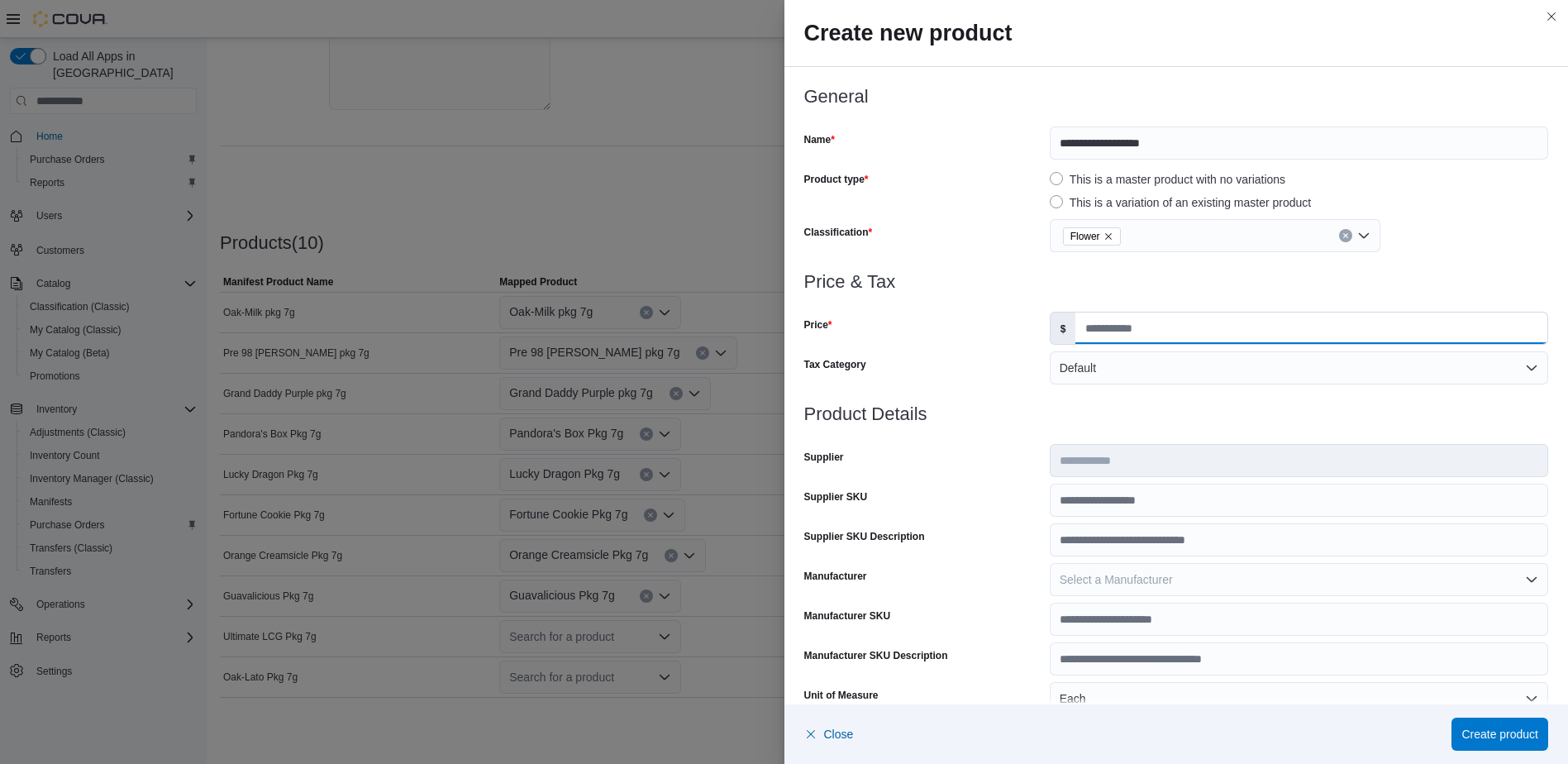
click at [1127, 324] on input "Price" at bounding box center [1311, 327] width 472 height 31
type input "*"
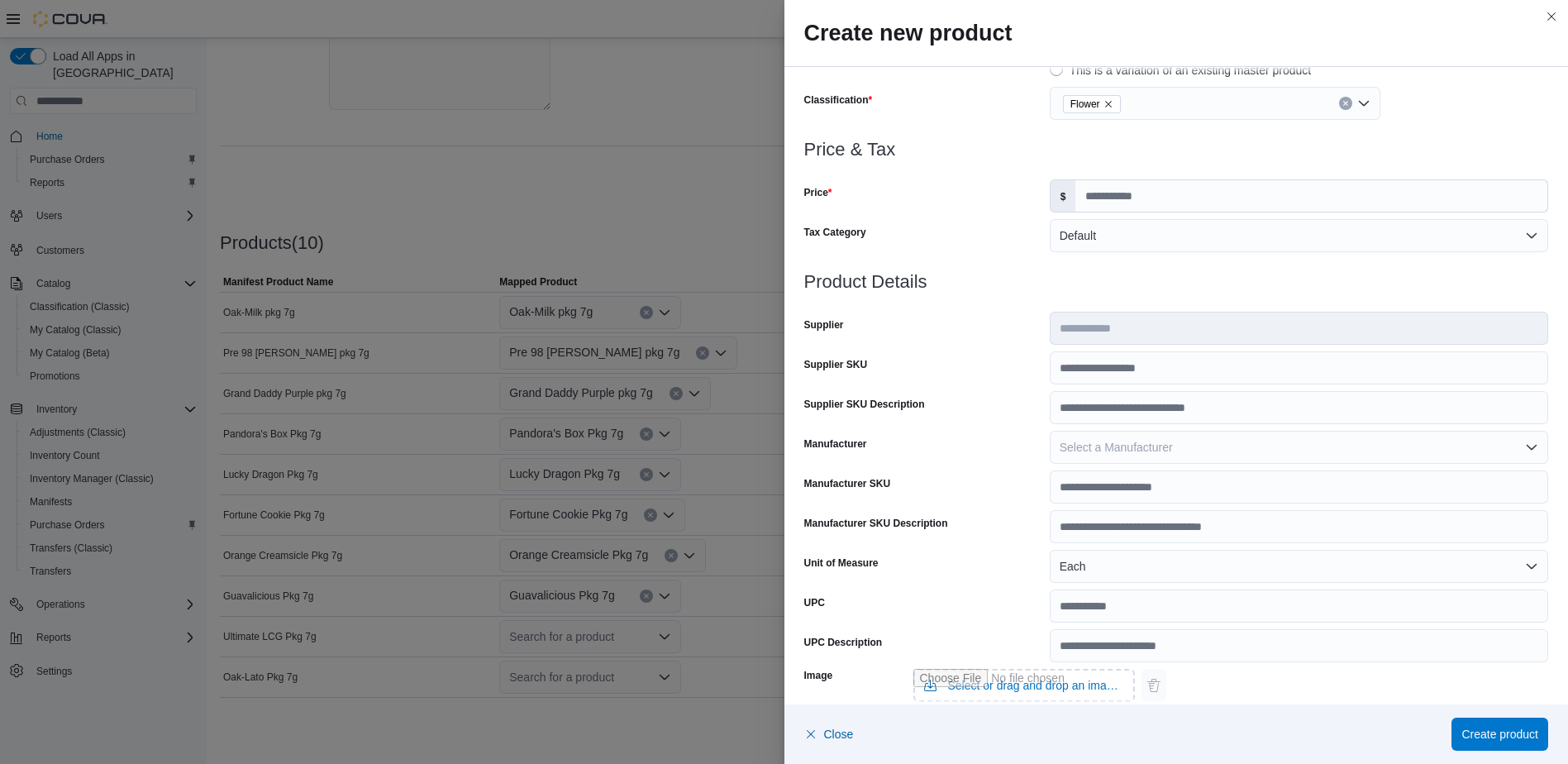
scroll to position [417, 0]
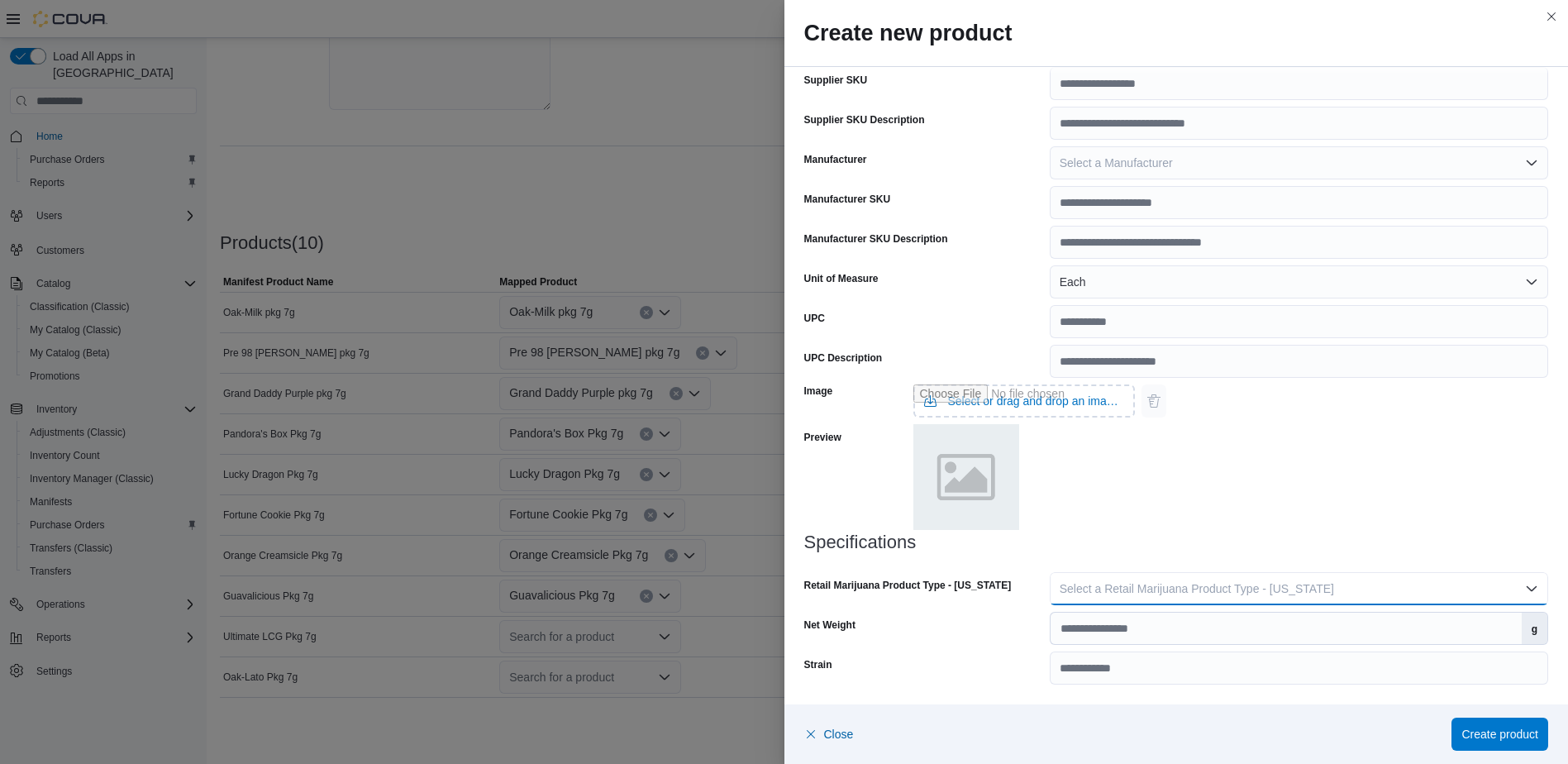
drag, startPoint x: 1167, startPoint y: 586, endPoint x: 1161, endPoint y: 601, distance: 16.2
click at [1164, 589] on span "Select a Retail Marijuana Product Type - [US_STATE]" at bounding box center [1197, 588] width 275 height 13
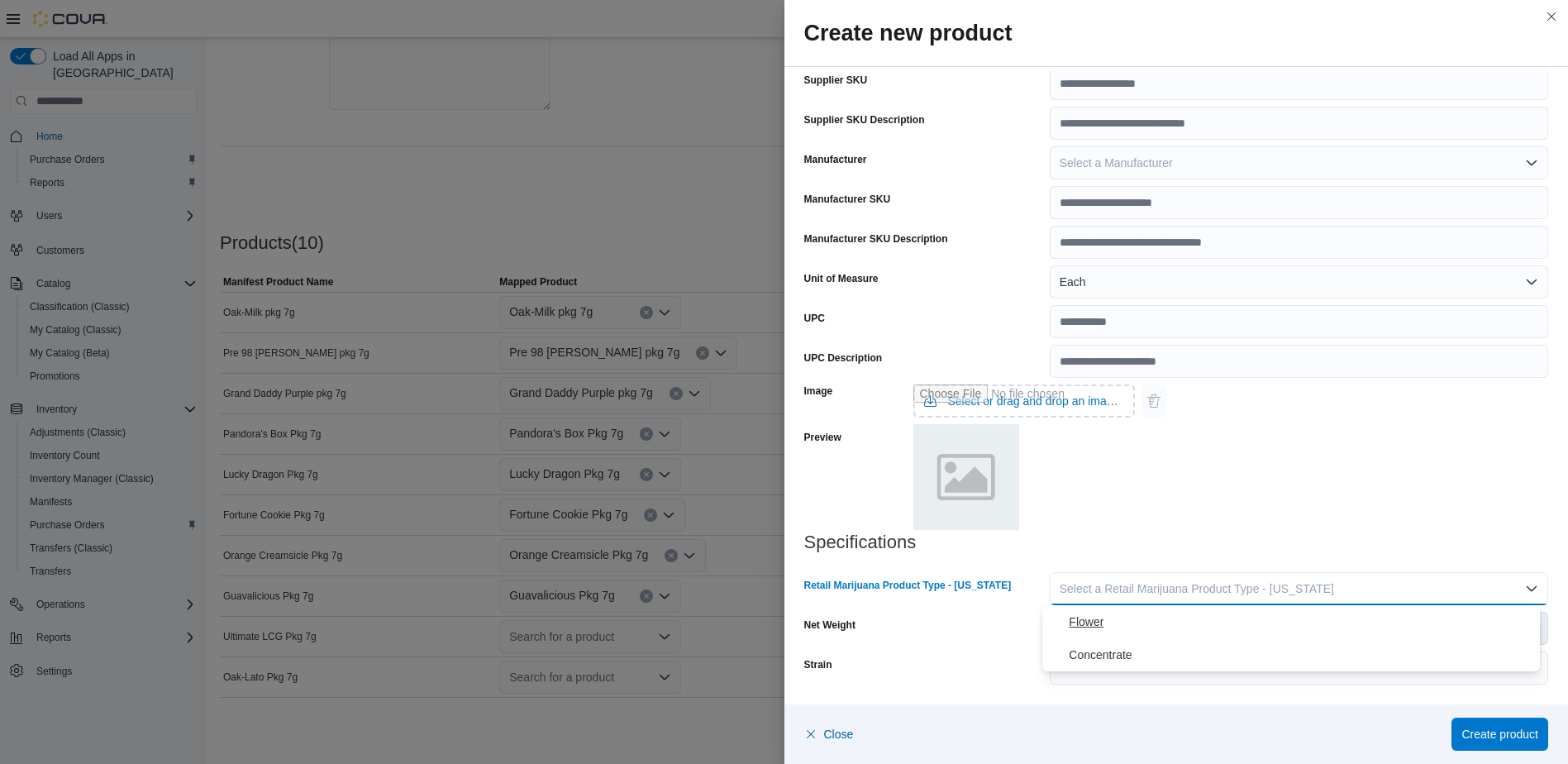
click at [1144, 630] on span "Flower" at bounding box center [1301, 621] width 464 height 19
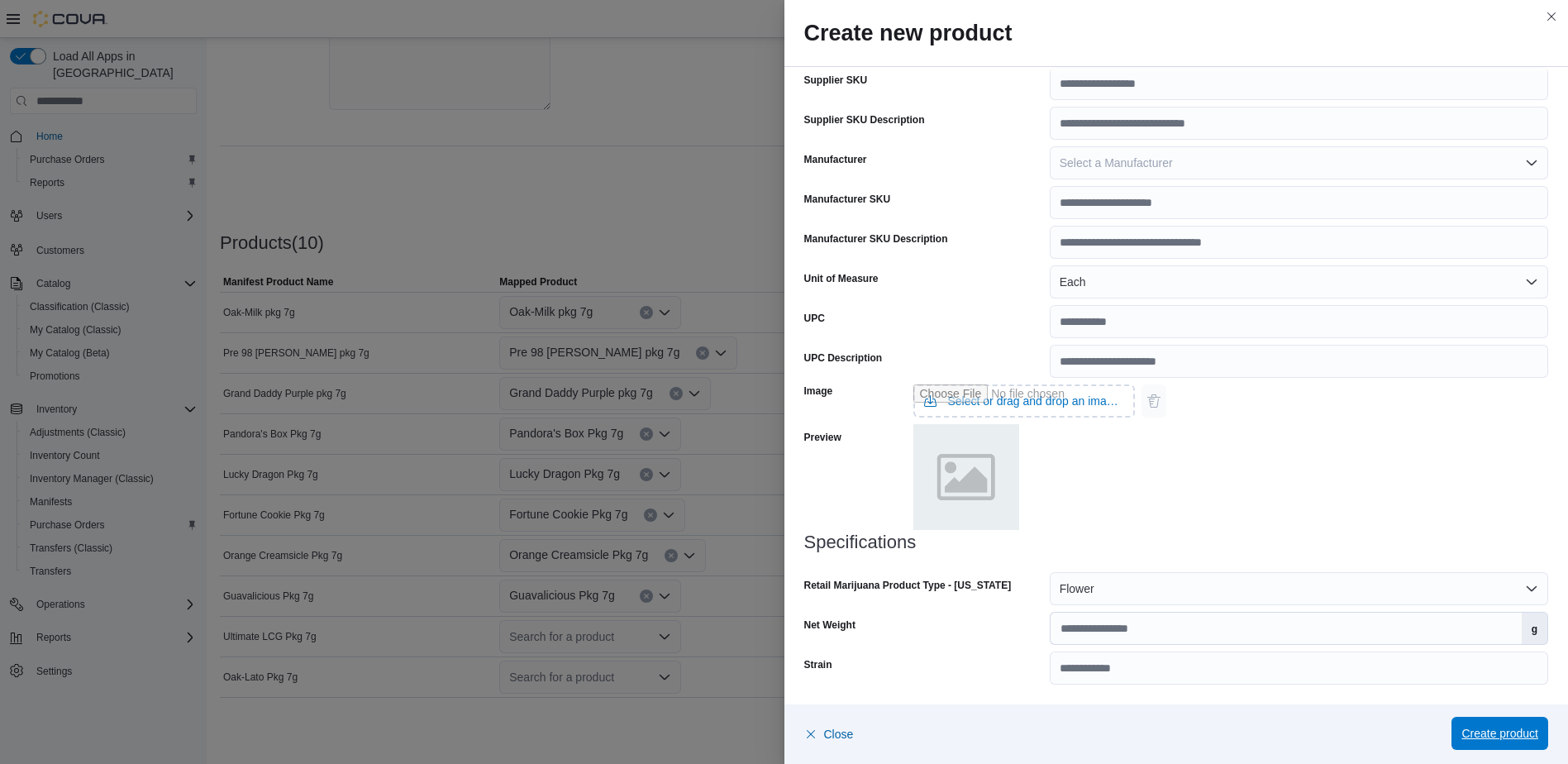
click at [1501, 735] on span "Create product" at bounding box center [1500, 733] width 77 height 17
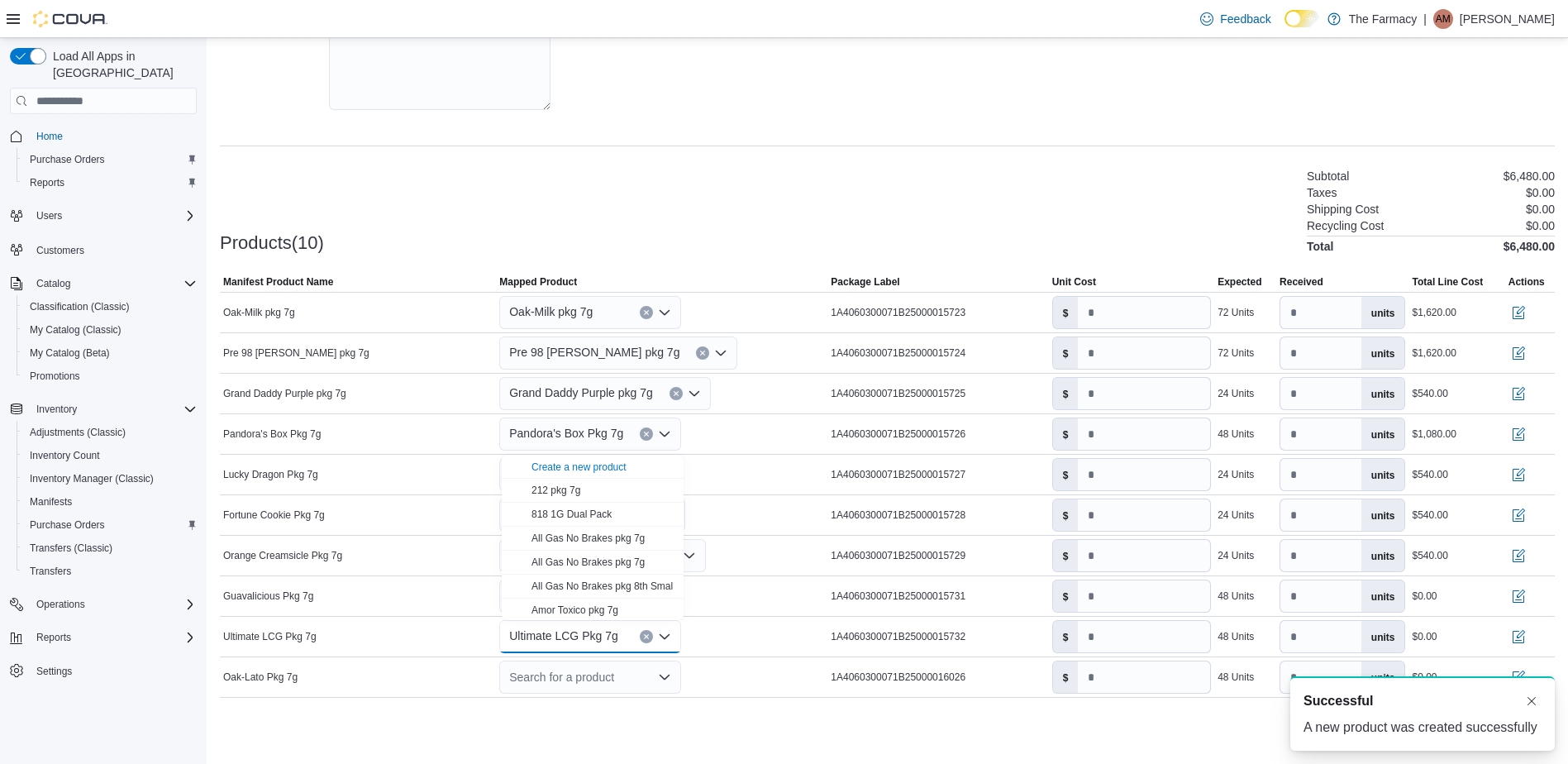
scroll to position [0, 0]
click at [683, 219] on div "Products(10) Subtotal $6,480.00 Taxes $0.00 Shipping Cost $0.00 Recycling Cost …" at bounding box center [887, 209] width 1335 height 87
click at [592, 685] on div "Search for a product" at bounding box center [589, 676] width 182 height 33
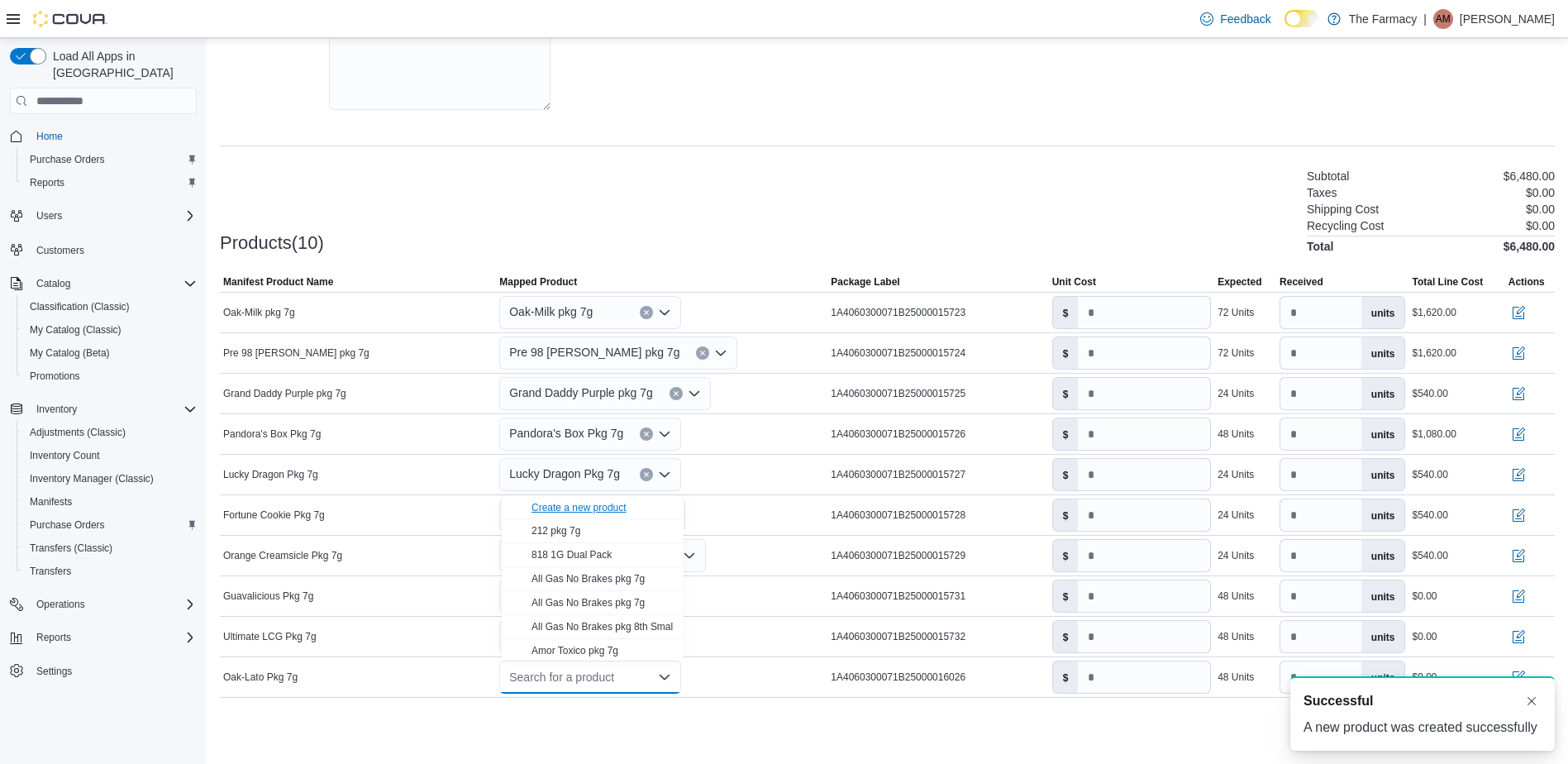
click at [559, 511] on div "Create a new product" at bounding box center [579, 507] width 95 height 13
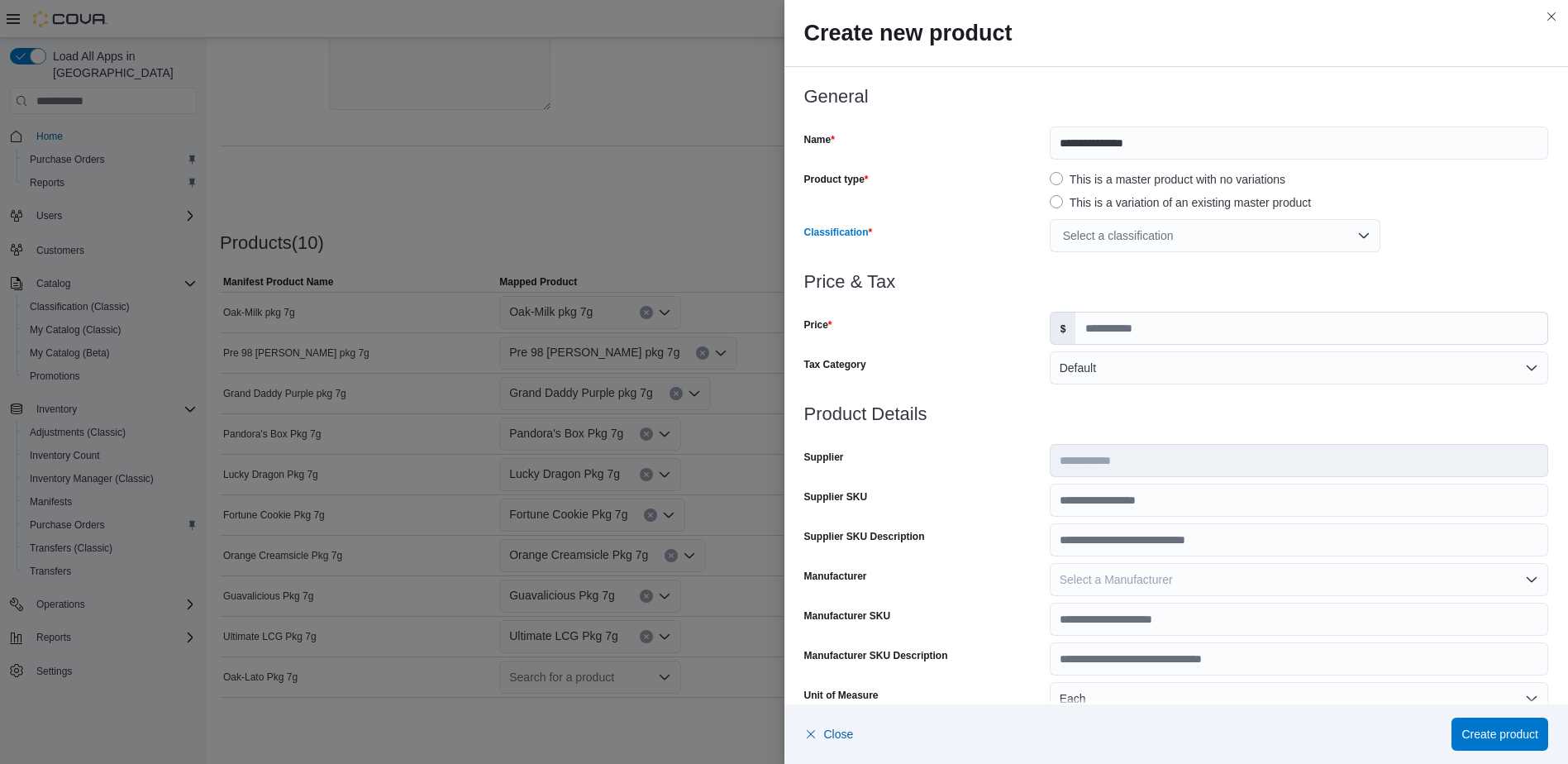
click at [1096, 240] on div "Select a classification" at bounding box center [1214, 235] width 331 height 33
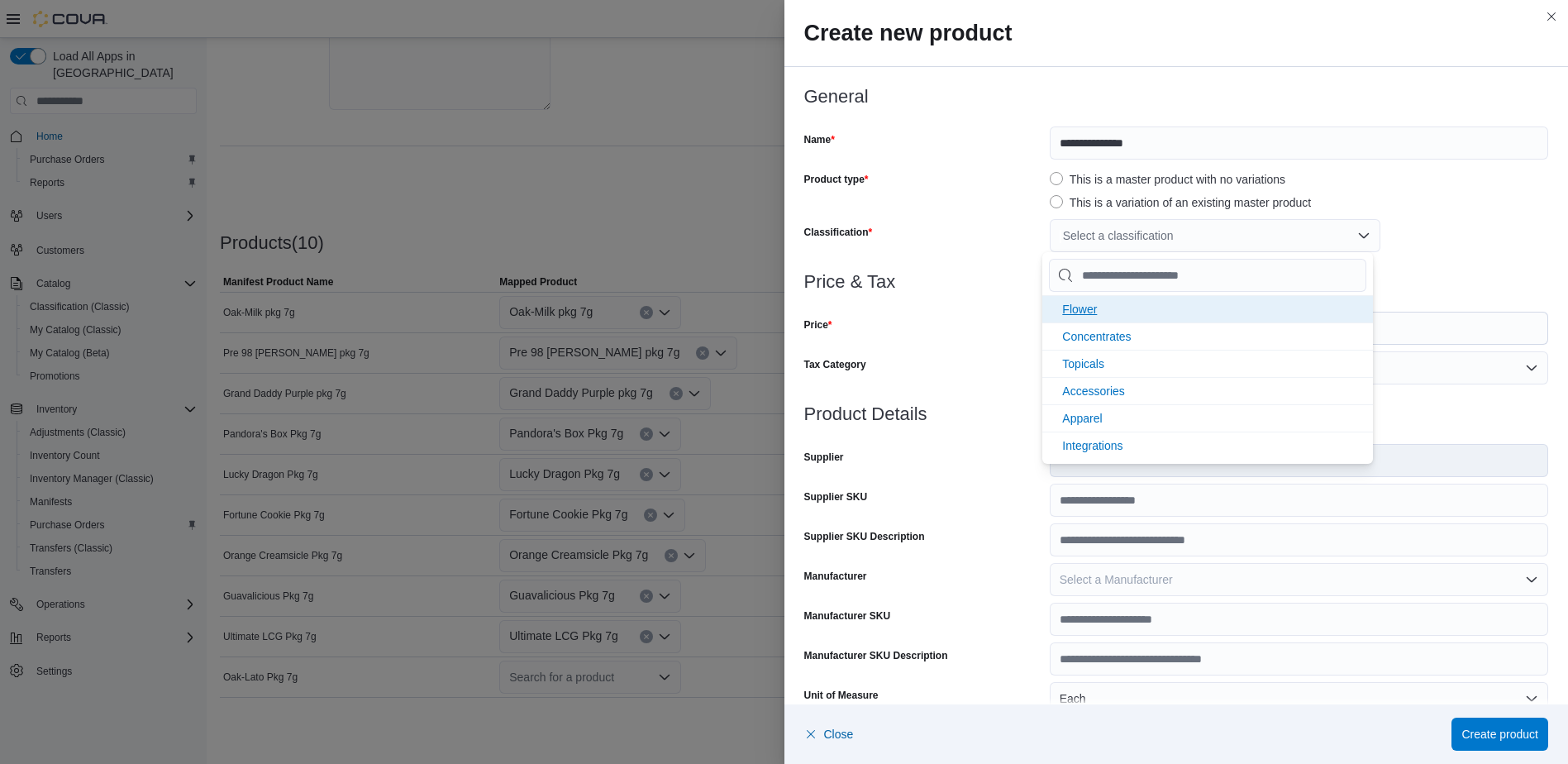
click at [1091, 305] on span "Flower" at bounding box center [1079, 308] width 35 height 13
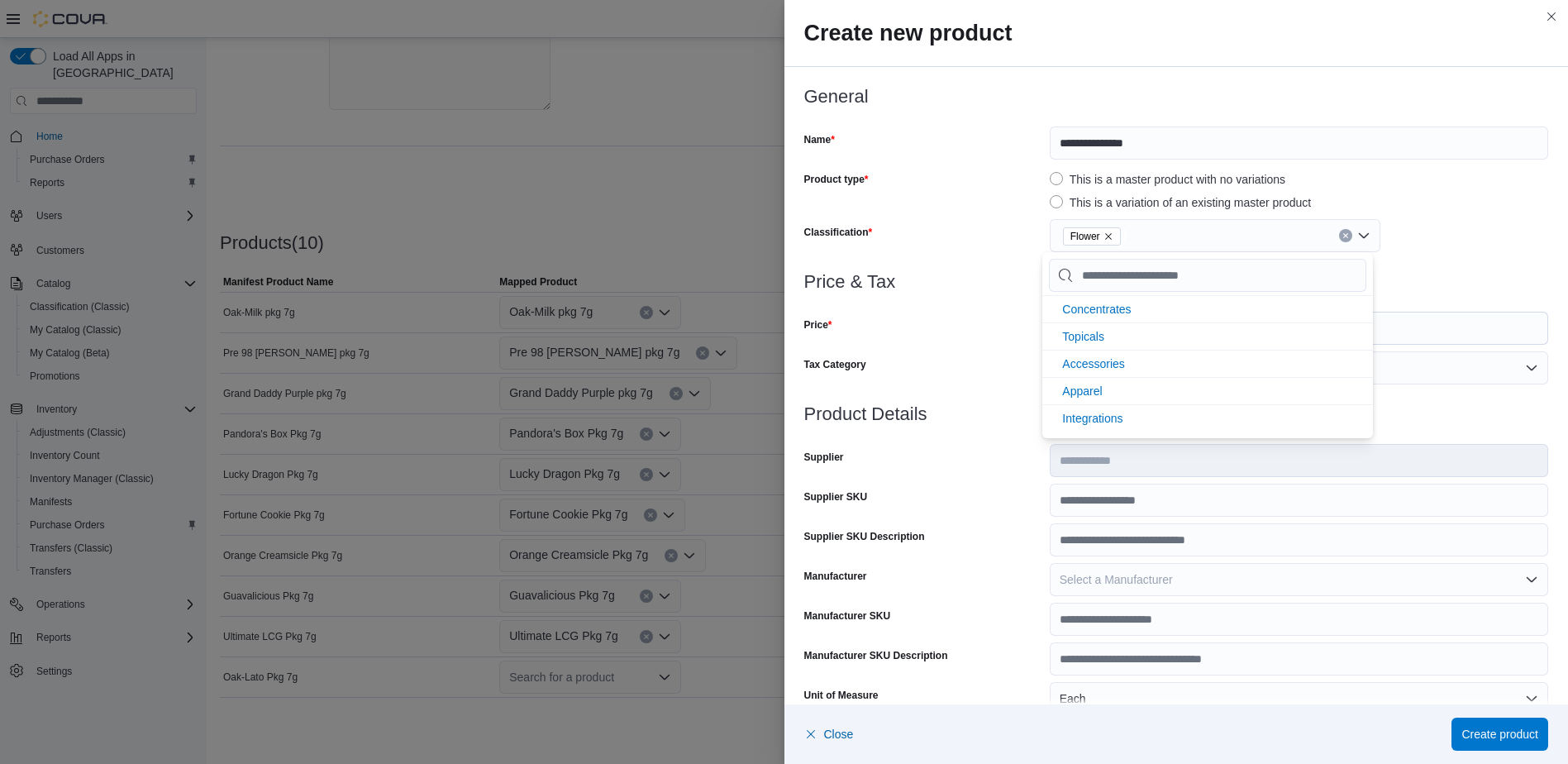
click at [959, 316] on div "Price" at bounding box center [923, 328] width 238 height 33
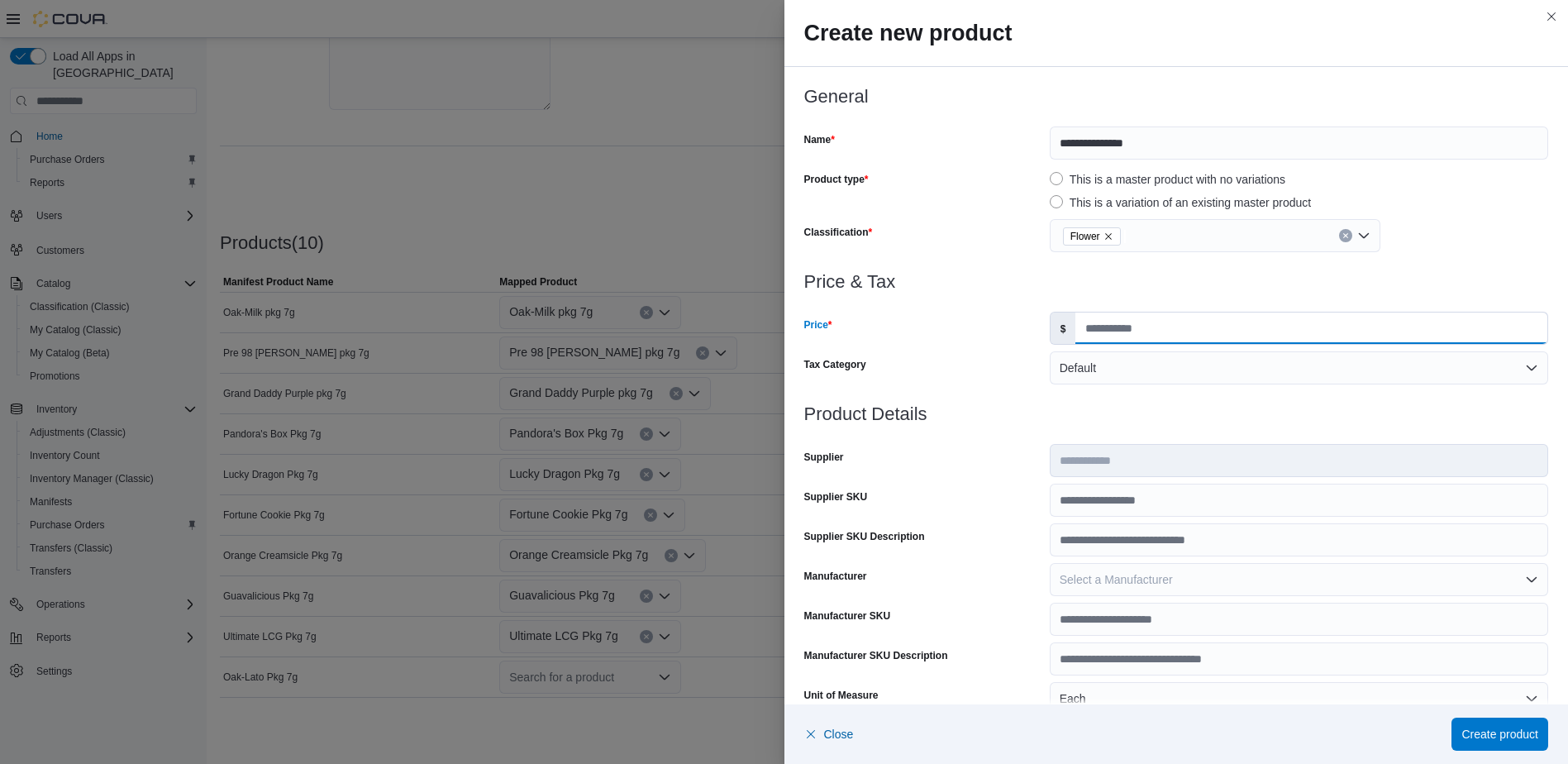
drag, startPoint x: 1136, startPoint y: 316, endPoint x: 1137, endPoint y: 337, distance: 21.0
click at [1137, 316] on input "Price" at bounding box center [1311, 327] width 472 height 31
type input "*"
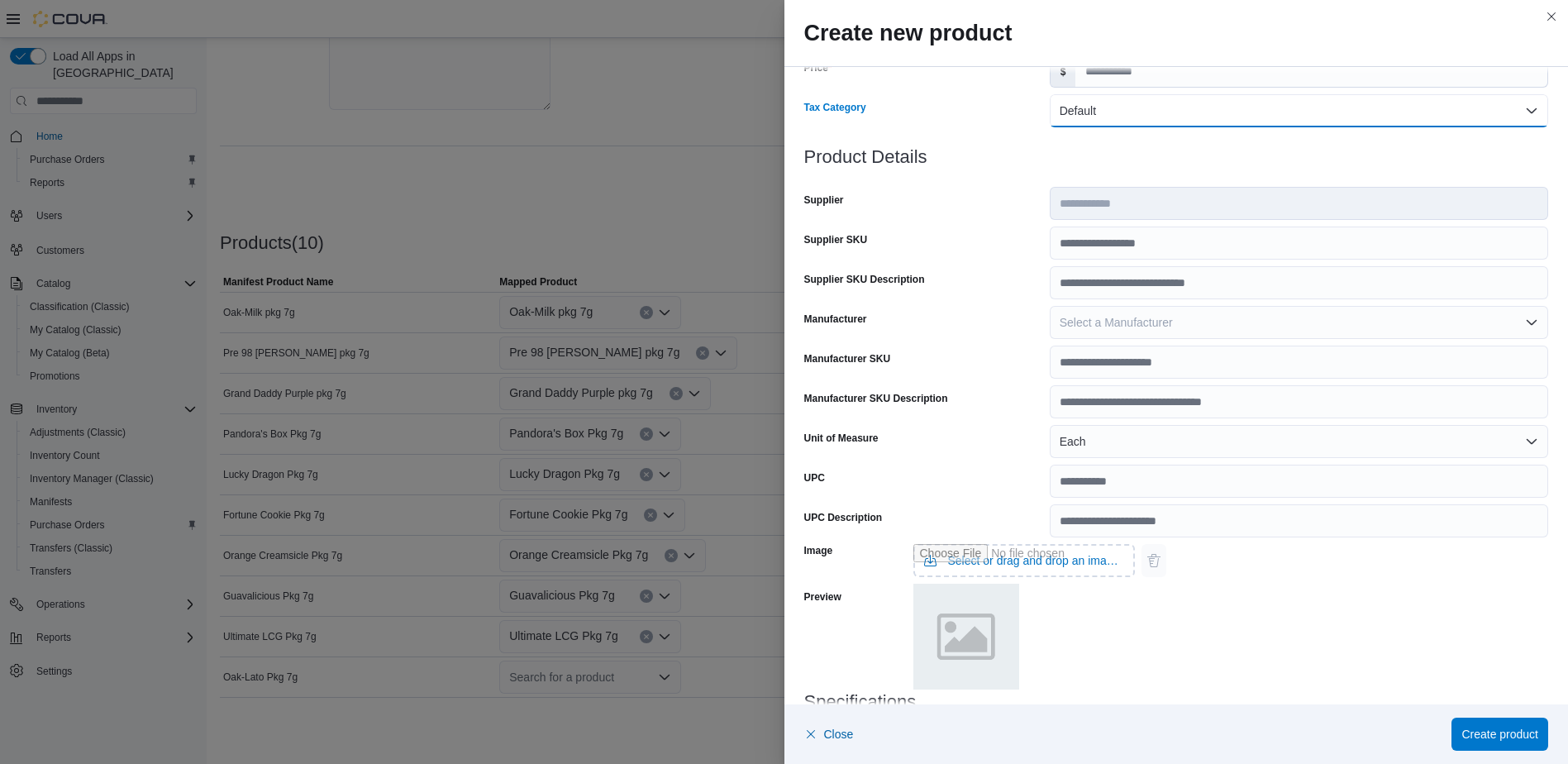
scroll to position [417, 0]
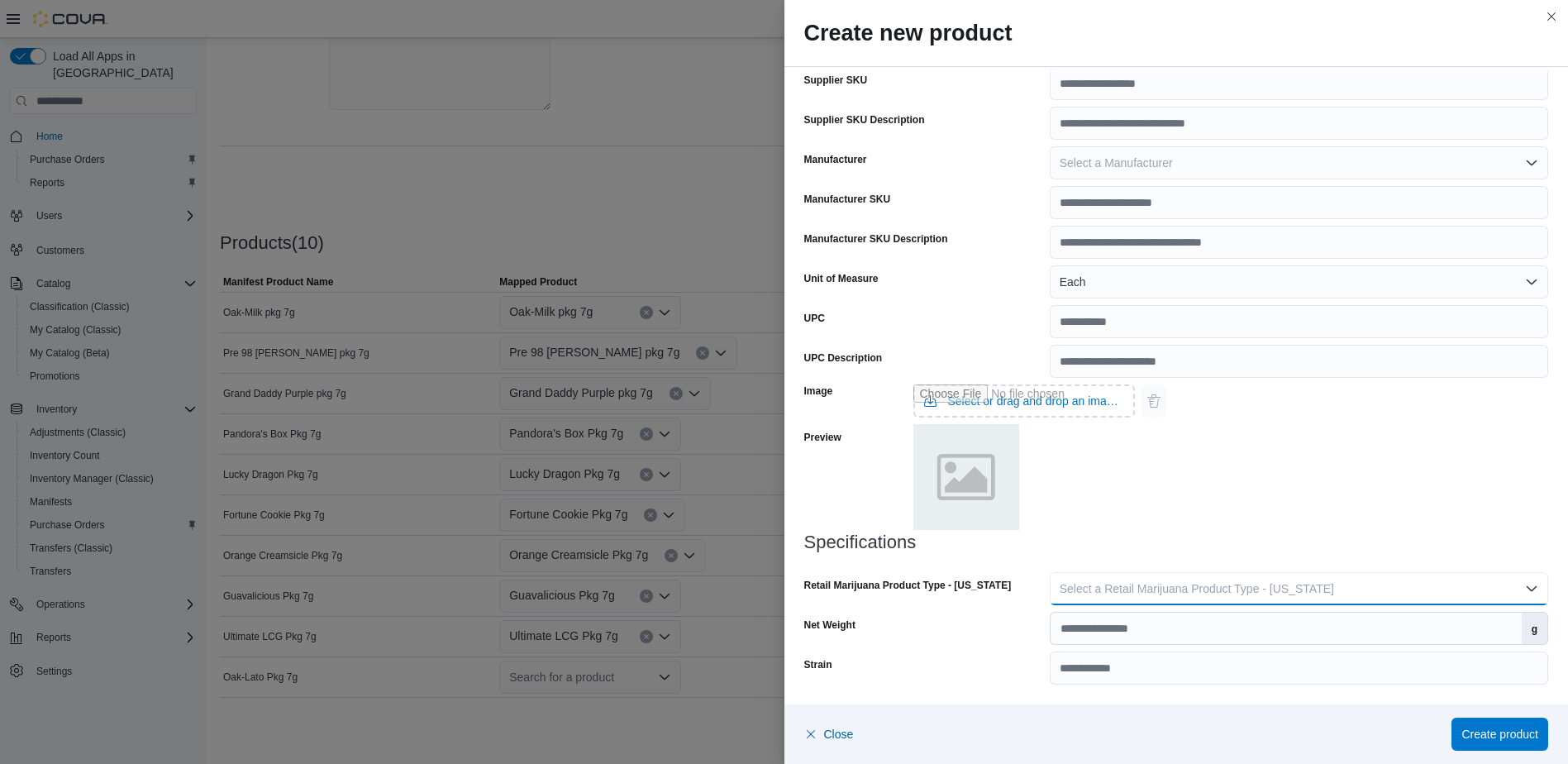
click at [1205, 584] on span "Select a Retail Marijuana Product Type - [US_STATE]" at bounding box center [1197, 588] width 275 height 13
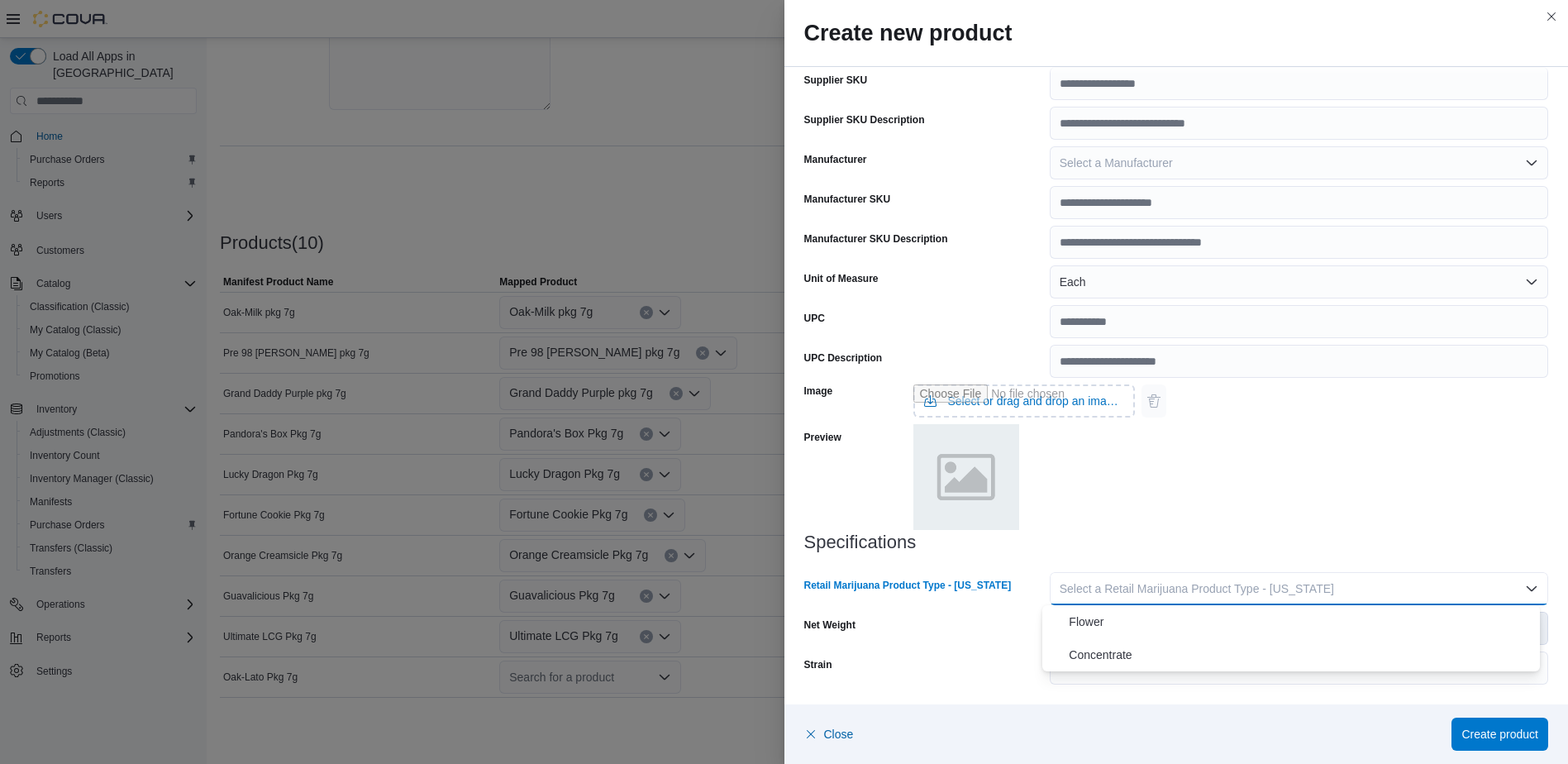
click at [1164, 629] on span "Flower" at bounding box center [1301, 621] width 464 height 19
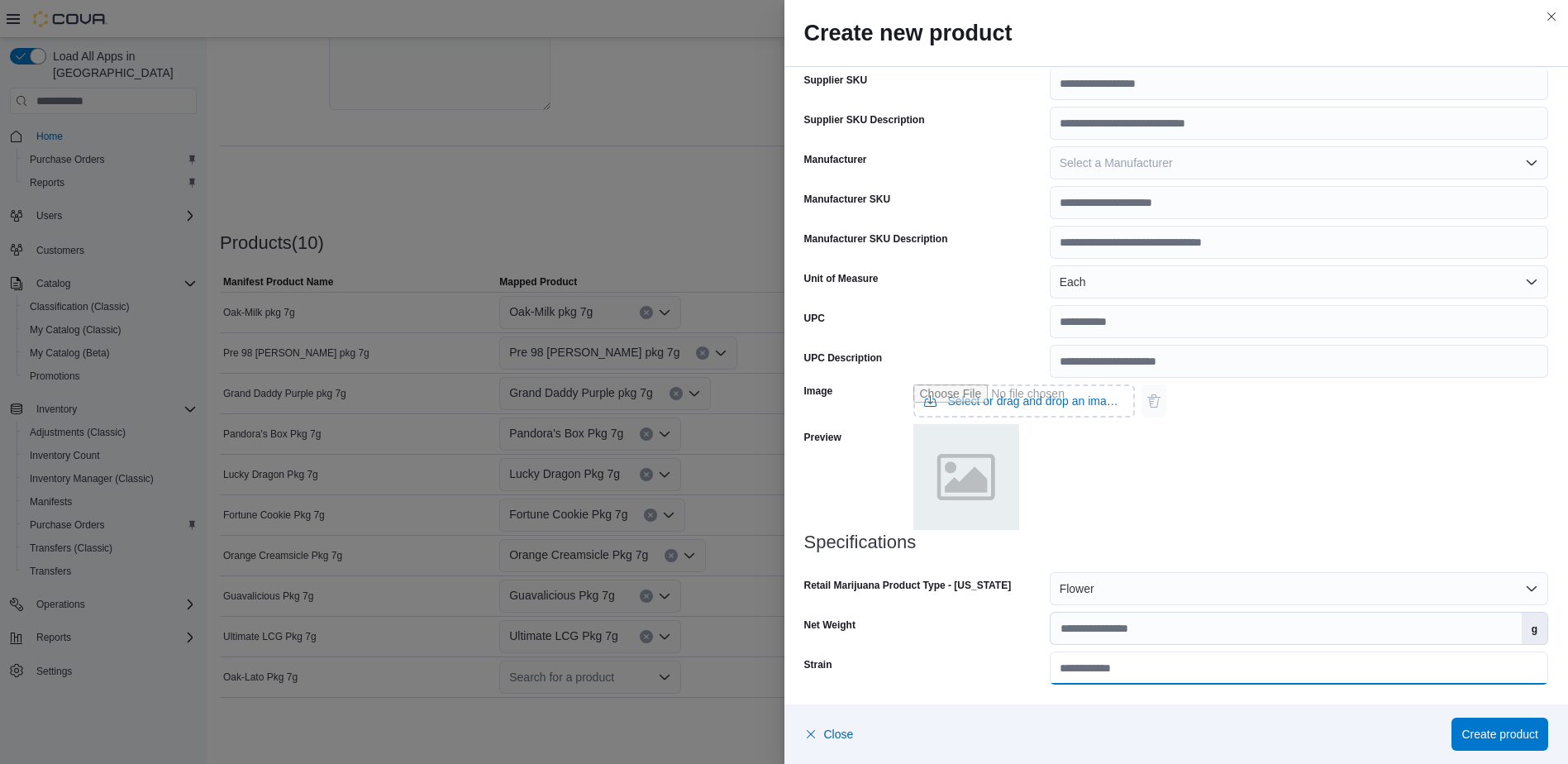
click at [1291, 675] on input "Strain" at bounding box center [1299, 667] width 498 height 33
click at [1487, 735] on span "Create product" at bounding box center [1500, 733] width 77 height 17
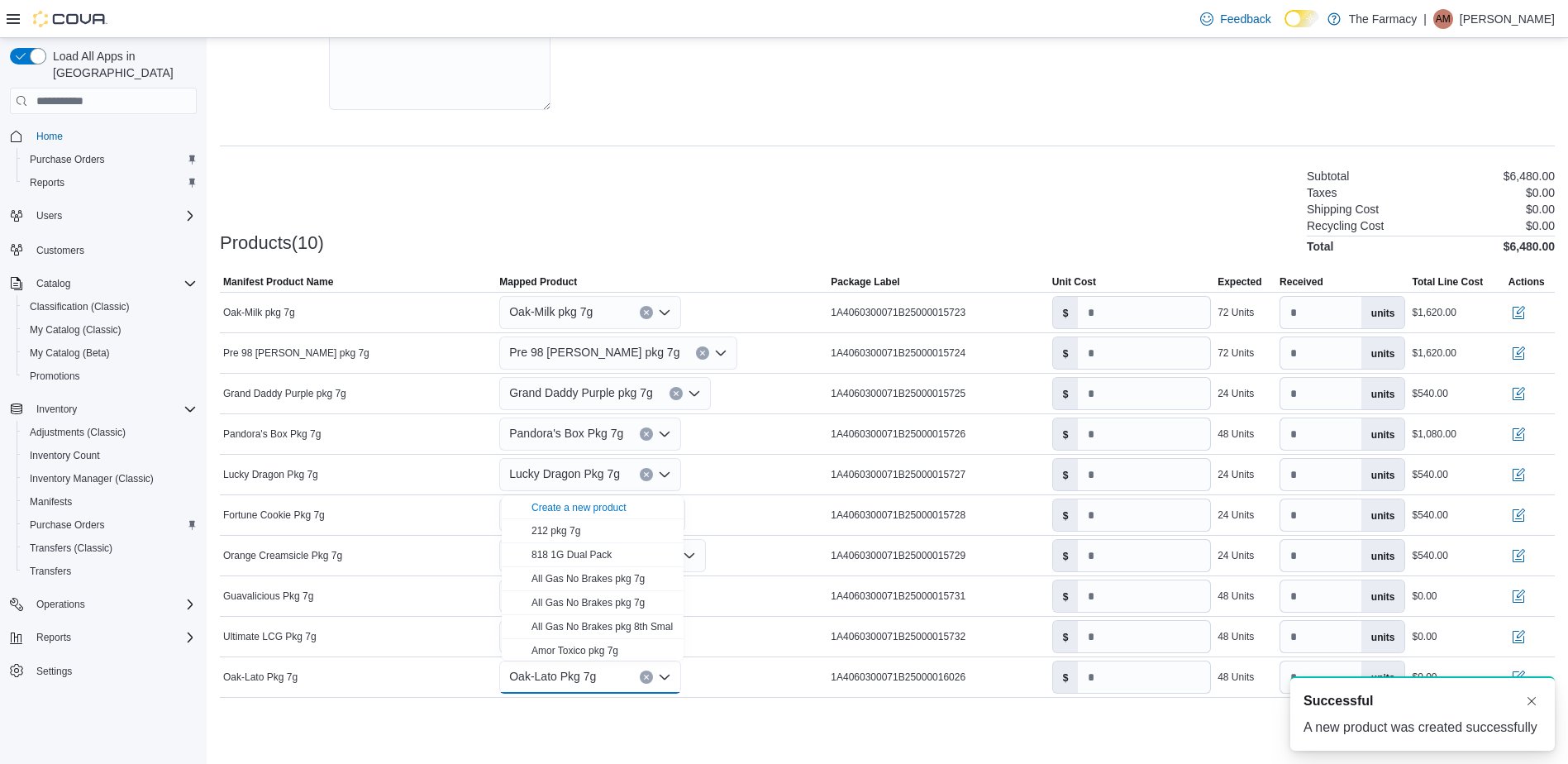
scroll to position [0, 0]
click at [669, 190] on div "Products(10) Subtotal $6,480.00 Taxes $0.00 Shipping Cost $0.00 Recycling Cost …" at bounding box center [887, 209] width 1335 height 87
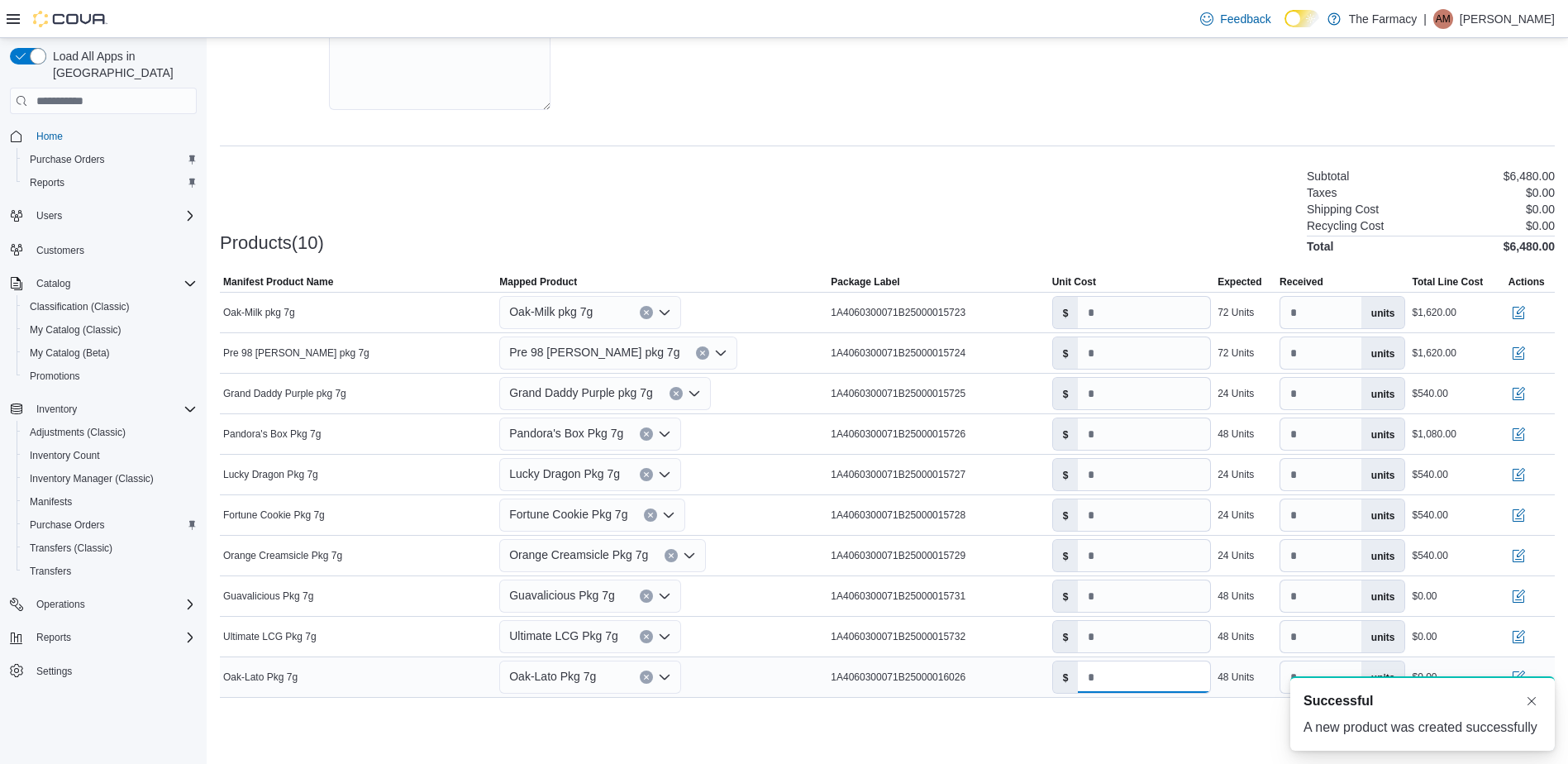
click at [1125, 685] on input "number" at bounding box center [1143, 676] width 132 height 31
type input "***"
click at [1144, 636] on input "number" at bounding box center [1143, 635] width 132 height 31
type input "***"
click at [1147, 603] on input "number" at bounding box center [1143, 596] width 132 height 31
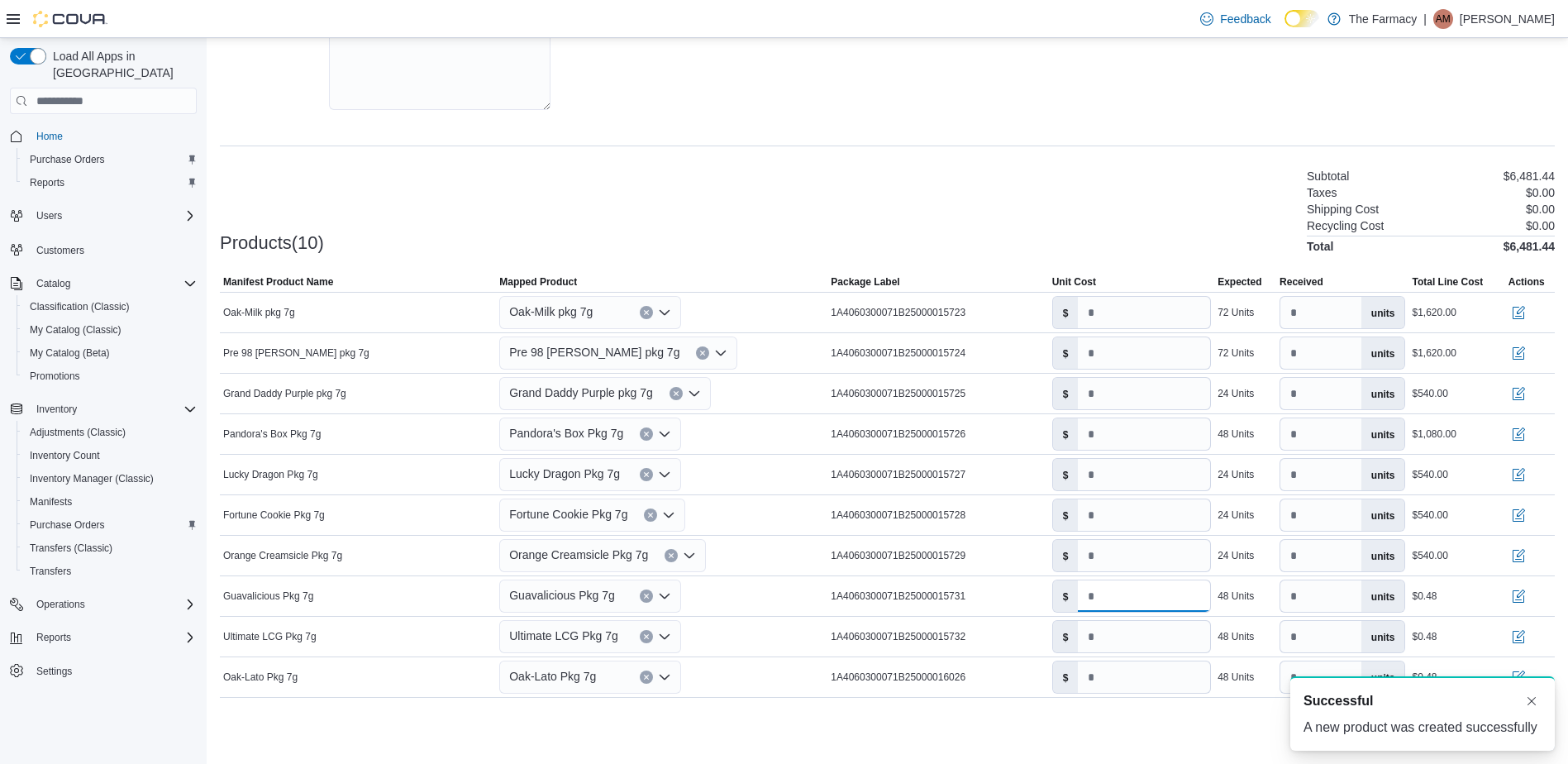
type input "***"
click at [1042, 198] on div "Products(10) Subtotal $6,481.44 Taxes $0.00 Shipping Cost $0.00 Recycling Cost …" at bounding box center [887, 209] width 1335 height 87
click at [1529, 703] on button "Dismiss toast" at bounding box center [1532, 700] width 20 height 19
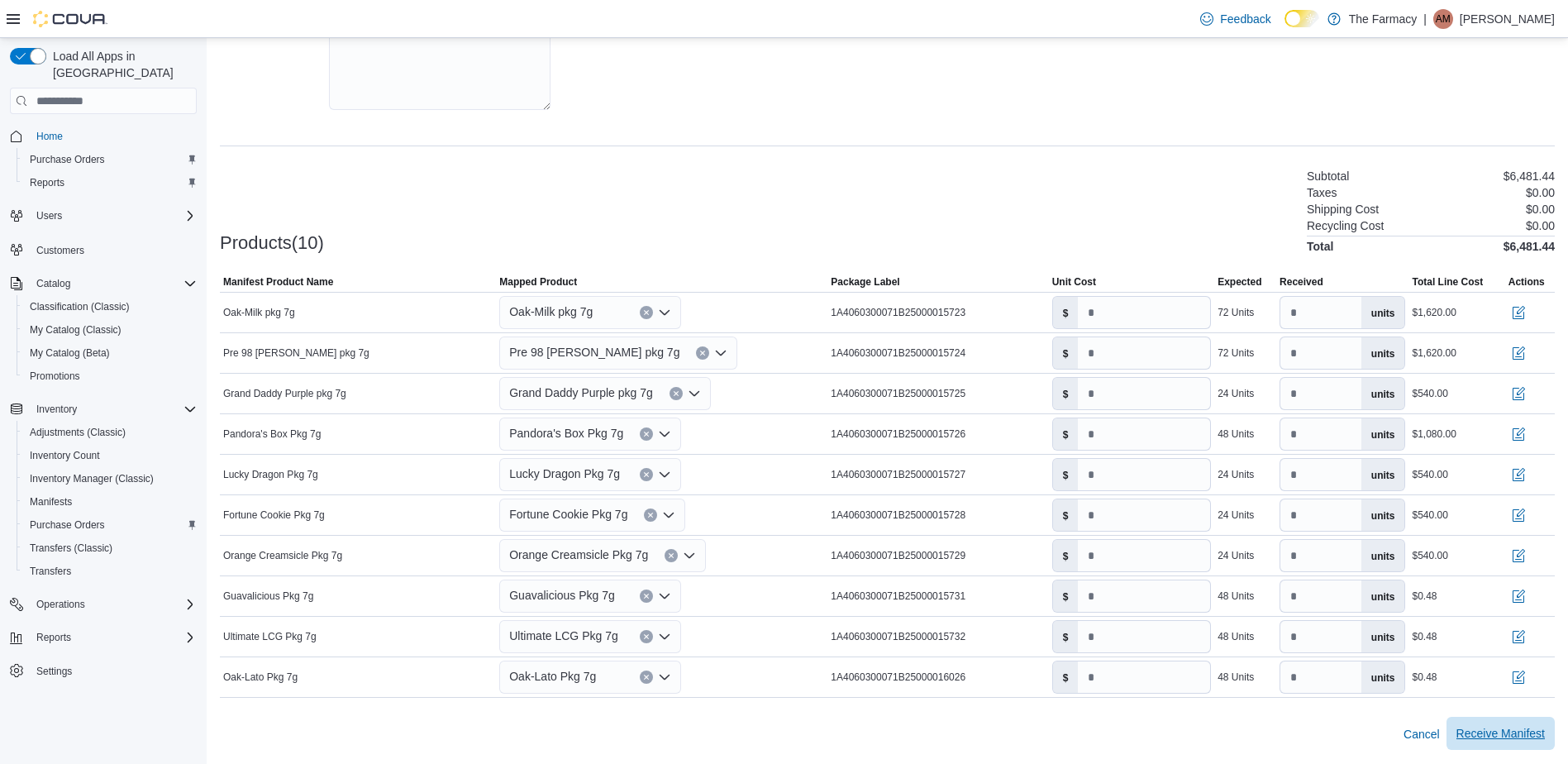
click at [1534, 738] on span "Receive Manifest" at bounding box center [1501, 733] width 89 height 17
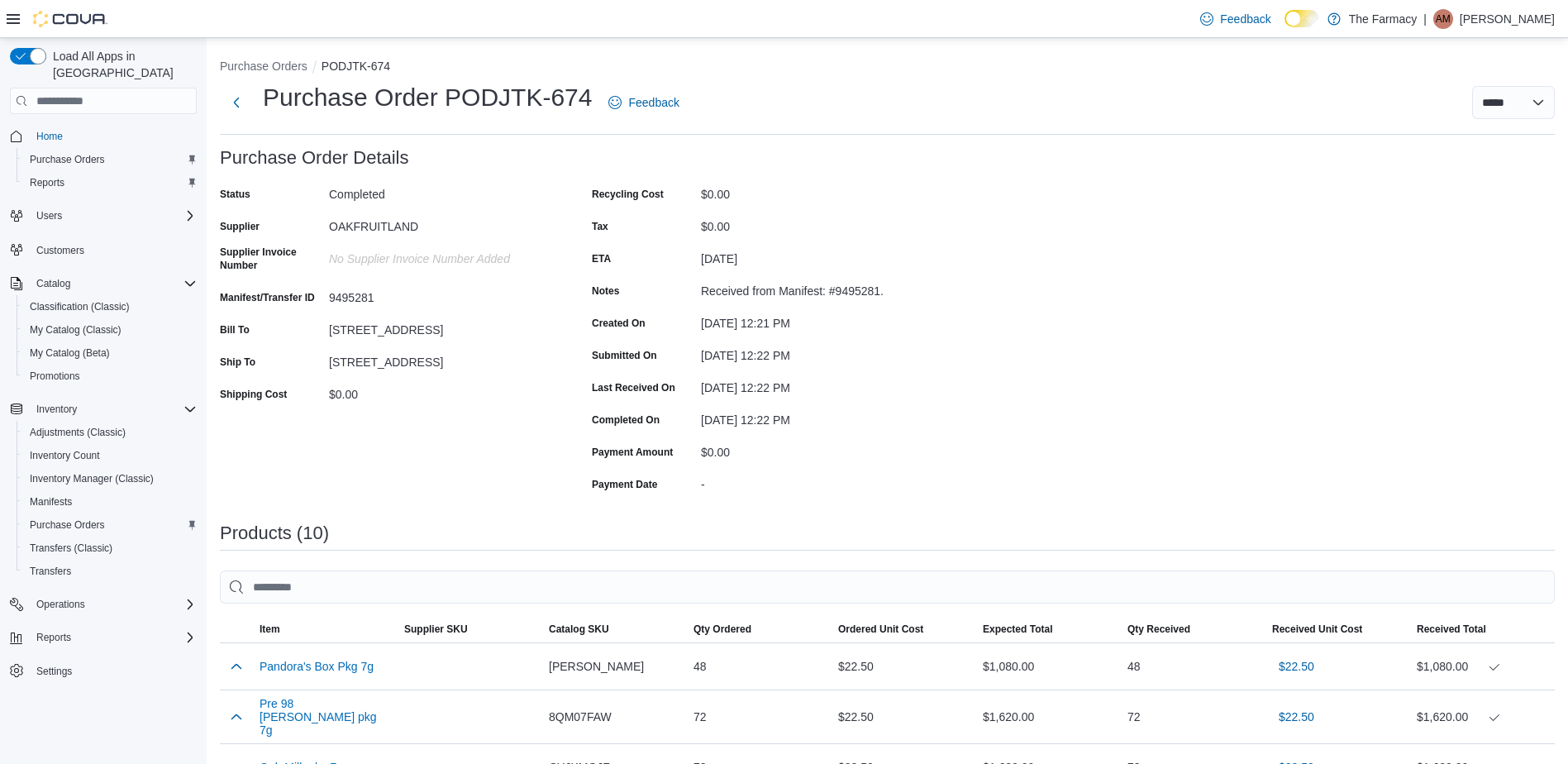
click at [1525, 21] on p "[PERSON_NAME]" at bounding box center [1507, 19] width 95 height 19
click at [1457, 160] on span "Sign Out" at bounding box center [1448, 161] width 44 height 17
